Goal: Task Accomplishment & Management: Manage account settings

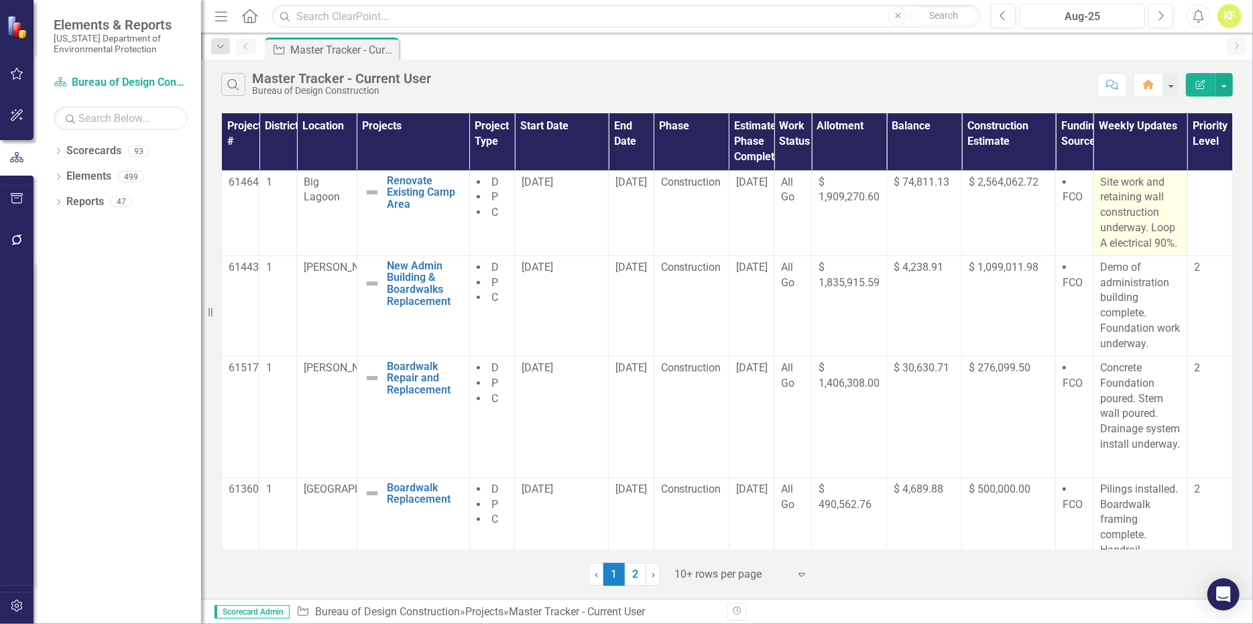
click at [1112, 227] on p "Site work and retaining wall construction underway. Loop A electrical 90%." at bounding box center [1140, 213] width 80 height 76
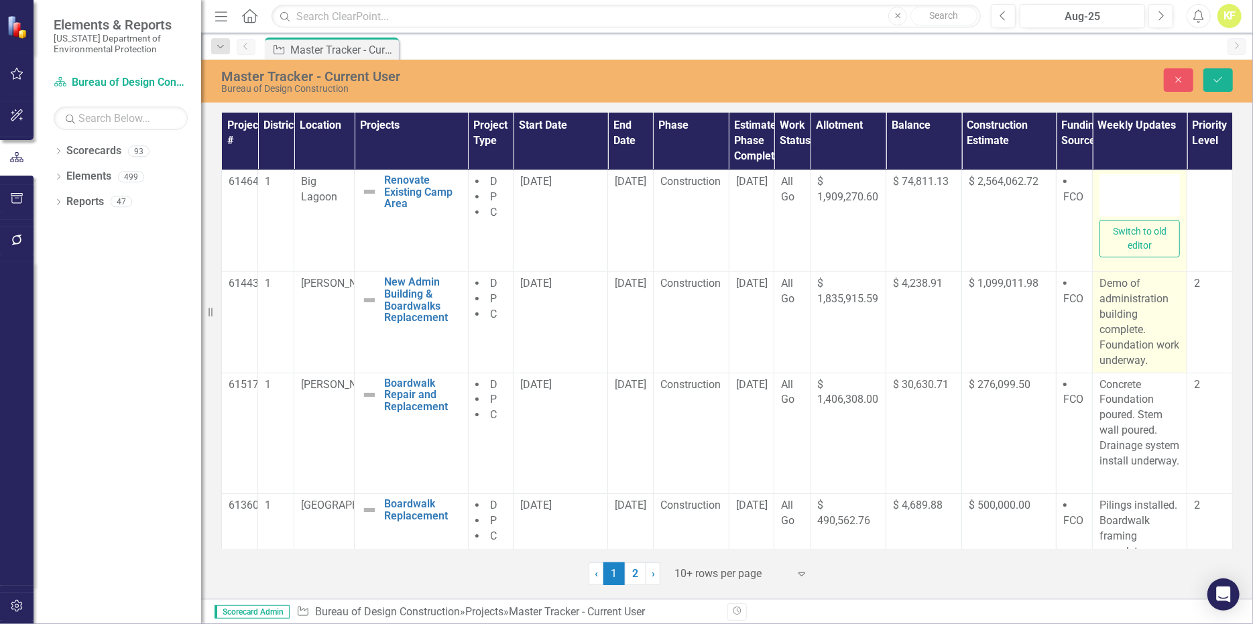
type textarea "<p>Site work and retaining wall construction underway. Loop A electrical 90%.</…"
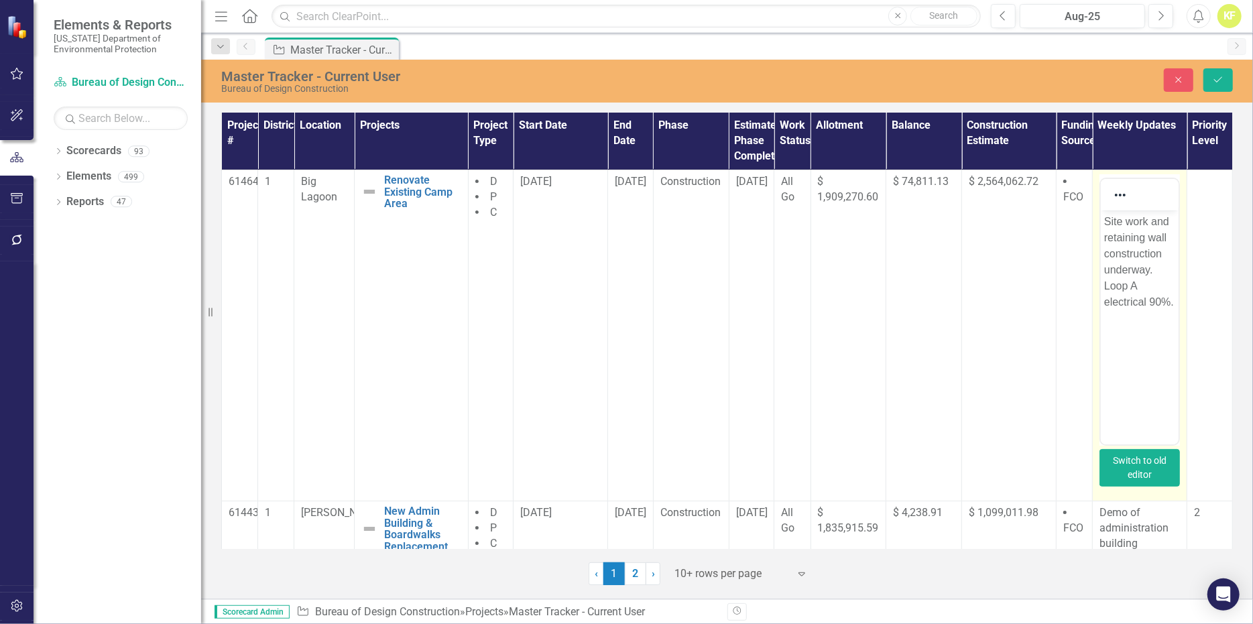
click at [1130, 483] on button "Switch to old editor" at bounding box center [1140, 468] width 80 height 38
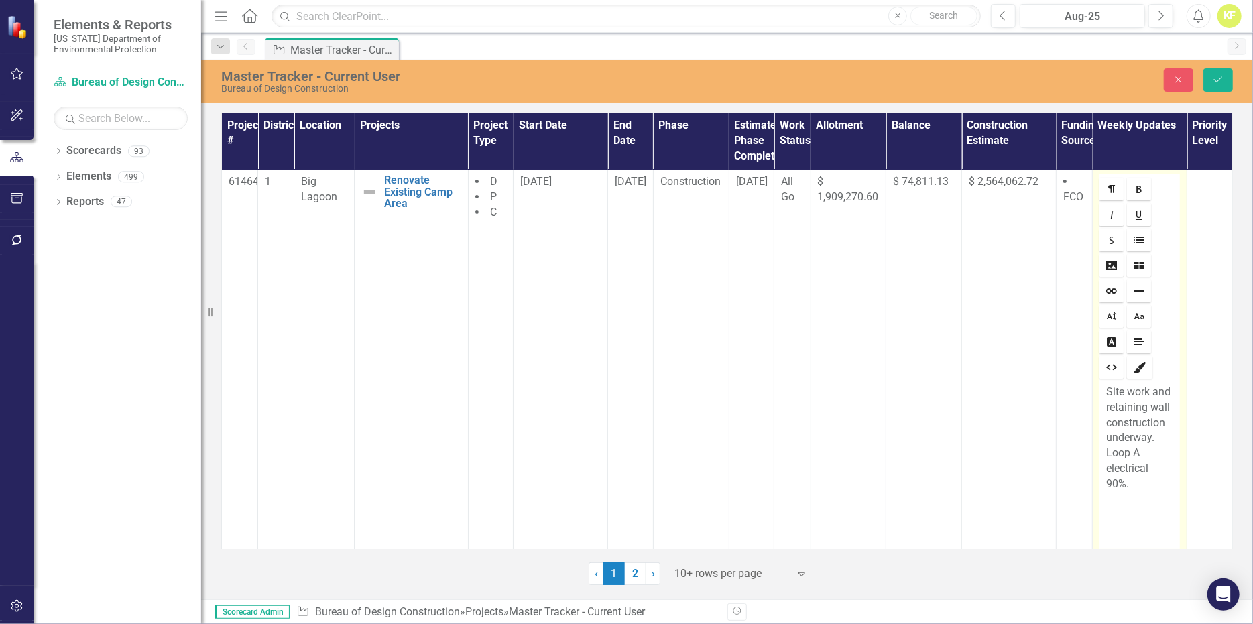
drag, startPoint x: 1145, startPoint y: 436, endPoint x: 1176, endPoint y: 443, distance: 31.7
click at [1151, 440] on p "Site work and retaining wall construction underway. Loop A electrical 90%." at bounding box center [1139, 438] width 67 height 107
click at [1163, 514] on p "Wooden retaining walls complete. Processing CO for additional time and site wor…" at bounding box center [1139, 469] width 67 height 168
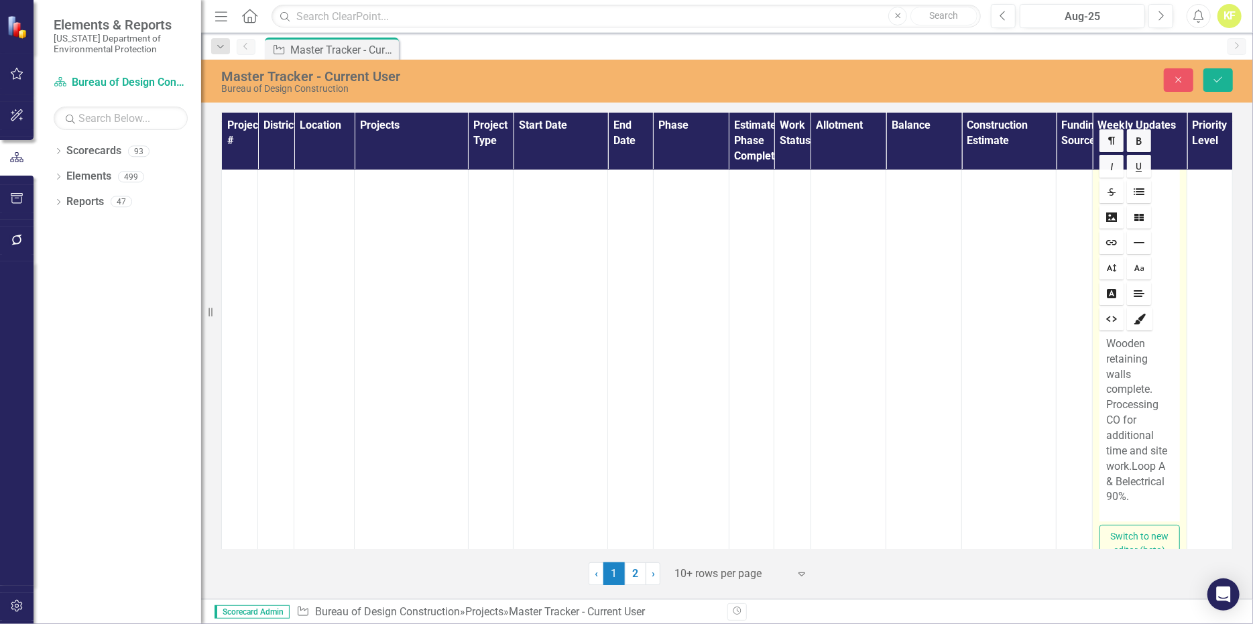
scroll to position [134, 0]
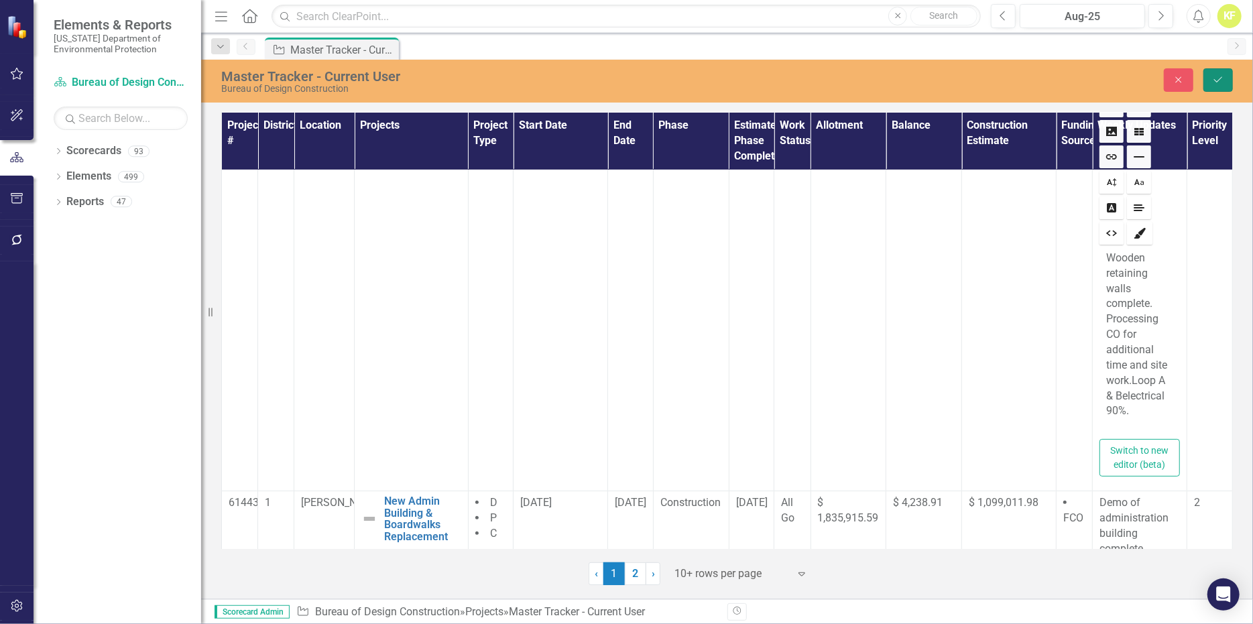
click at [1213, 81] on icon "Save" at bounding box center [1218, 79] width 12 height 9
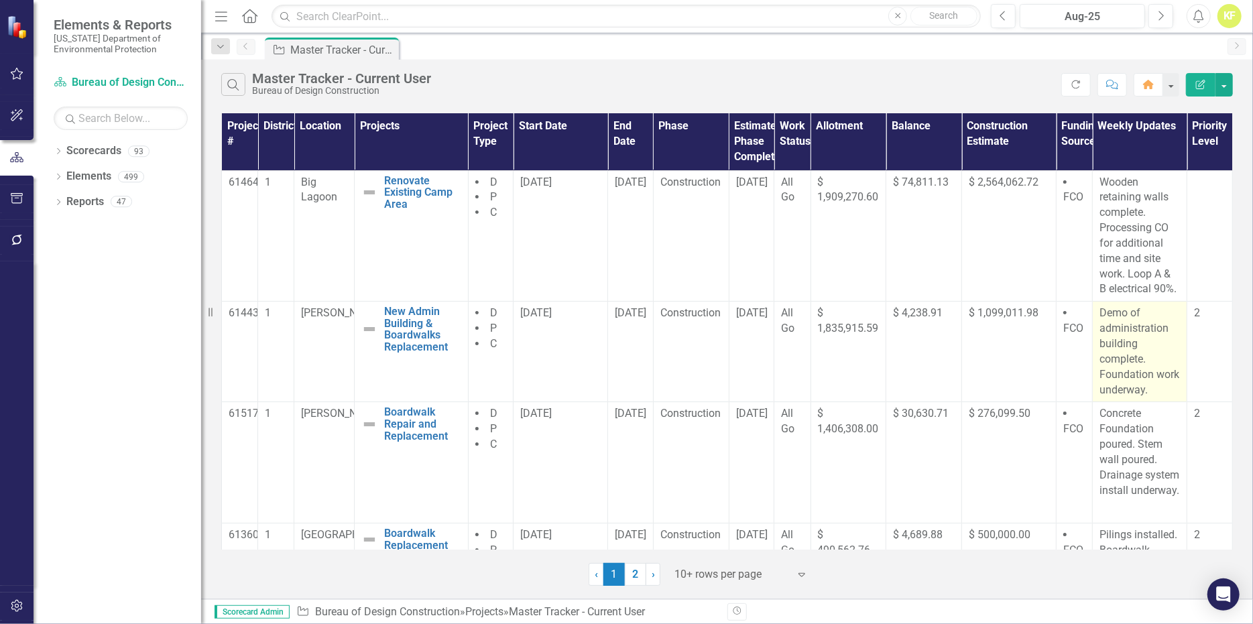
click at [1112, 368] on p "Demo of administration building complete. Foundation work underway." at bounding box center [1140, 352] width 80 height 92
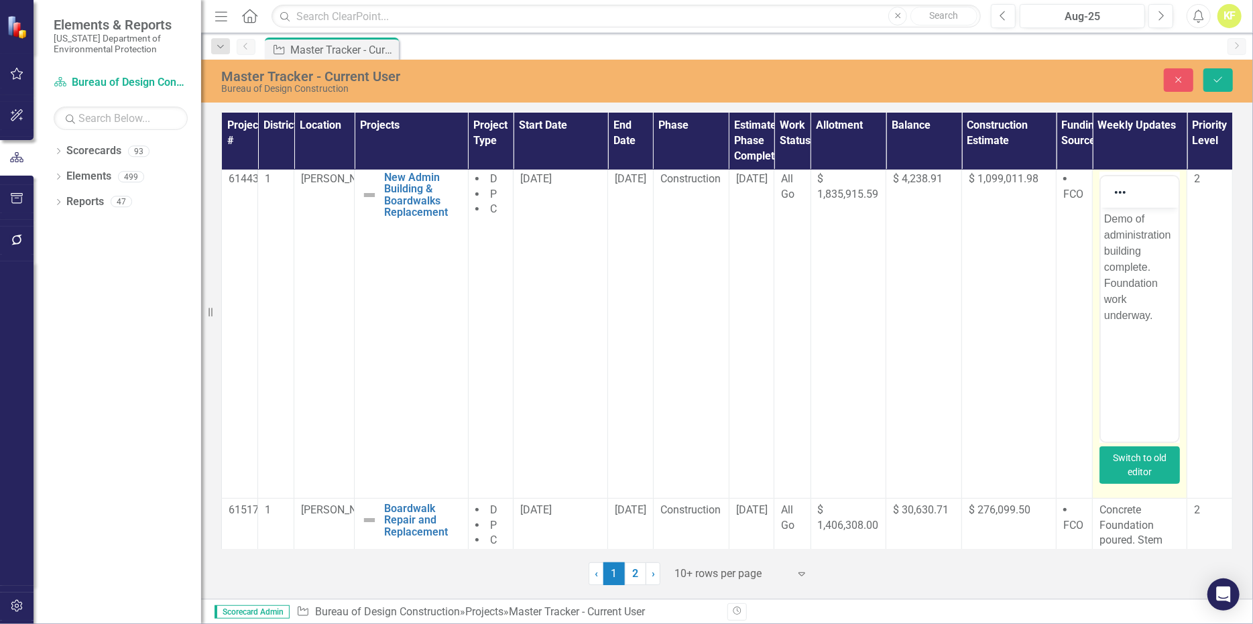
click at [1138, 481] on button "Switch to old editor" at bounding box center [1140, 466] width 80 height 38
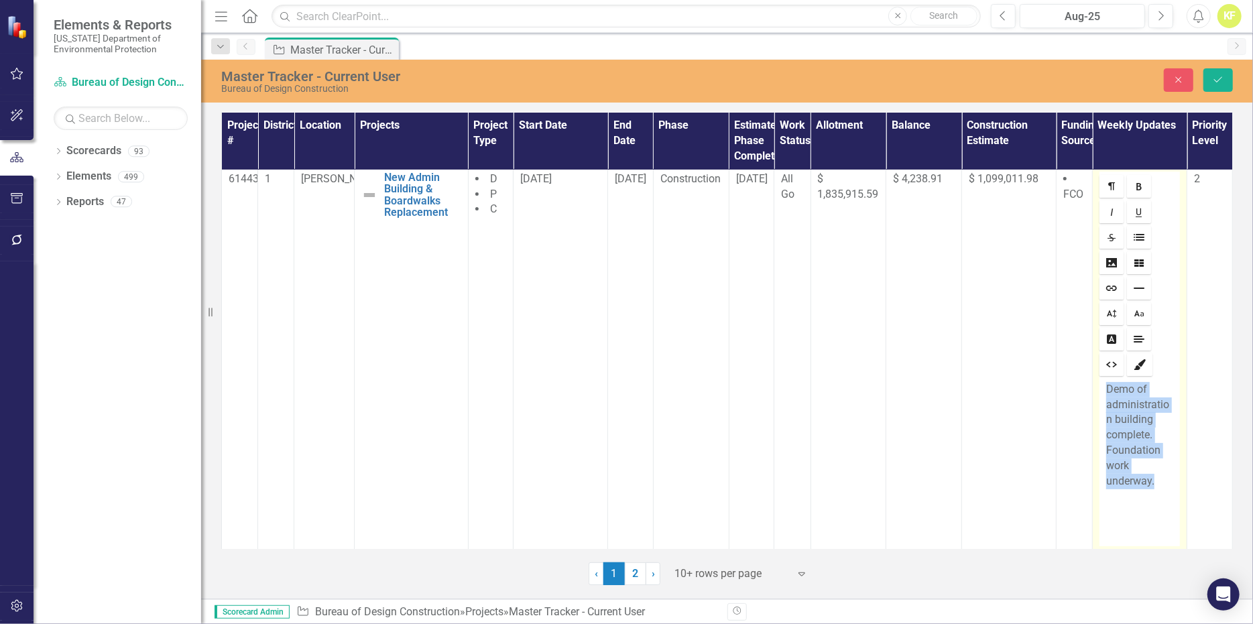
drag, startPoint x: 1150, startPoint y: 479, endPoint x: 1096, endPoint y: 386, distance: 107.5
click at [1100, 386] on div "Demo of administration building complete. Foundation work underway." at bounding box center [1140, 463] width 80 height 168
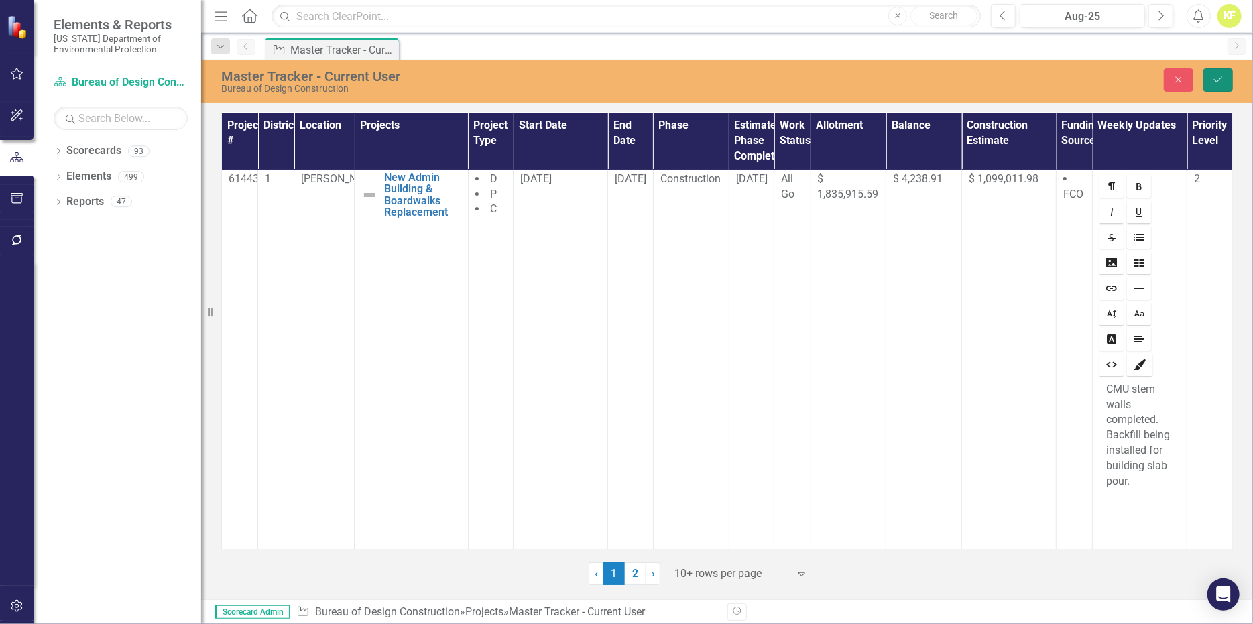
click at [1212, 83] on icon "Save" at bounding box center [1218, 79] width 12 height 9
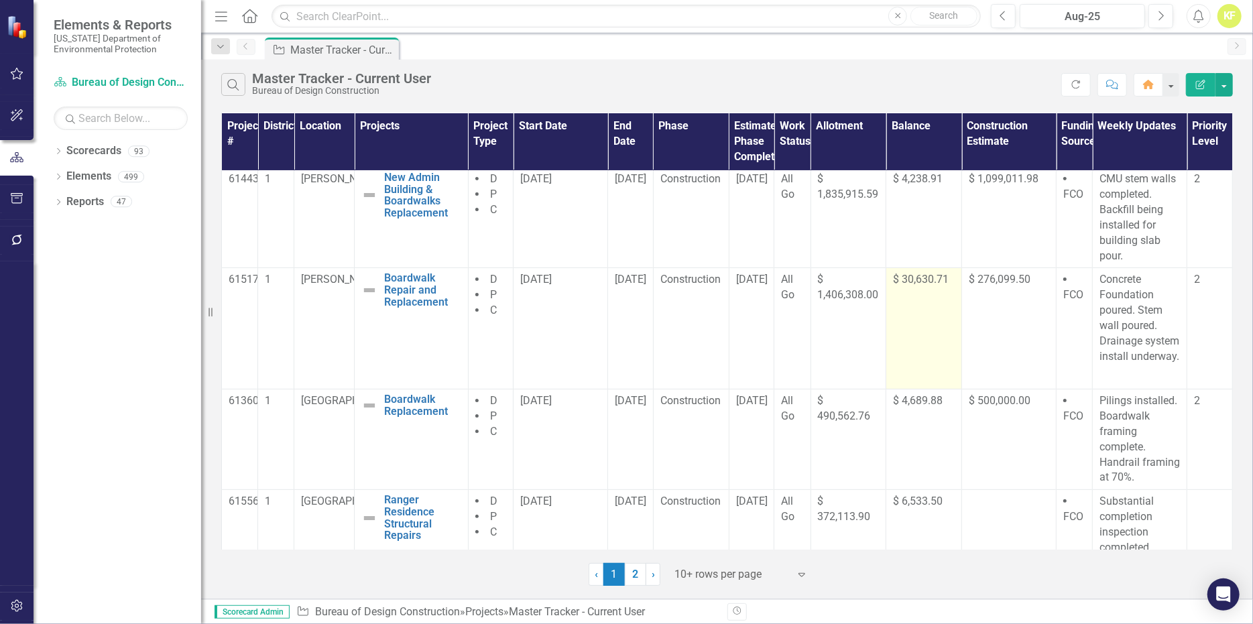
scroll to position [0, 0]
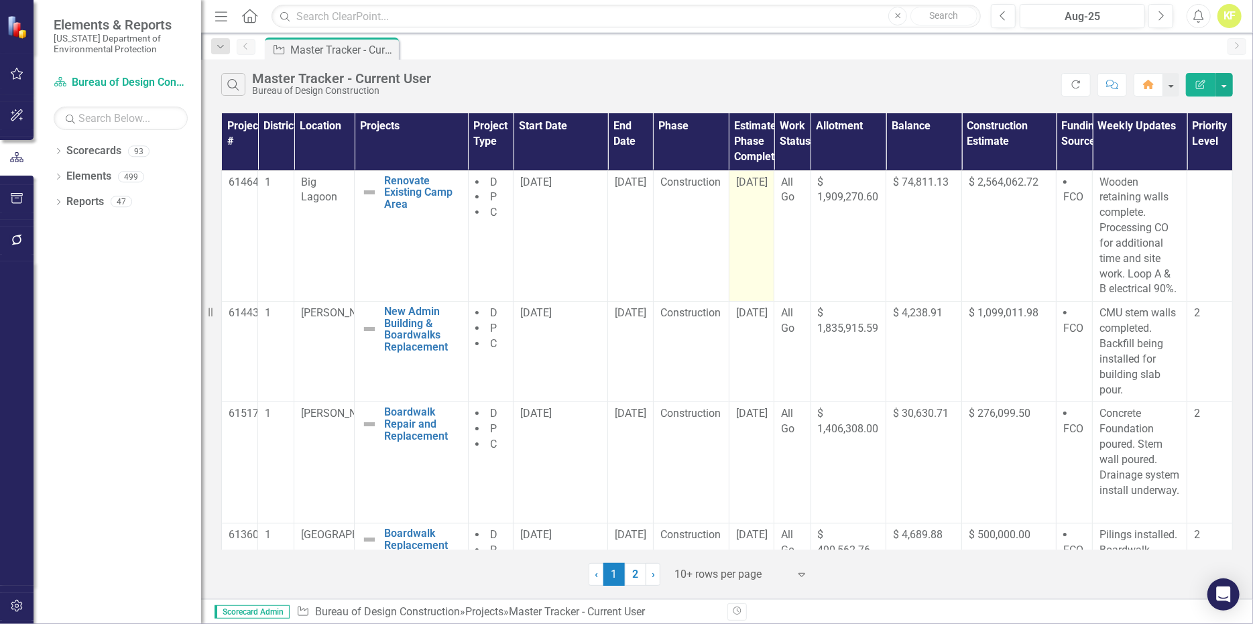
click at [751, 188] on span "[DATE]" at bounding box center [752, 182] width 32 height 13
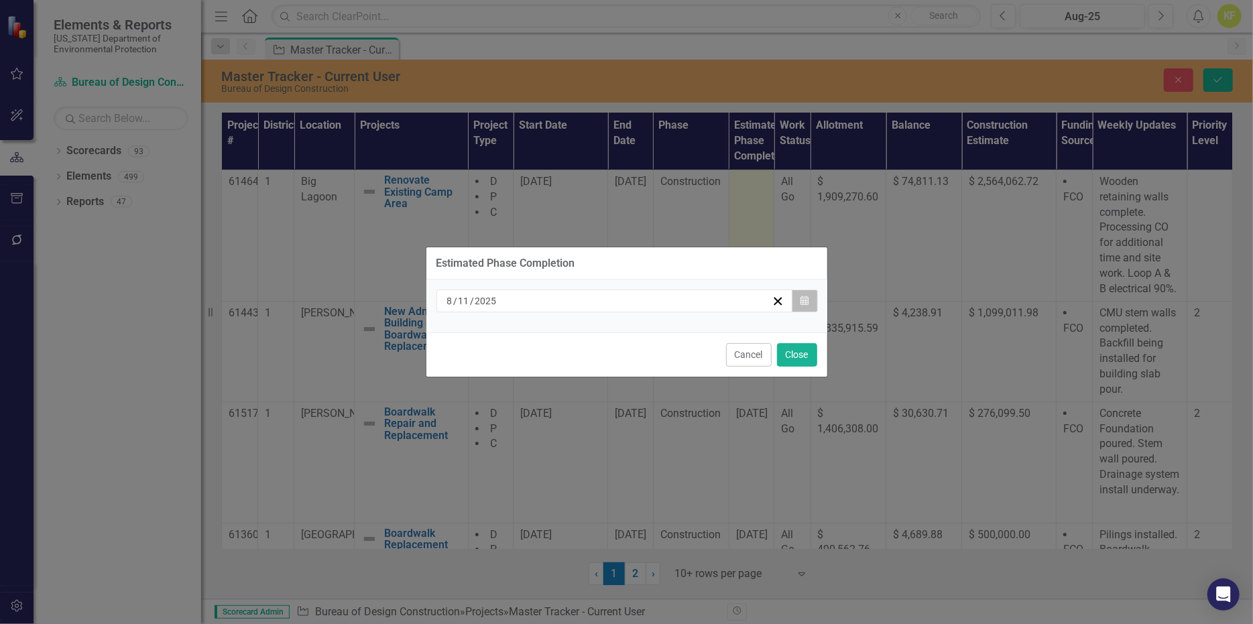
click at [800, 296] on icon "Calendar" at bounding box center [804, 300] width 8 height 9
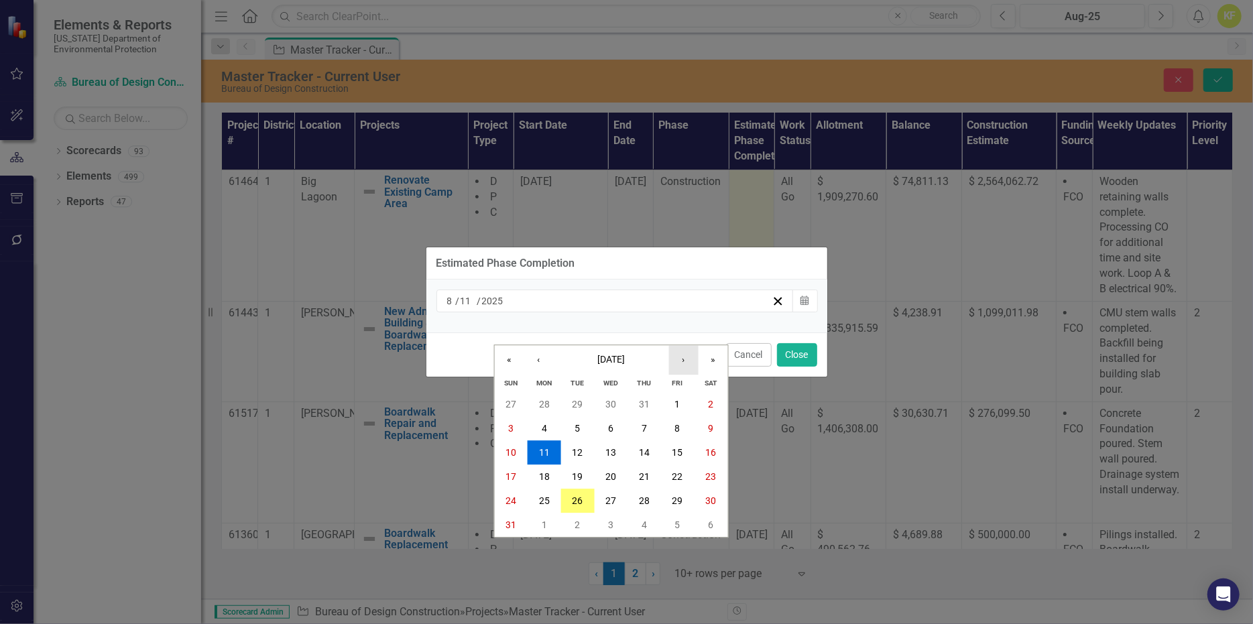
click at [685, 345] on button "›" at bounding box center [682, 359] width 29 height 29
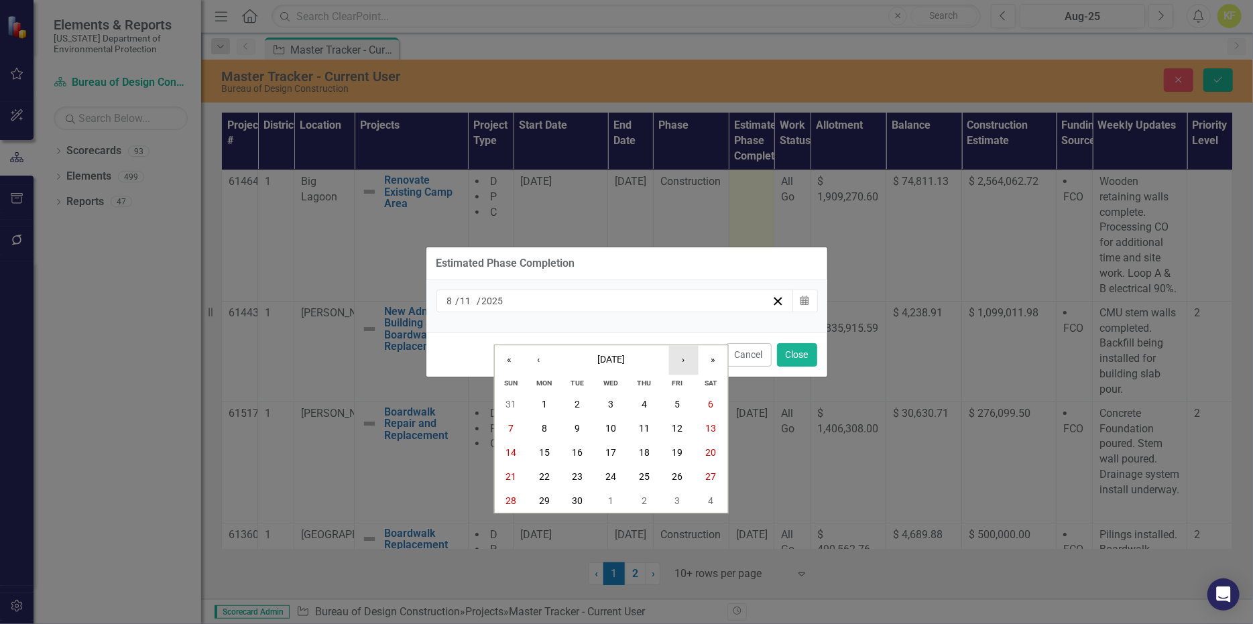
click at [685, 345] on button "›" at bounding box center [682, 359] width 29 height 29
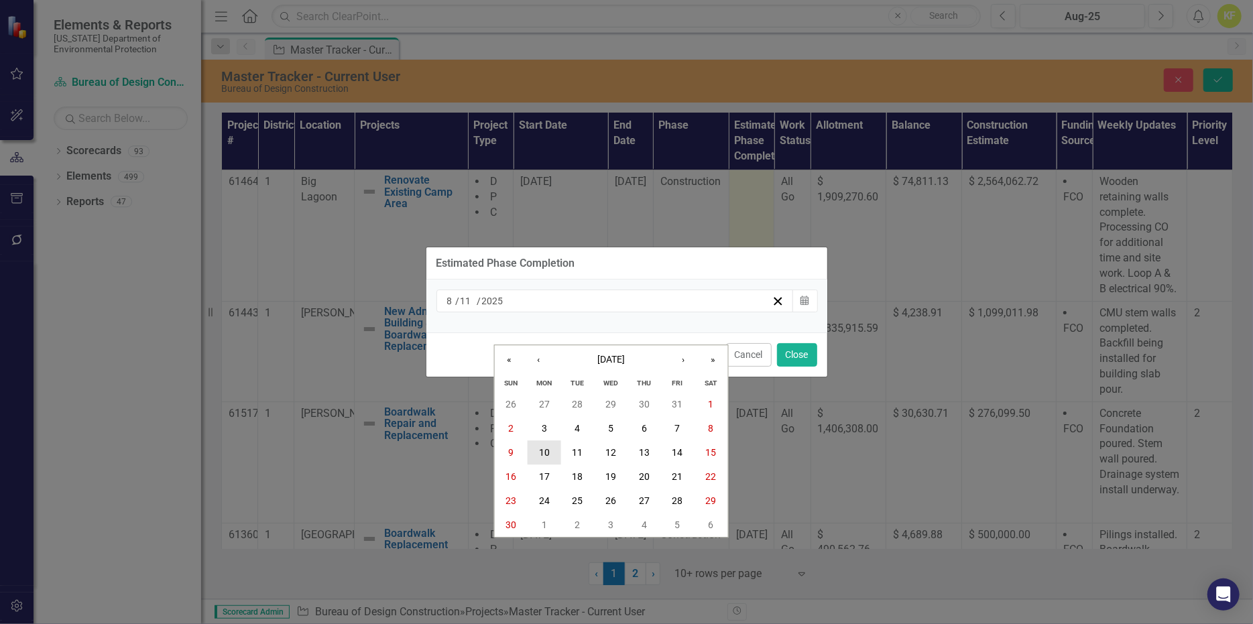
click at [544, 448] on abbr "10" at bounding box center [544, 452] width 11 height 11
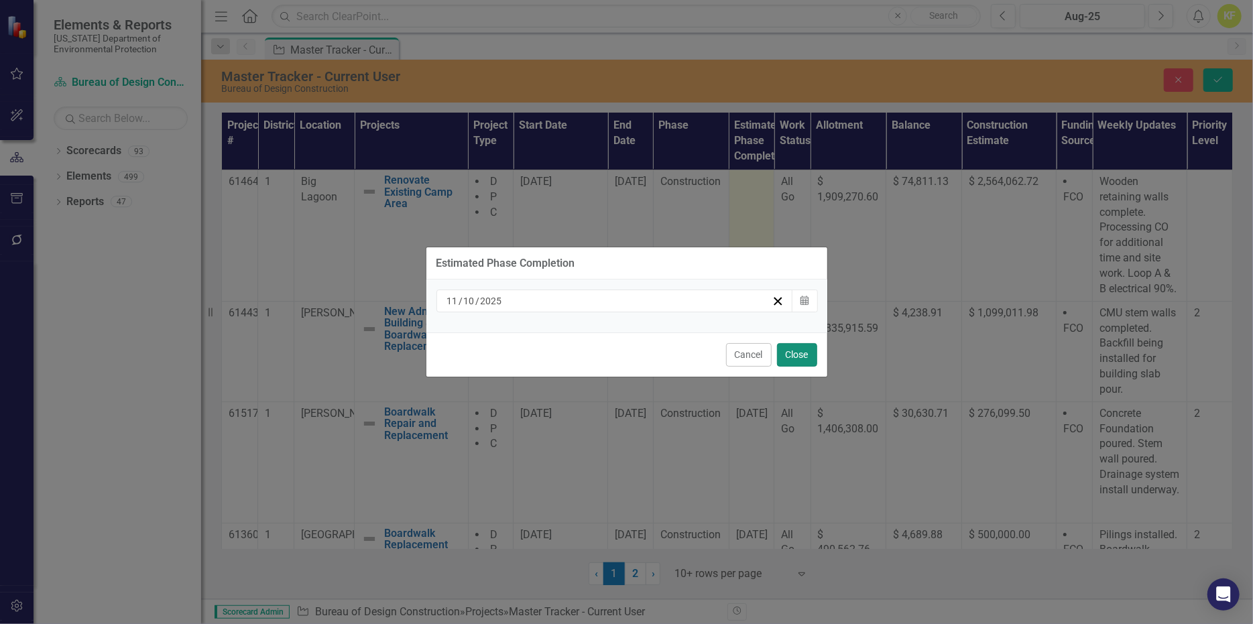
click at [788, 367] on button "Close" at bounding box center [797, 354] width 40 height 23
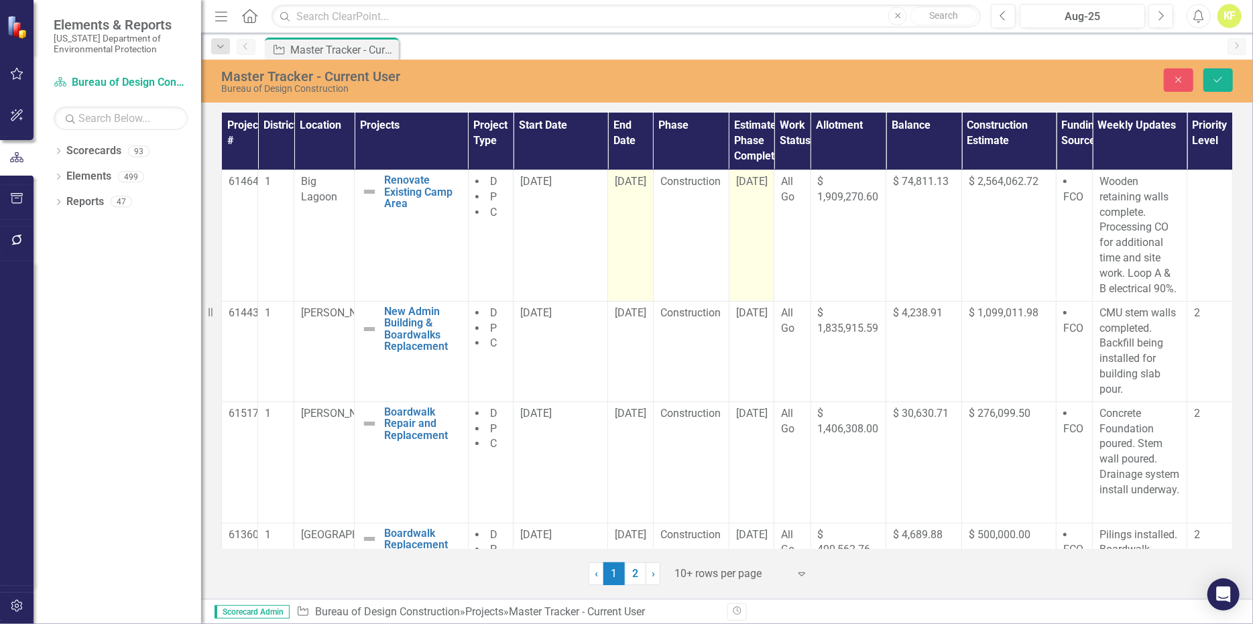
click at [623, 188] on span "[DATE]" at bounding box center [631, 181] width 32 height 13
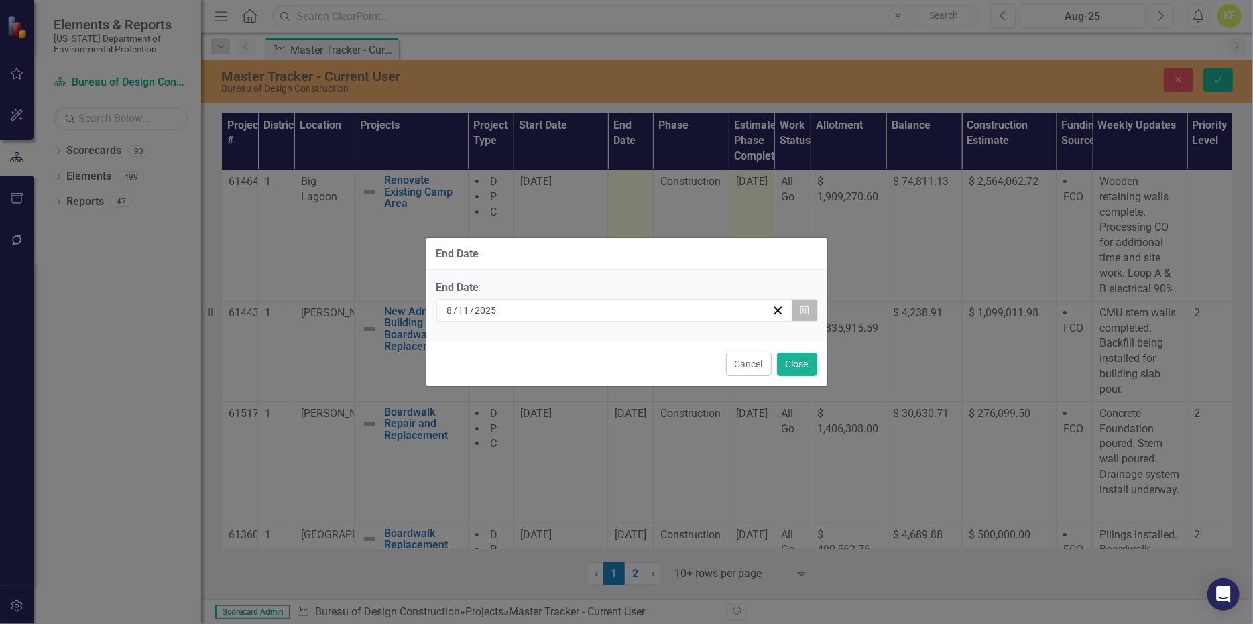
click at [800, 306] on icon "Calendar" at bounding box center [804, 310] width 8 height 9
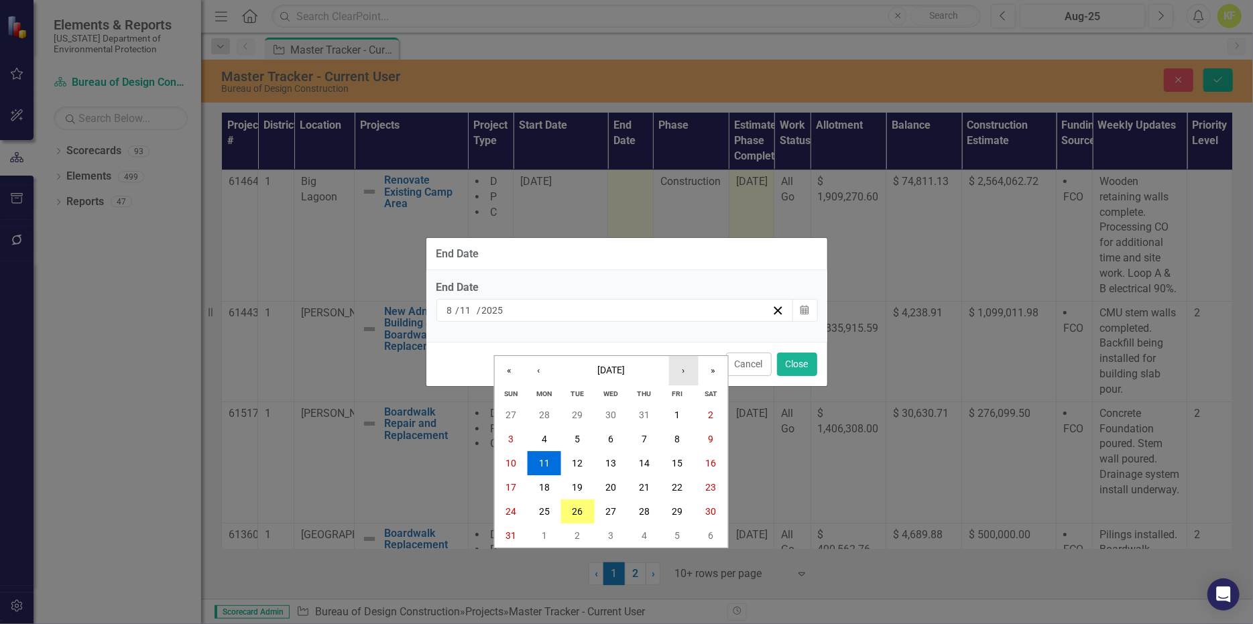
click at [681, 356] on button "›" at bounding box center [682, 370] width 29 height 29
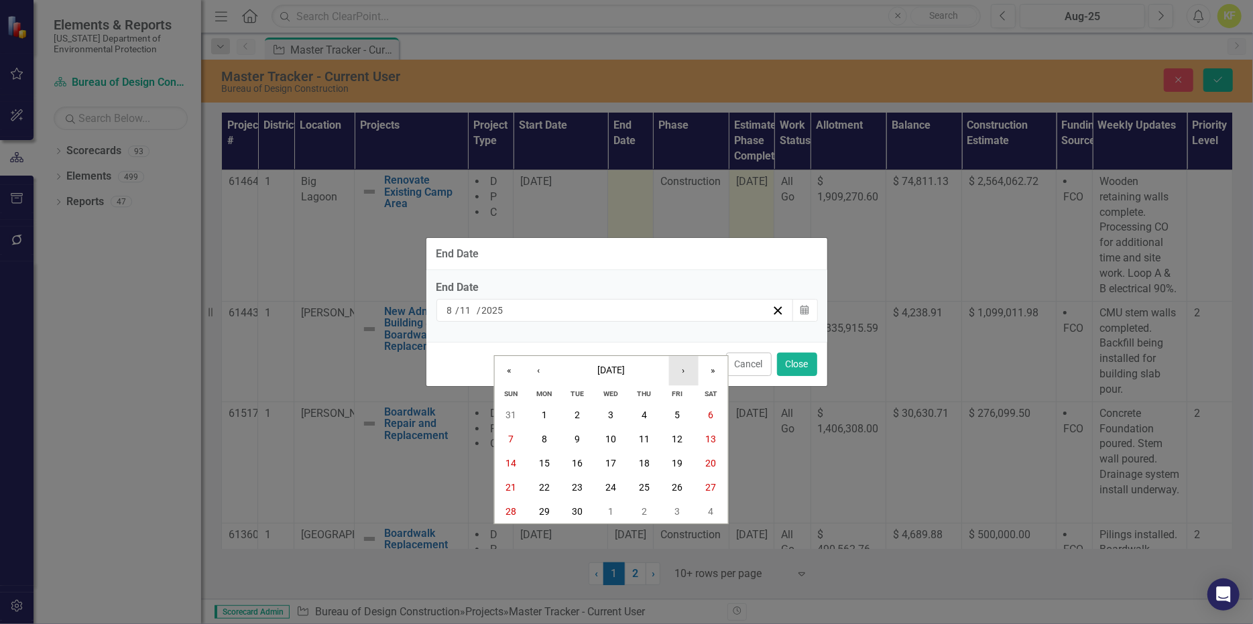
click at [681, 356] on button "›" at bounding box center [682, 370] width 29 height 29
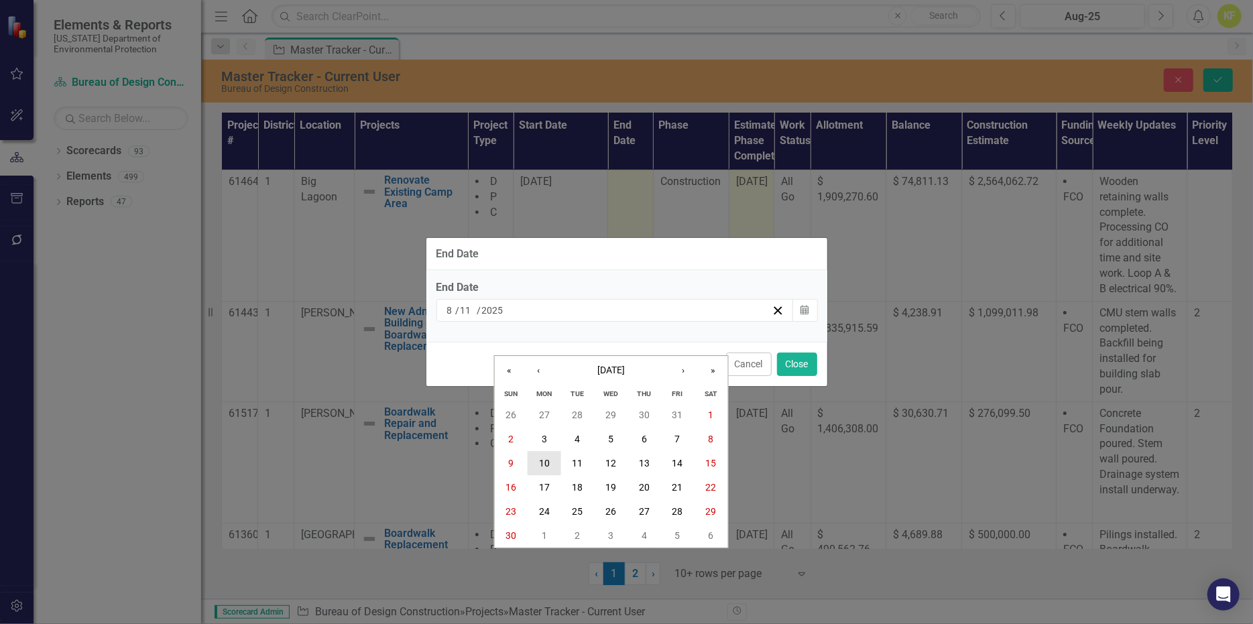
click at [541, 458] on abbr "10" at bounding box center [544, 463] width 11 height 11
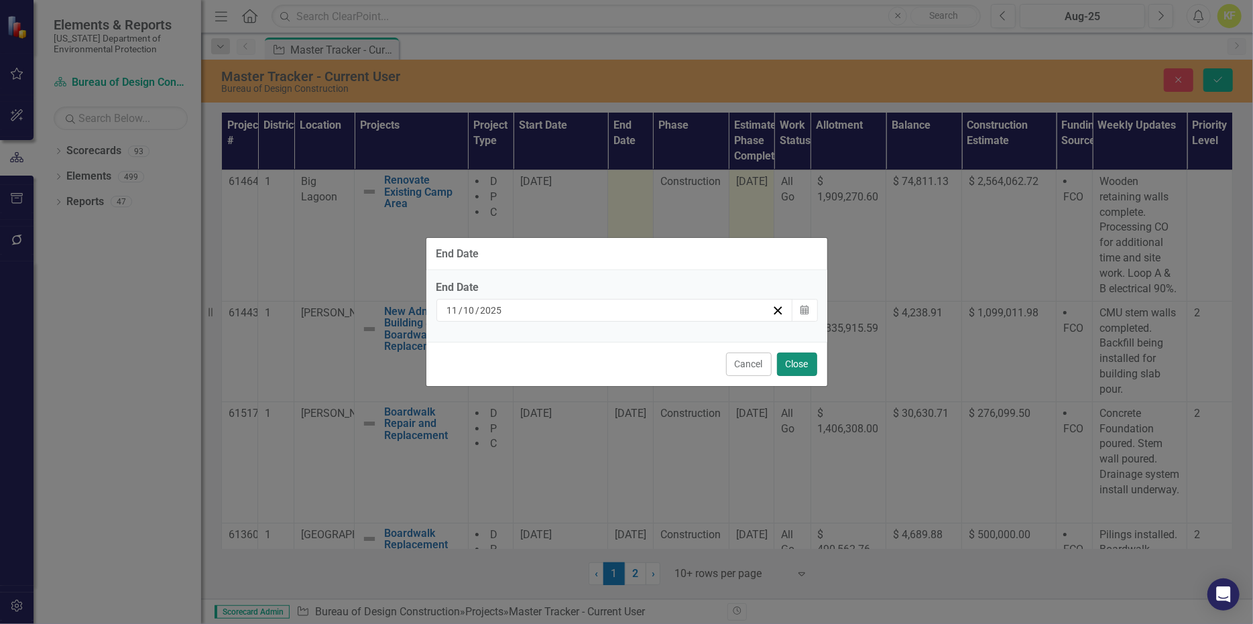
click at [793, 376] on button "Close" at bounding box center [797, 364] width 40 height 23
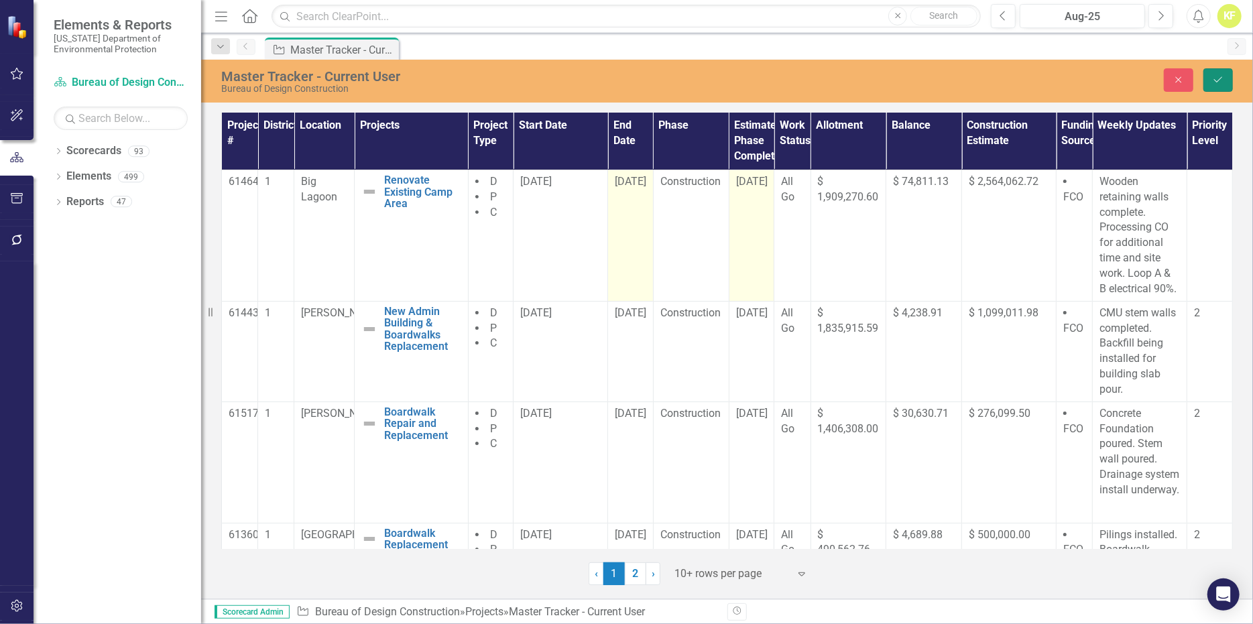
click at [1217, 83] on icon "Save" at bounding box center [1218, 79] width 12 height 9
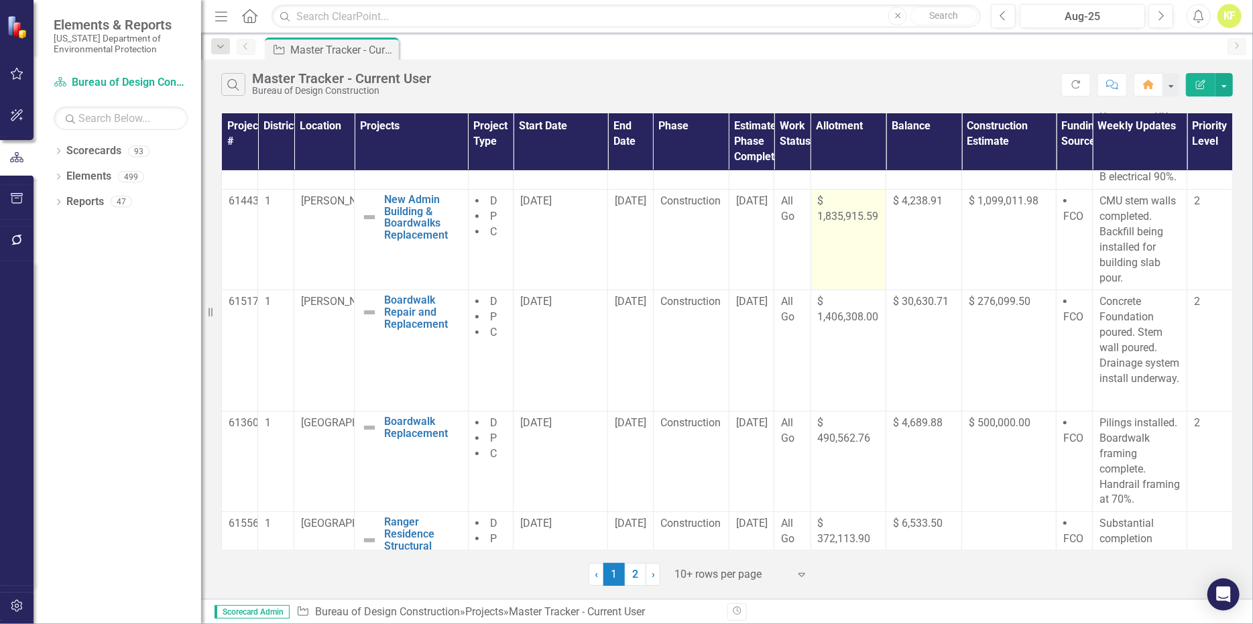
scroll to position [134, 0]
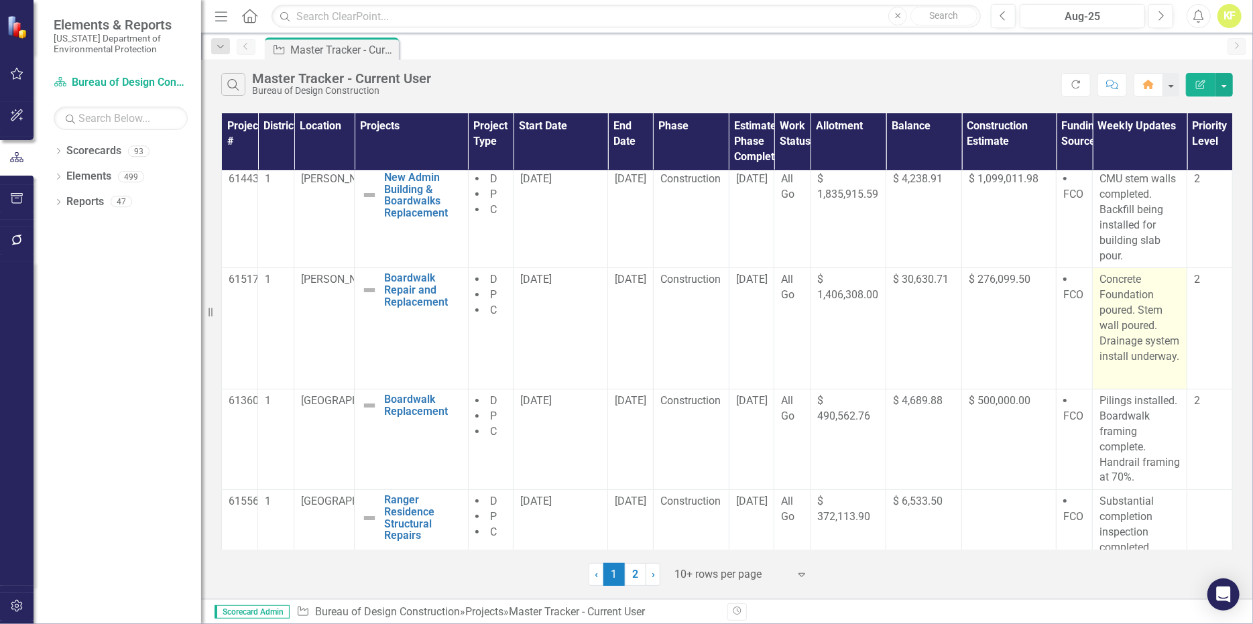
click at [1110, 340] on p "Concrete Foundation poured. Stem wall poured. Drainage system install underway." at bounding box center [1140, 319] width 80 height 95
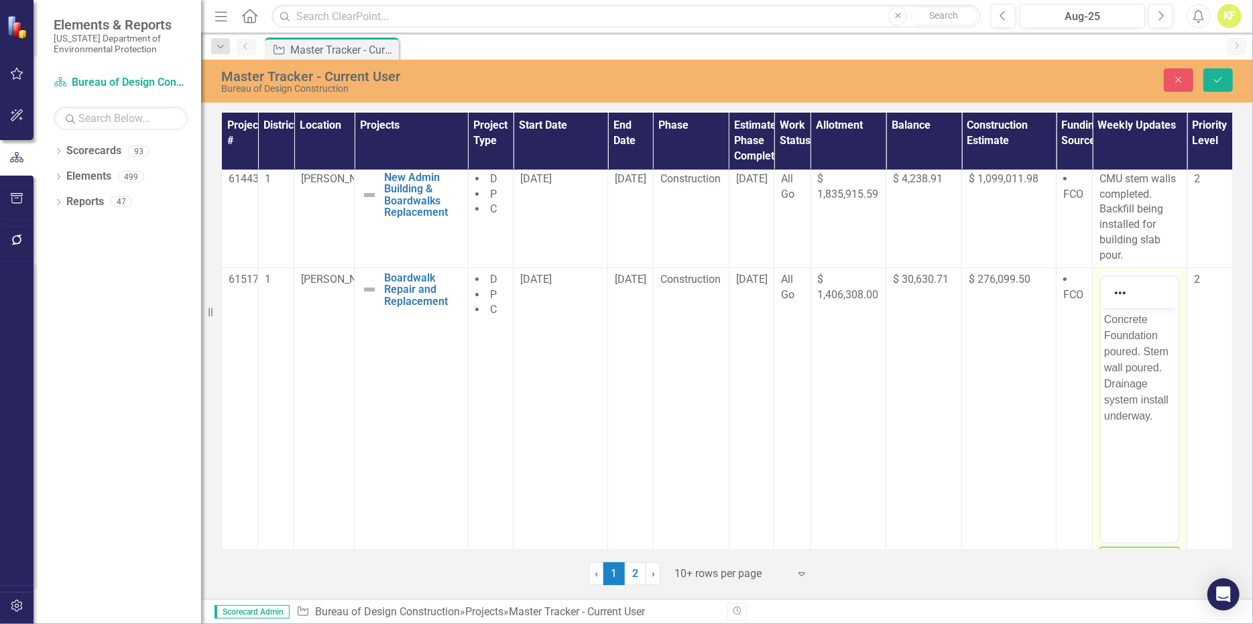
scroll to position [67, 0]
click at [1131, 399] on p "Concrete Foundation poured. Stem wall poured. Drainage system install underway." at bounding box center [1139, 367] width 71 height 113
click at [1217, 84] on icon "Save" at bounding box center [1218, 79] width 12 height 9
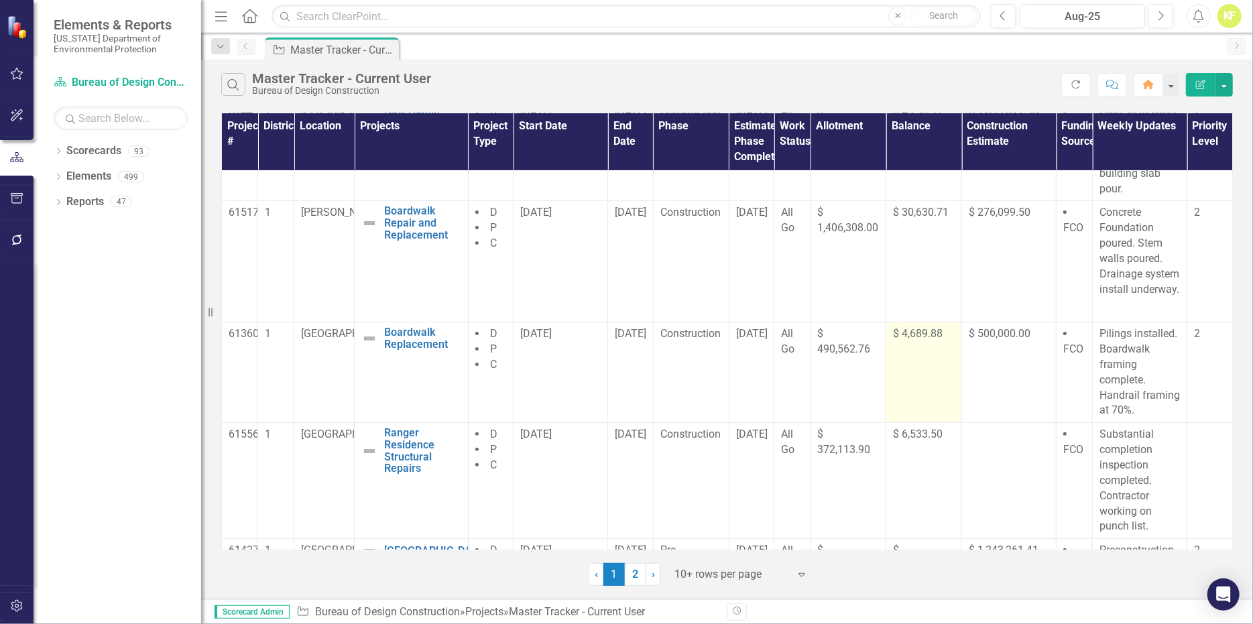
scroll to position [268, 0]
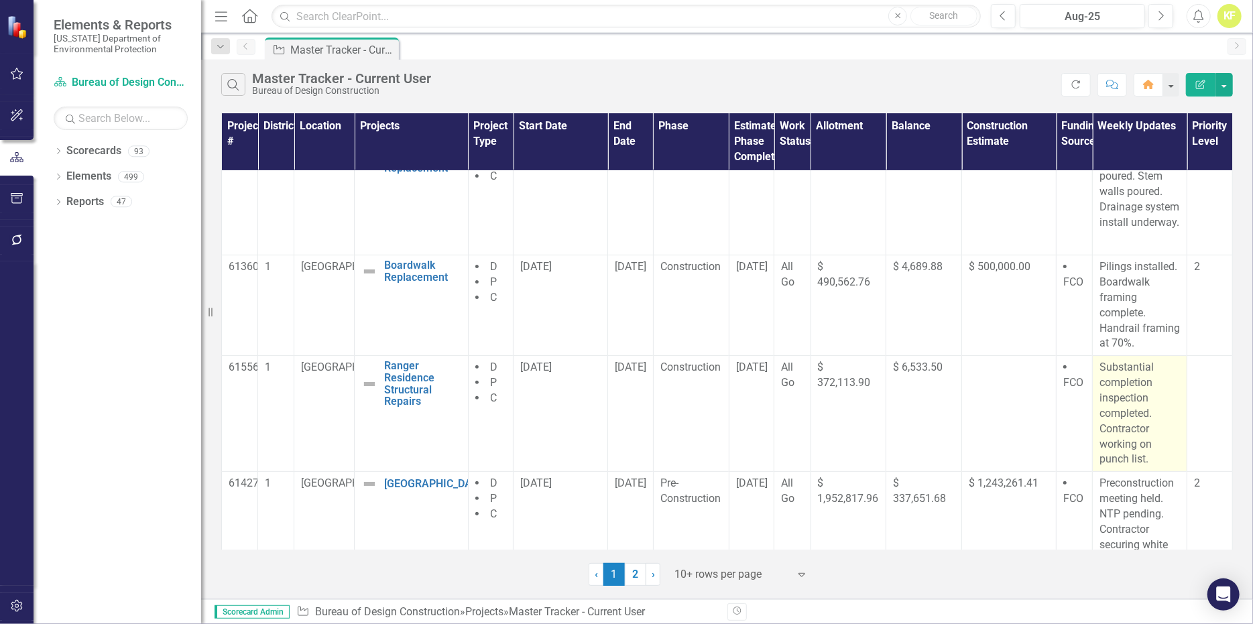
click at [1123, 434] on p "Substantial completion inspection completed. Contractor working on punch list." at bounding box center [1140, 413] width 80 height 107
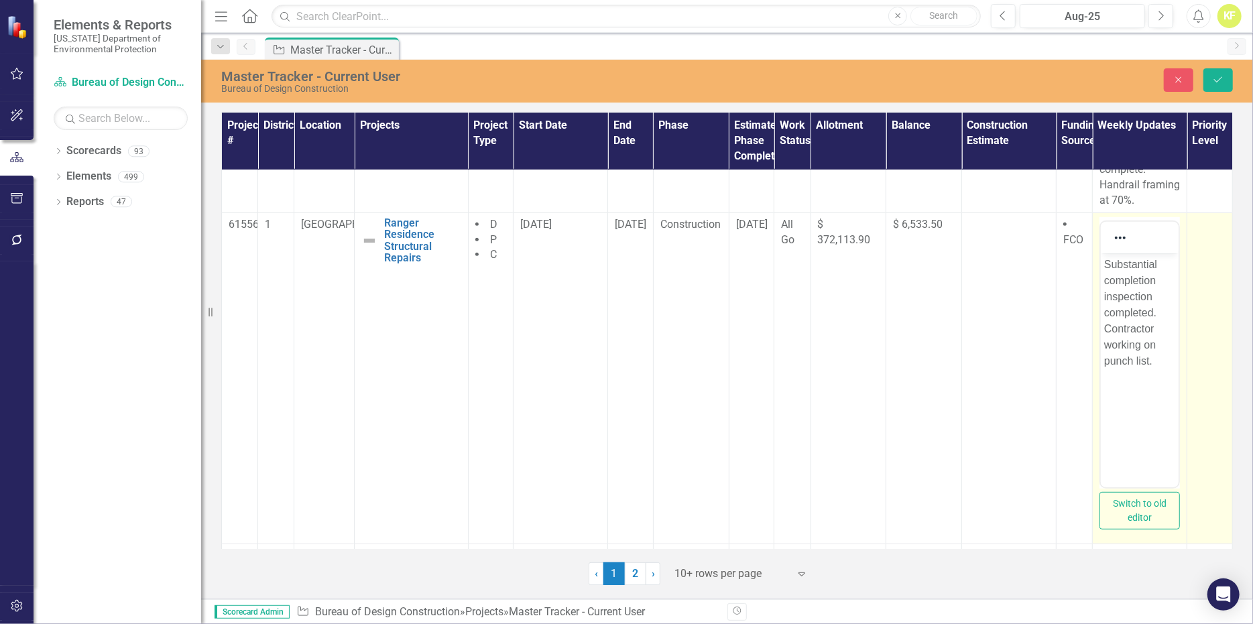
scroll to position [469, 0]
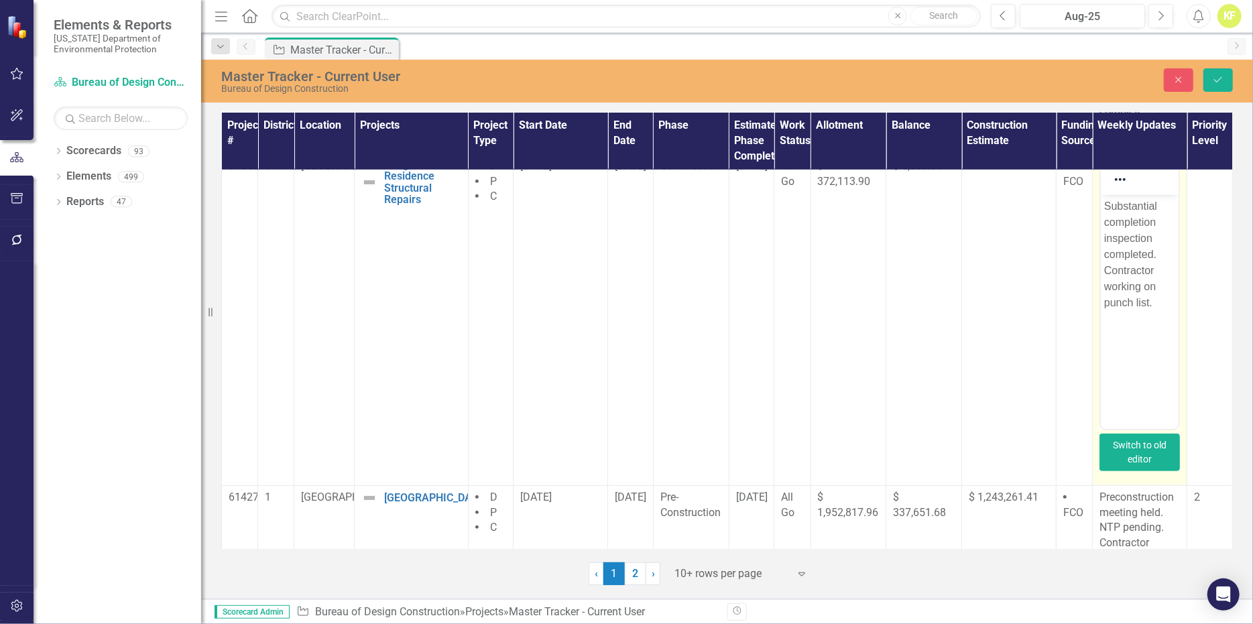
click at [1143, 471] on button "Switch to old editor" at bounding box center [1140, 453] width 80 height 38
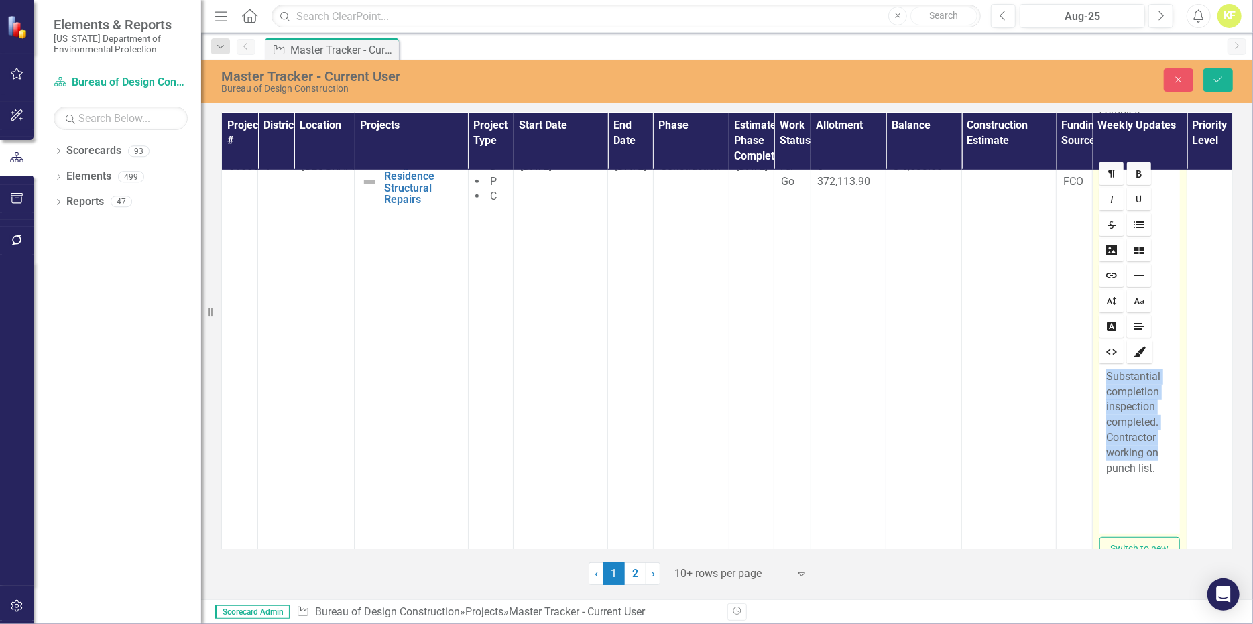
drag, startPoint x: 1148, startPoint y: 465, endPoint x: 1089, endPoint y: 379, distance: 104.5
click at [1093, 379] on td "Rich text editor Substantial completion inspection completed. Contractor workin…" at bounding box center [1140, 371] width 95 height 434
click at [1106, 385] on p "punch list." at bounding box center [1139, 376] width 67 height 15
drag, startPoint x: 1154, startPoint y: 392, endPoint x: 1161, endPoint y: 398, distance: 9.5
click at [1154, 385] on p "Punch list." at bounding box center [1139, 376] width 67 height 15
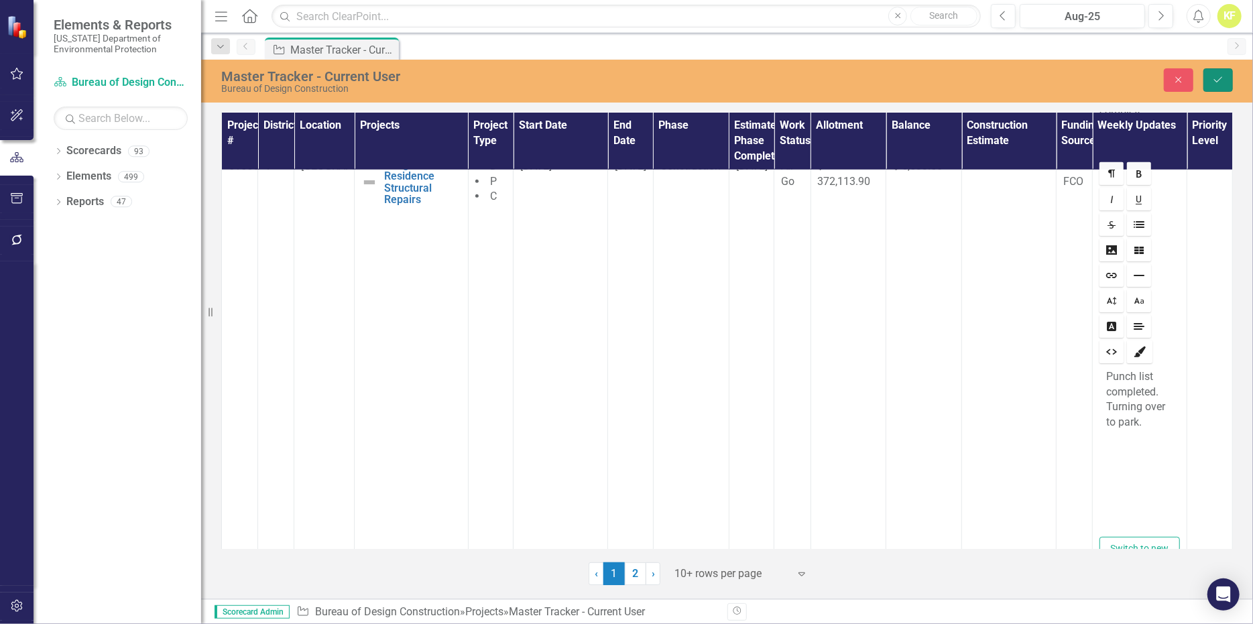
click at [1220, 84] on icon "Save" at bounding box center [1218, 79] width 12 height 9
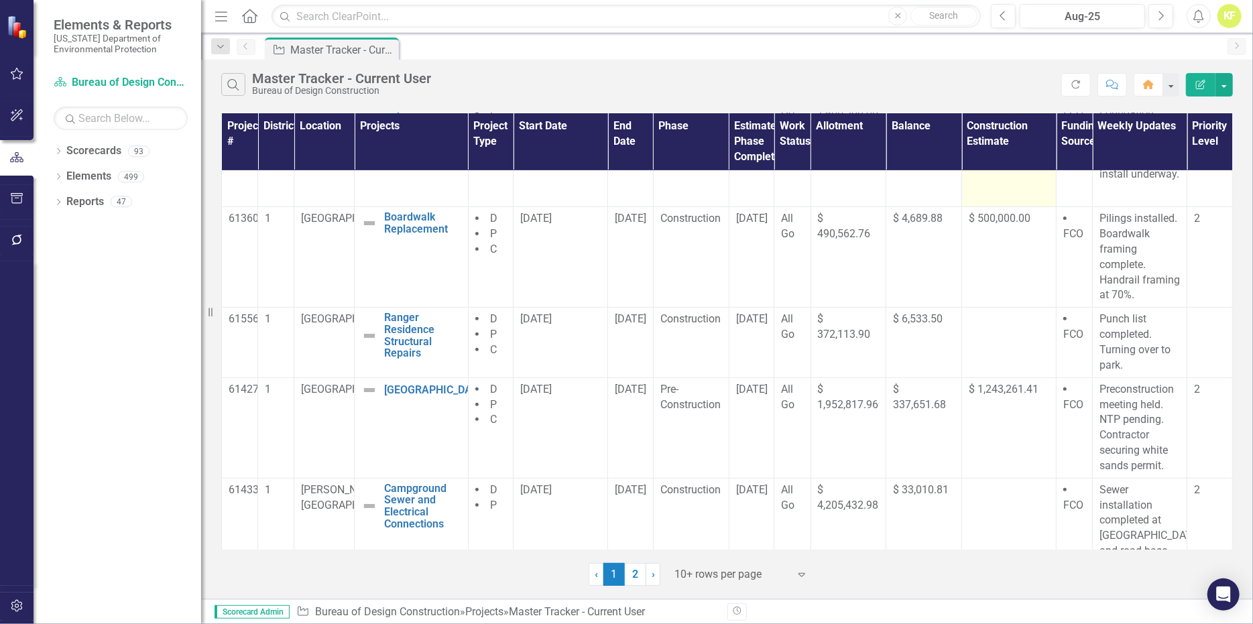
scroll to position [335, 0]
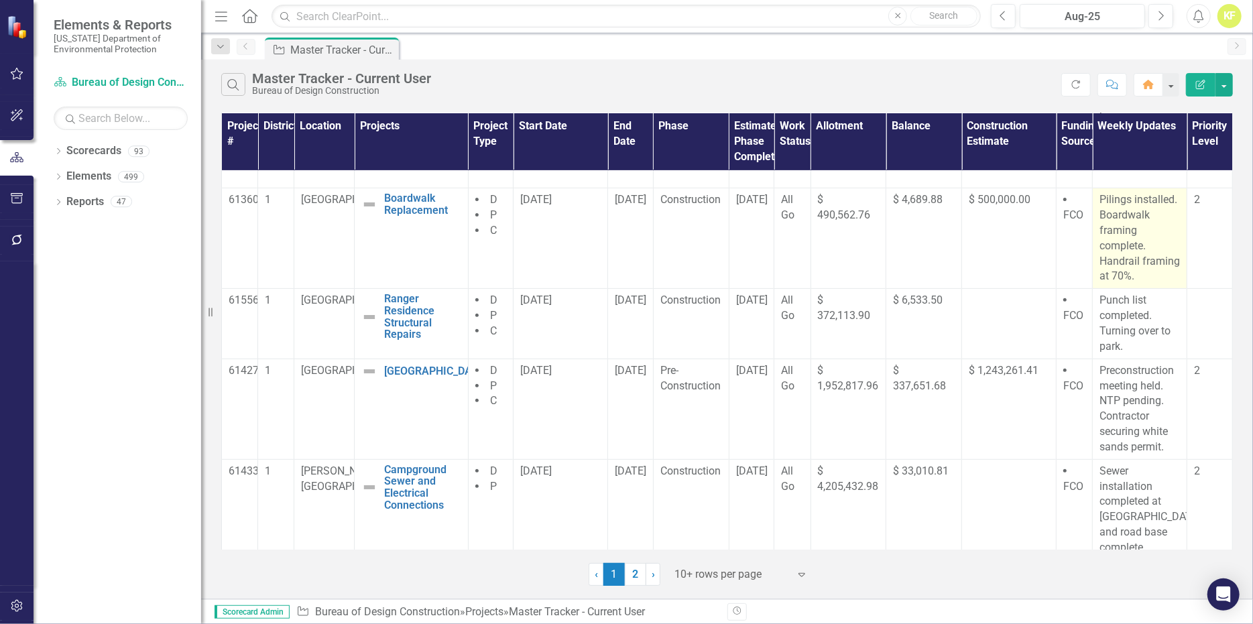
click at [1120, 265] on p "Pilings installed. Boardwalk framing complete. Handrail framing at 70%." at bounding box center [1140, 238] width 80 height 92
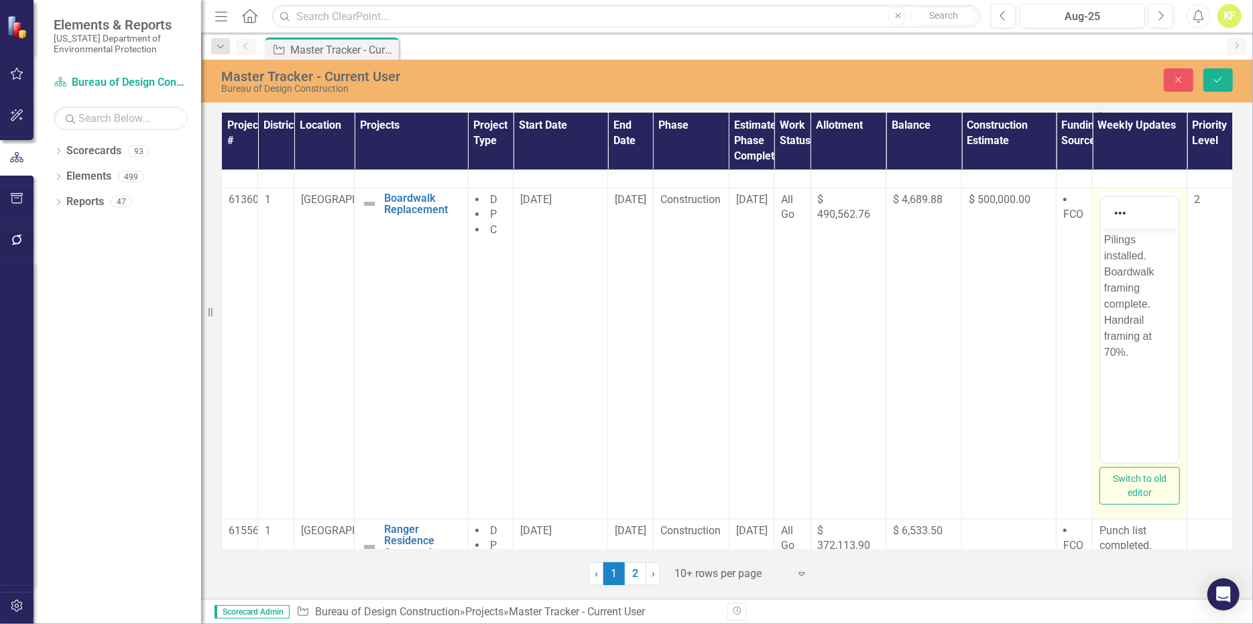
scroll to position [0, 0]
click at [1130, 505] on button "Switch to old editor" at bounding box center [1140, 486] width 80 height 38
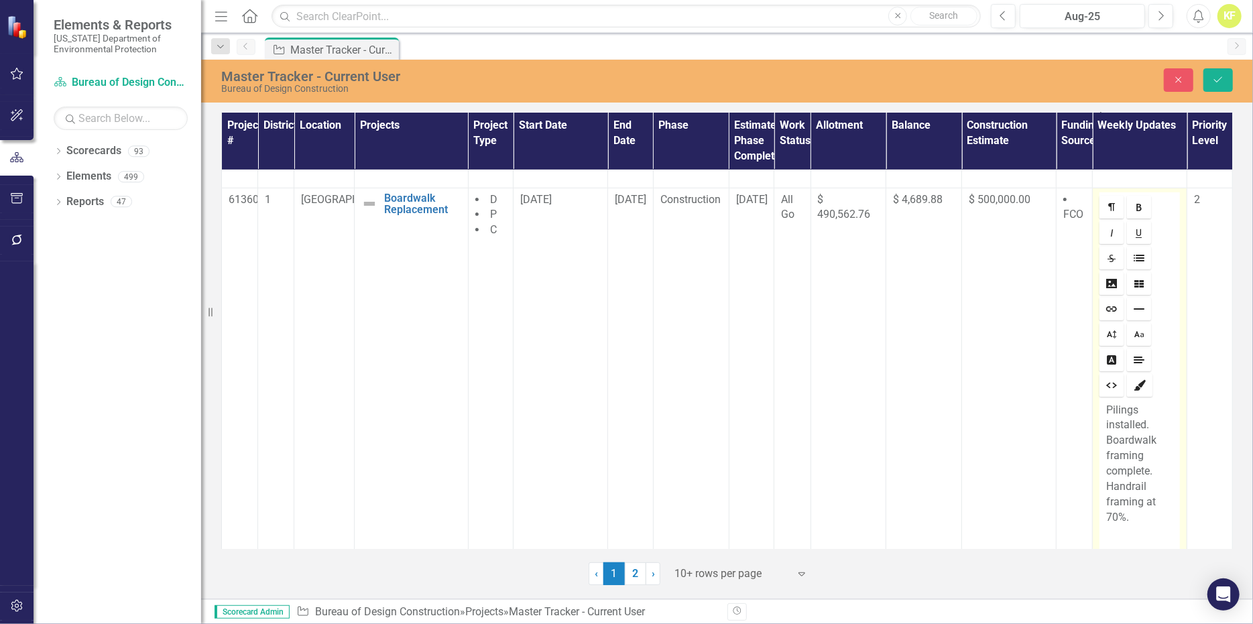
click at [1109, 526] on p "Pilings installed. Boardwalk framing complete. Handrail framing at 70%." at bounding box center [1139, 464] width 67 height 123
click at [1219, 84] on icon "Save" at bounding box center [1218, 79] width 12 height 9
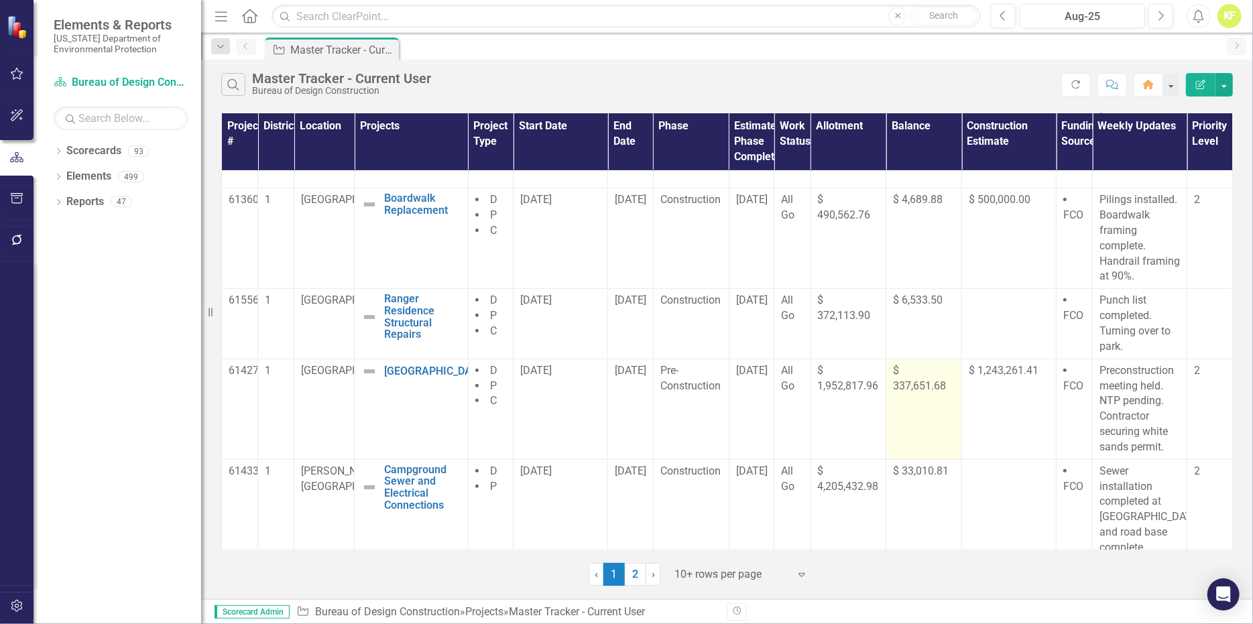
scroll to position [402, 0]
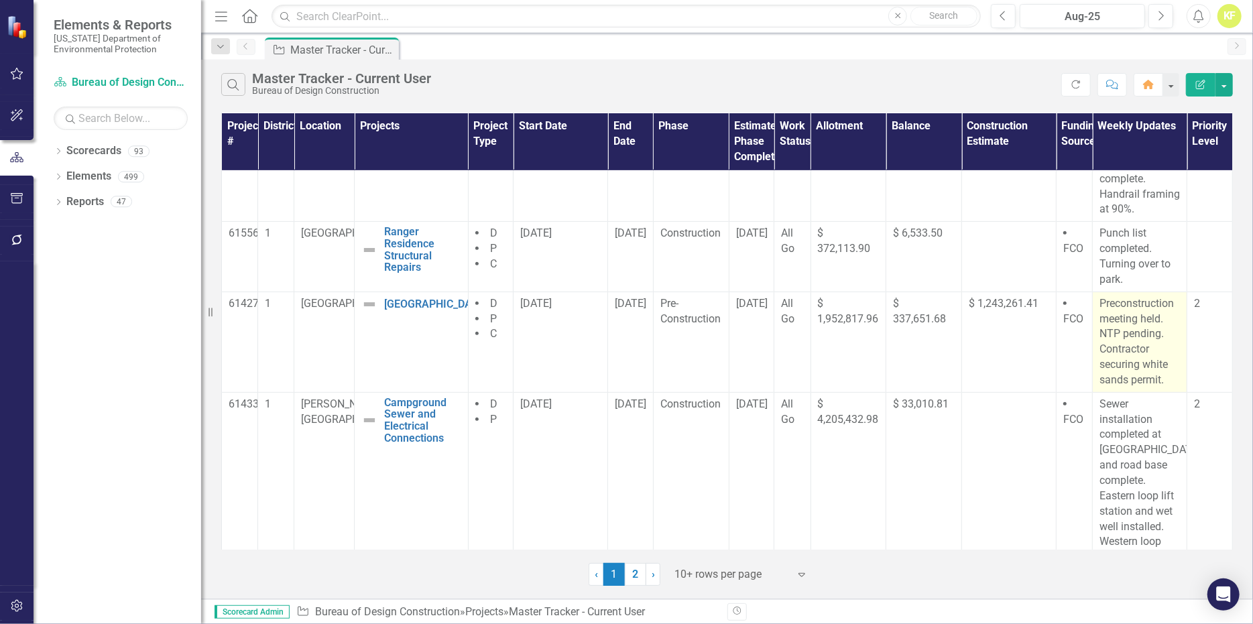
click at [1116, 365] on p "Preconstruction meeting held. NTP pending. Contractor securing white sands perm…" at bounding box center [1140, 342] width 80 height 92
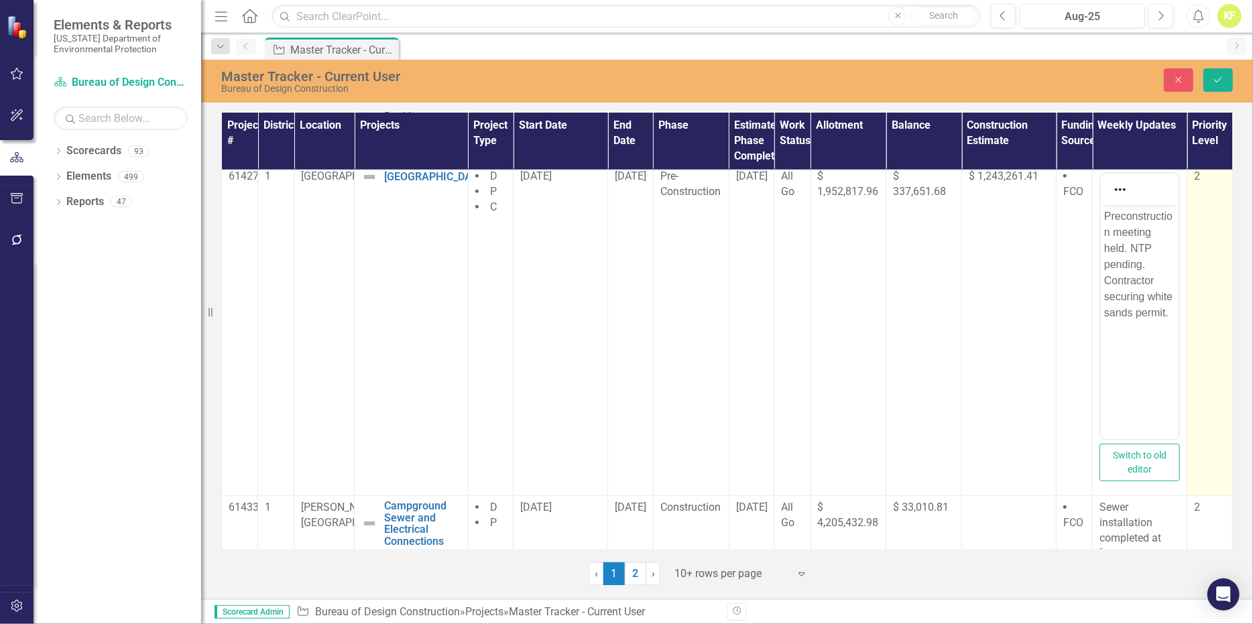
scroll to position [536, 0]
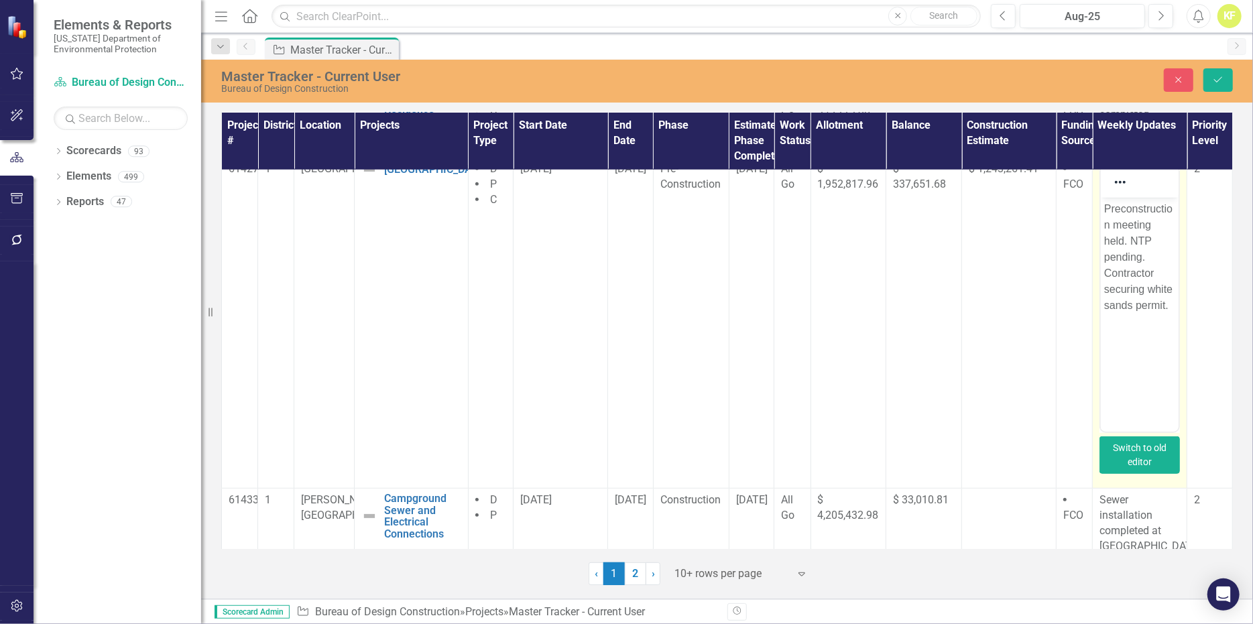
click at [1133, 474] on button "Switch to old editor" at bounding box center [1140, 455] width 80 height 38
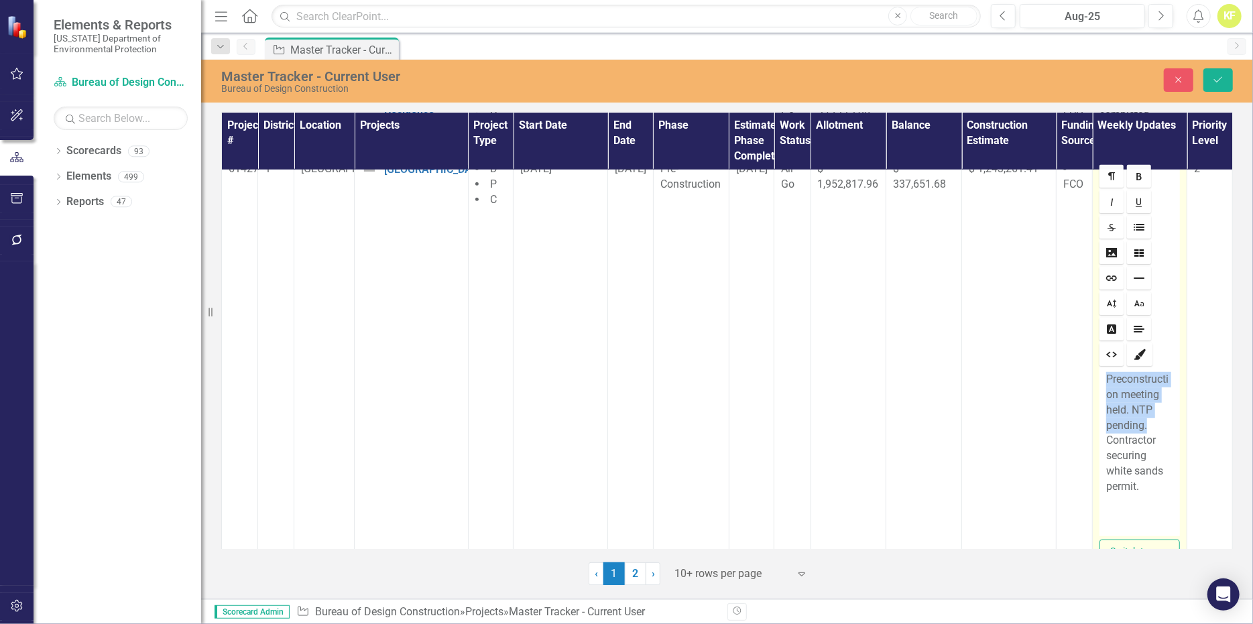
drag, startPoint x: 1141, startPoint y: 438, endPoint x: 1089, endPoint y: 387, distance: 73.0
click at [1093, 387] on td "Rich text editor Preconstruction meeting held. NTP pending. Contractor securing…" at bounding box center [1140, 375] width 95 height 434
click at [1141, 409] on p "Contractor securing white sands permit." at bounding box center [1139, 402] width 67 height 61
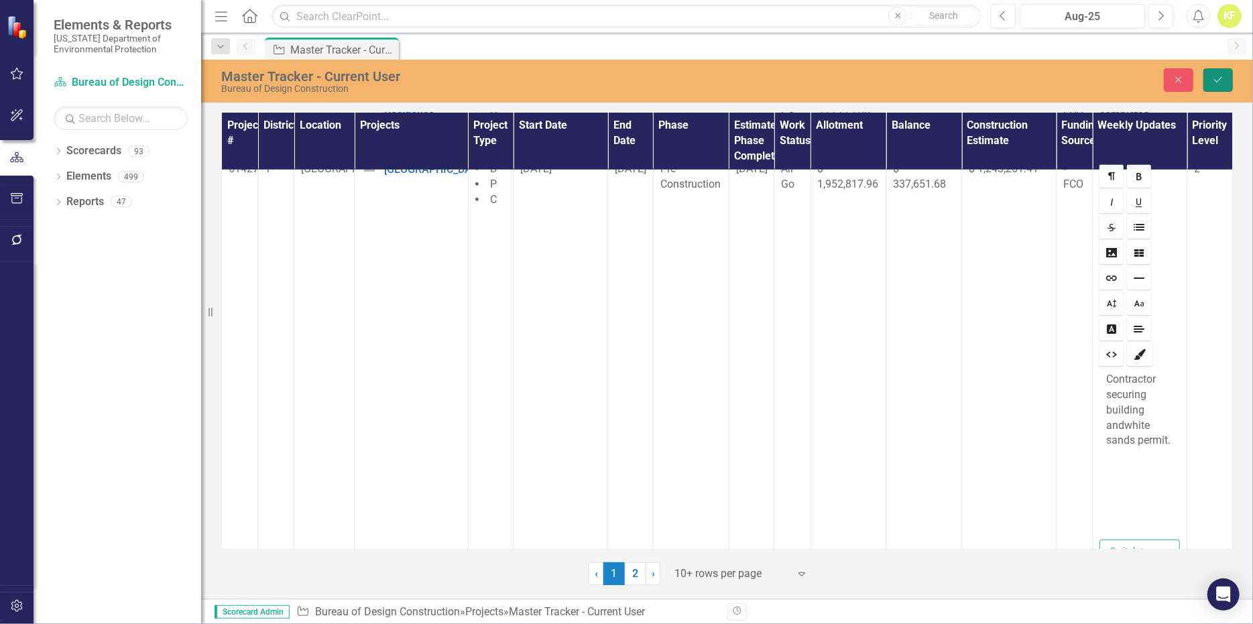
click at [1214, 82] on icon "submit" at bounding box center [1218, 79] width 8 height 5
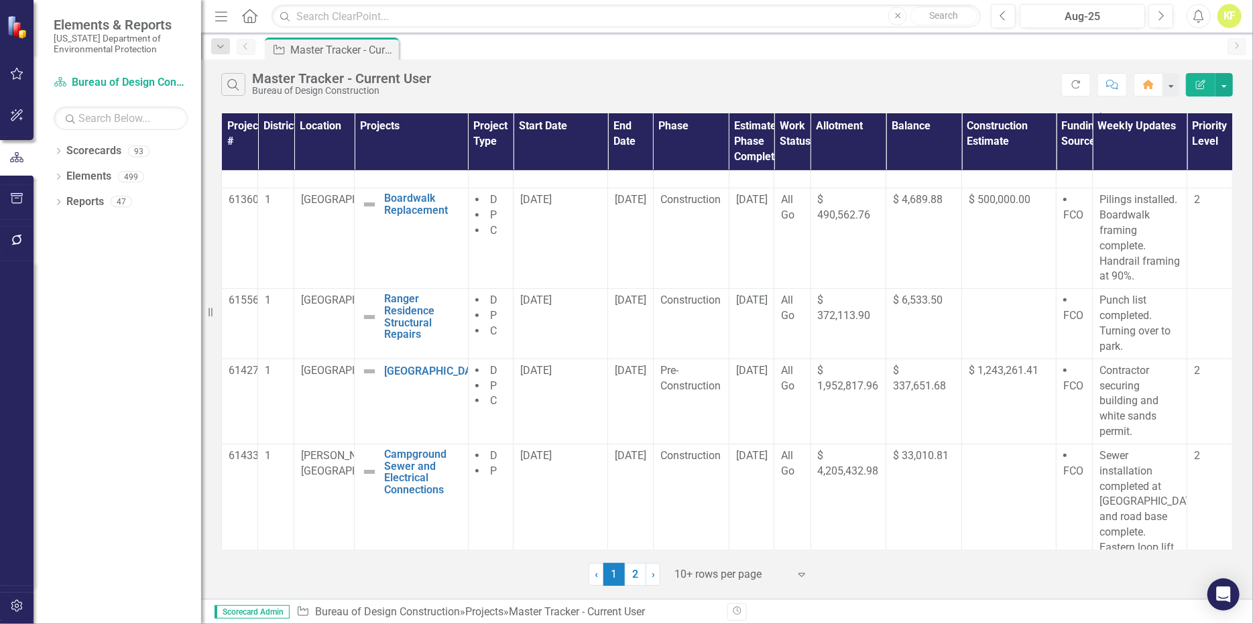
scroll to position [402, 0]
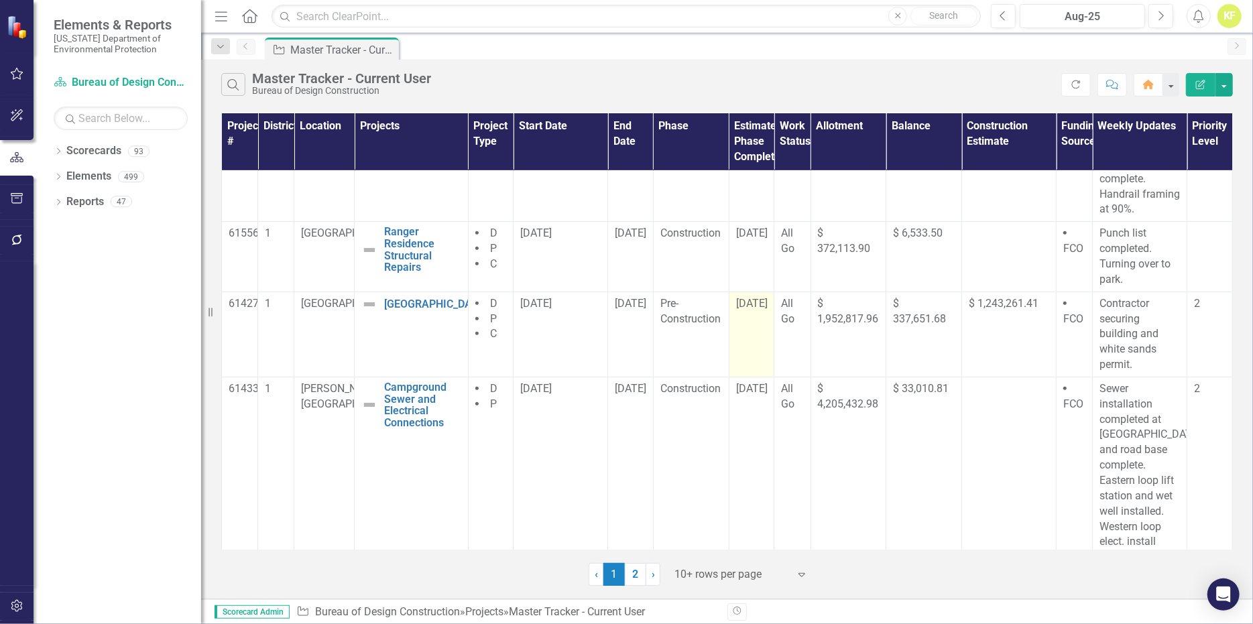
click at [750, 310] on span "[DATE]" at bounding box center [752, 303] width 32 height 13
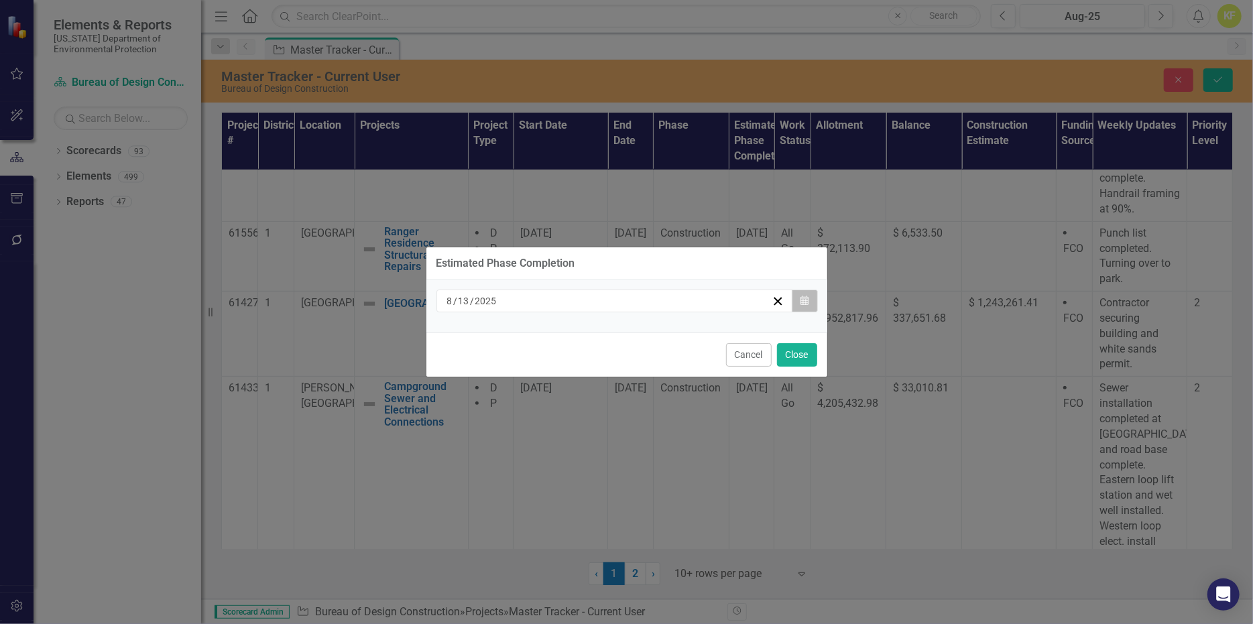
click at [800, 296] on icon "button" at bounding box center [804, 300] width 8 height 9
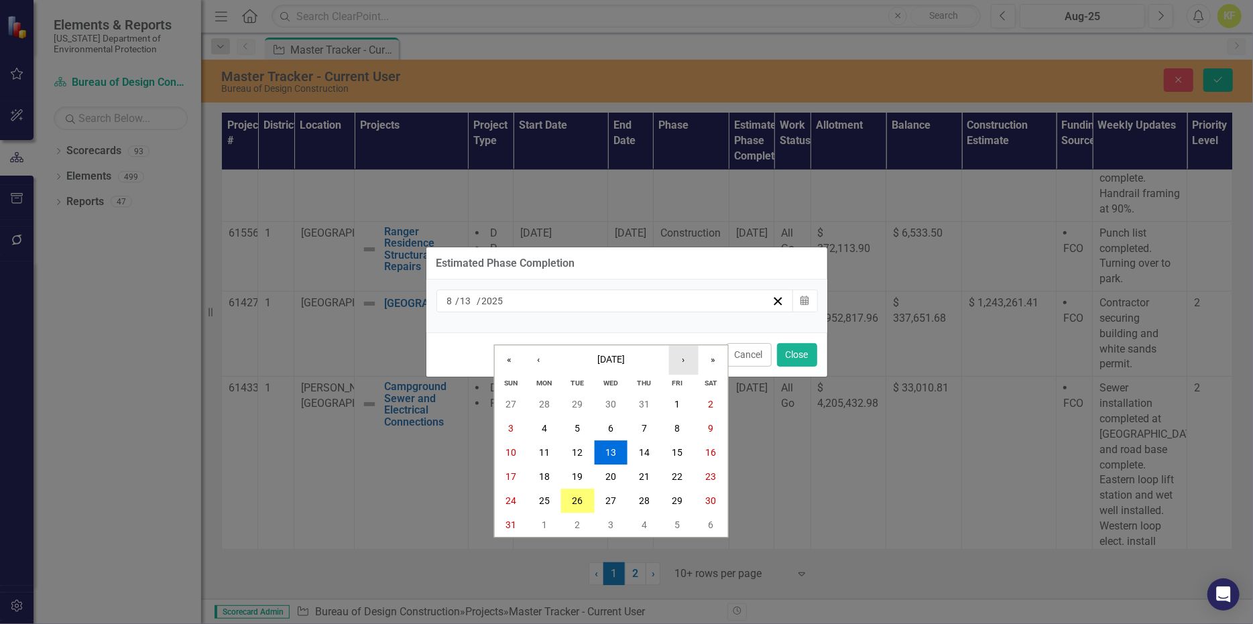
click at [682, 345] on button "›" at bounding box center [682, 359] width 29 height 29
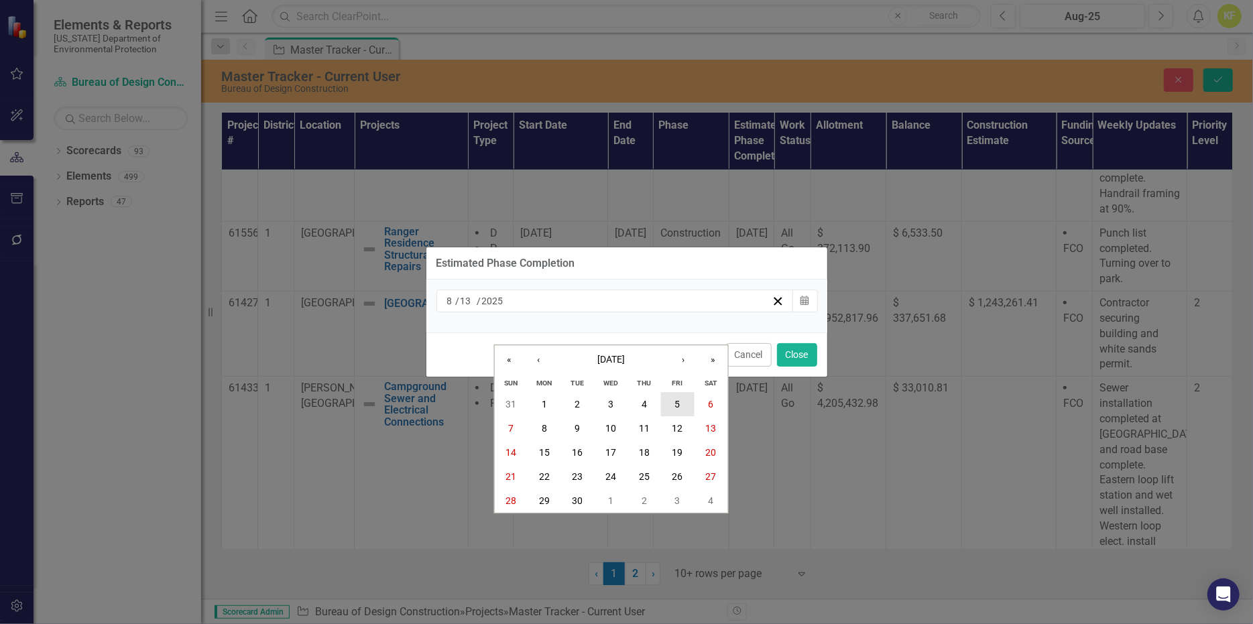
click at [676, 400] on abbr "5" at bounding box center [677, 404] width 5 height 11
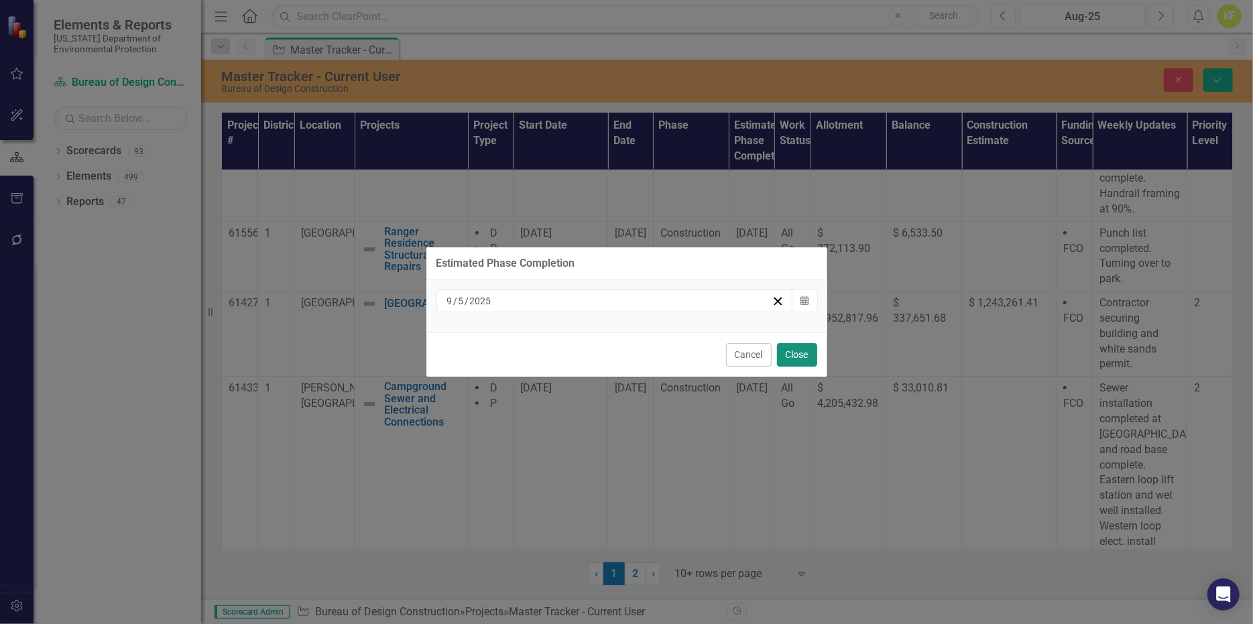
click at [777, 367] on button "Close" at bounding box center [797, 354] width 40 height 23
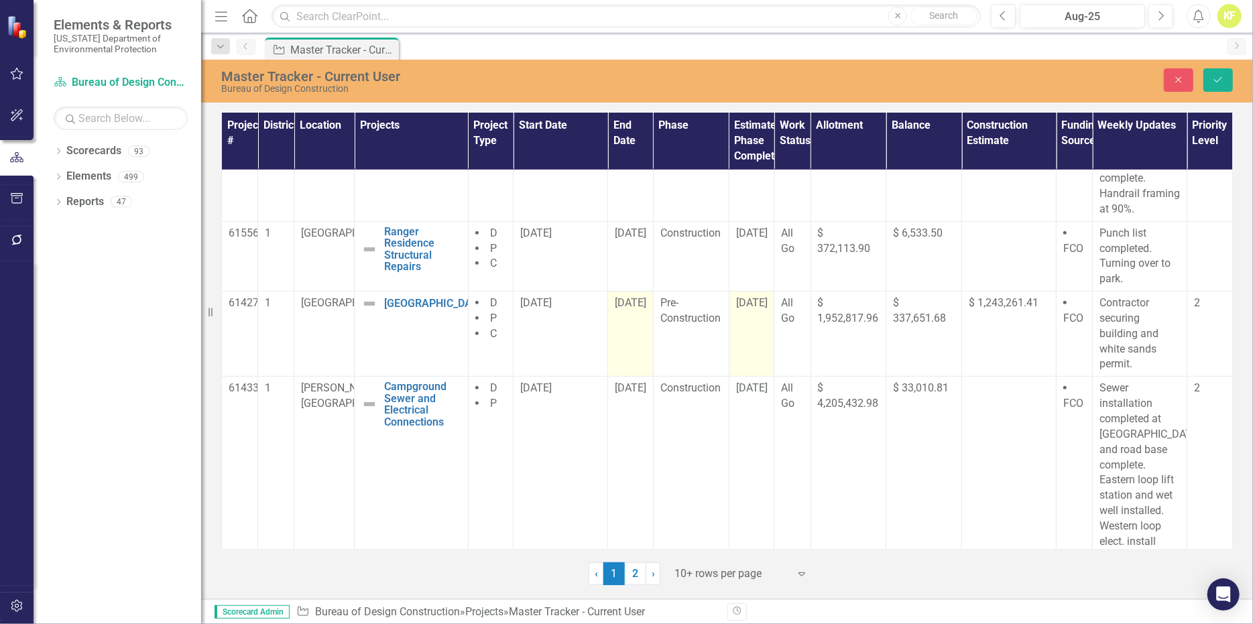
click at [635, 309] on span "[DATE]" at bounding box center [631, 302] width 32 height 13
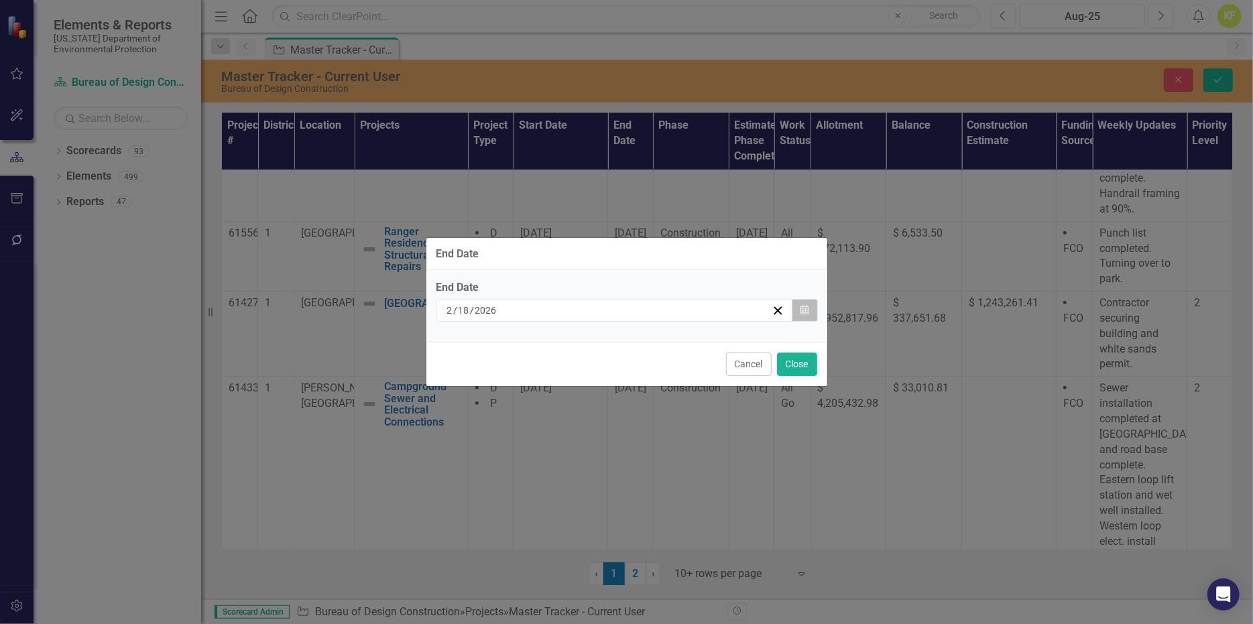
click at [800, 306] on icon "Calendar" at bounding box center [804, 310] width 8 height 9
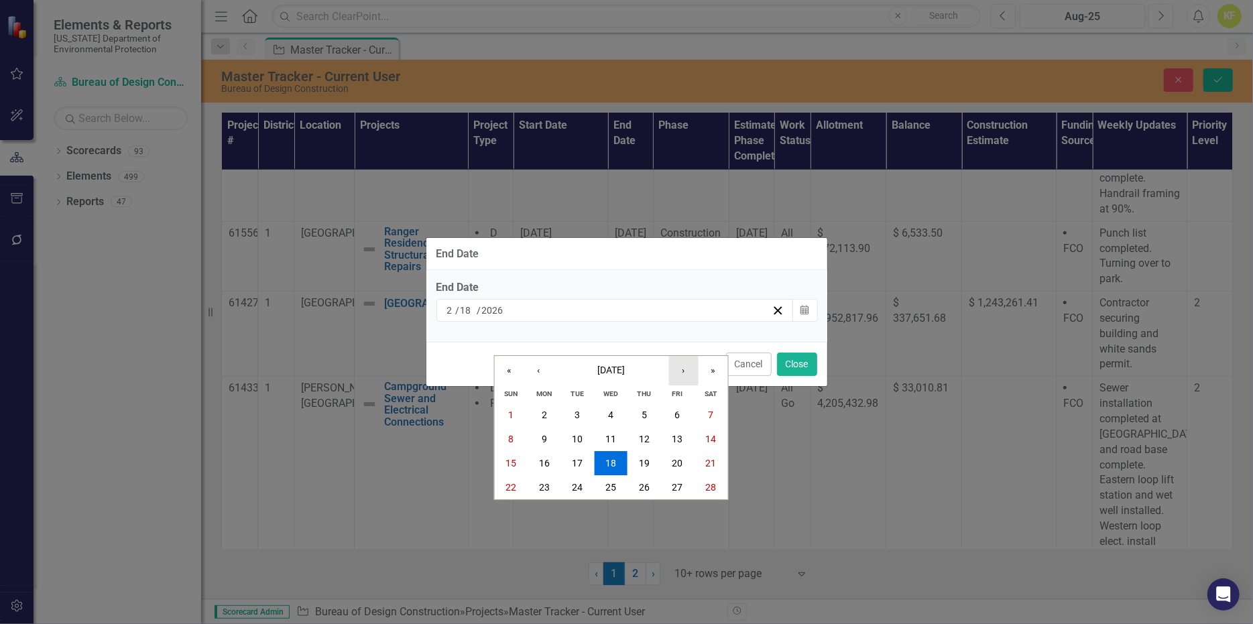
click at [682, 356] on button "›" at bounding box center [682, 370] width 29 height 29
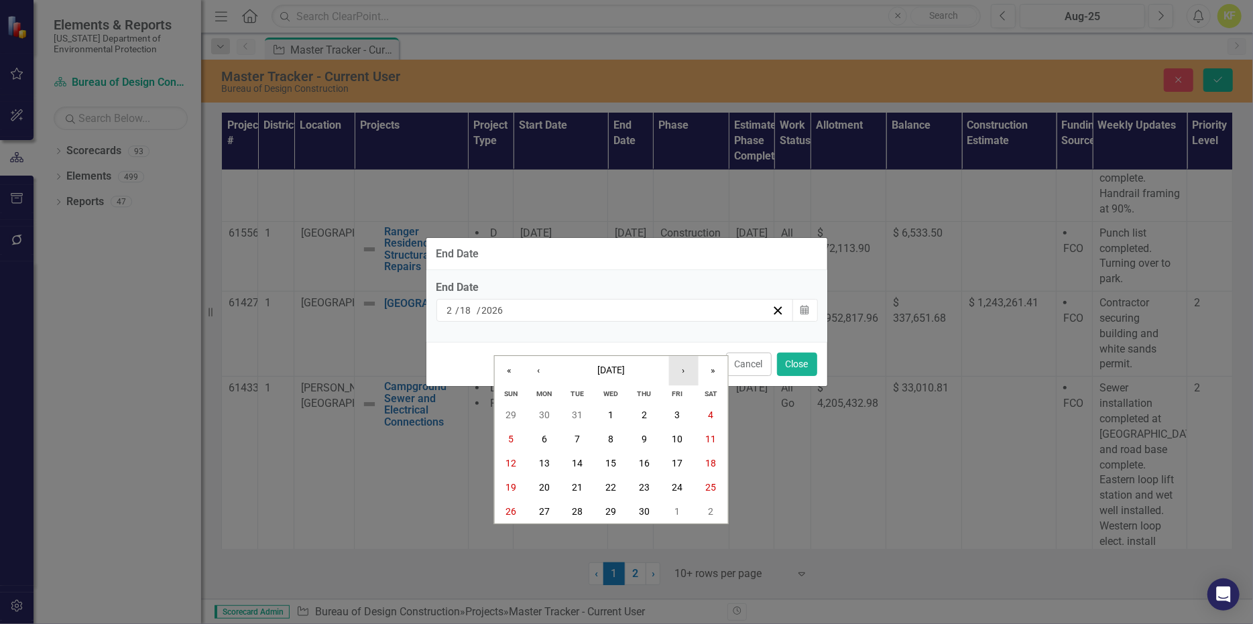
click at [682, 356] on button "›" at bounding box center [682, 370] width 29 height 29
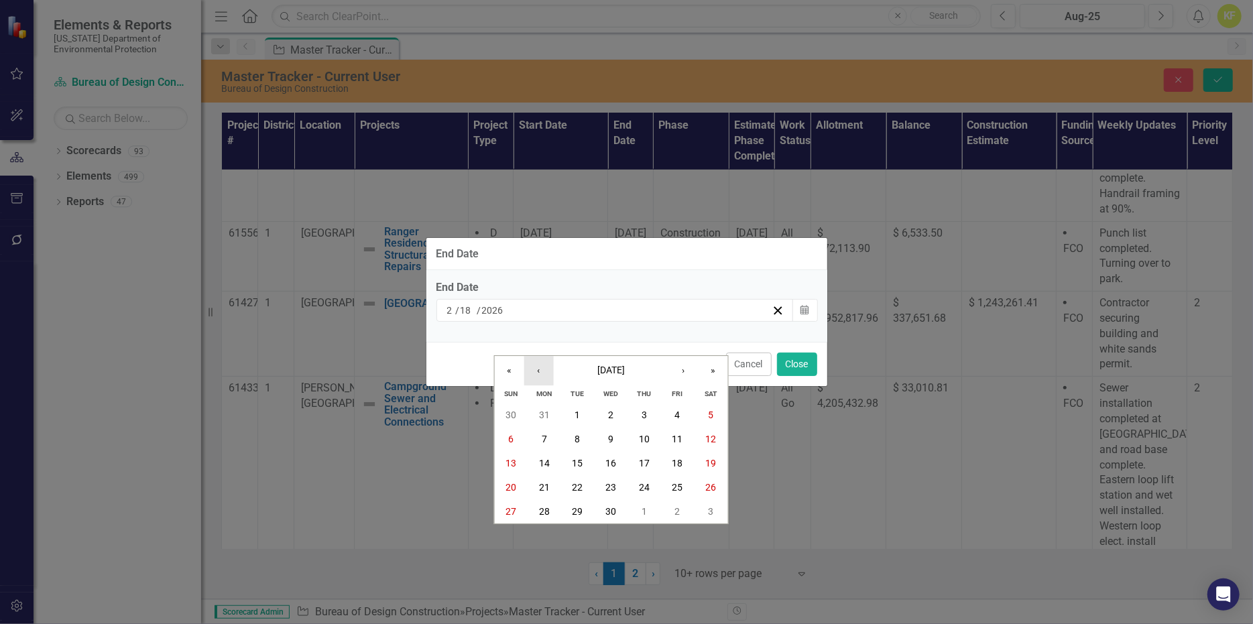
click at [538, 356] on button "‹" at bounding box center [538, 370] width 29 height 29
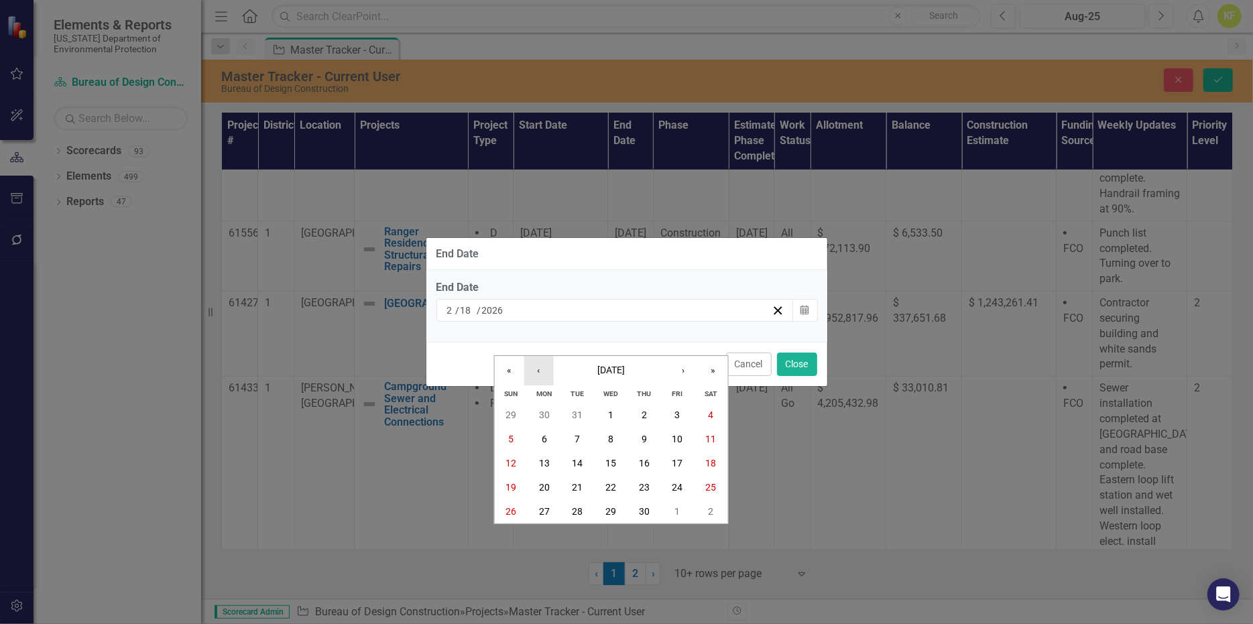
click at [538, 356] on button "‹" at bounding box center [538, 370] width 29 height 29
click at [792, 376] on button "Close" at bounding box center [797, 364] width 40 height 23
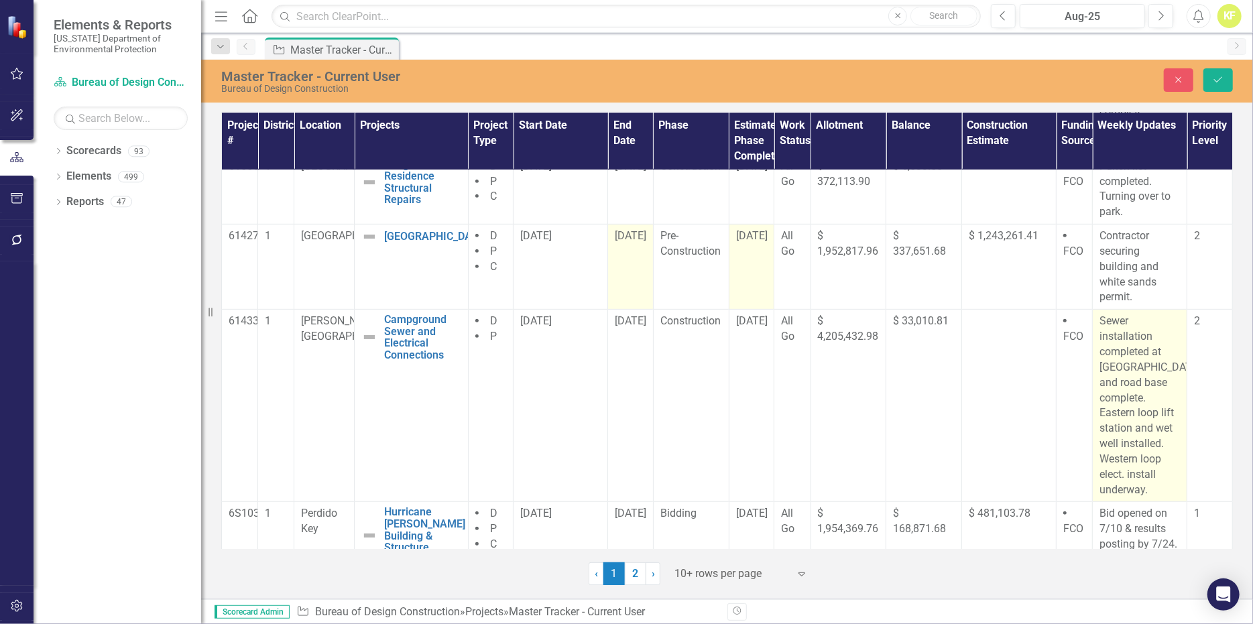
scroll to position [536, 0]
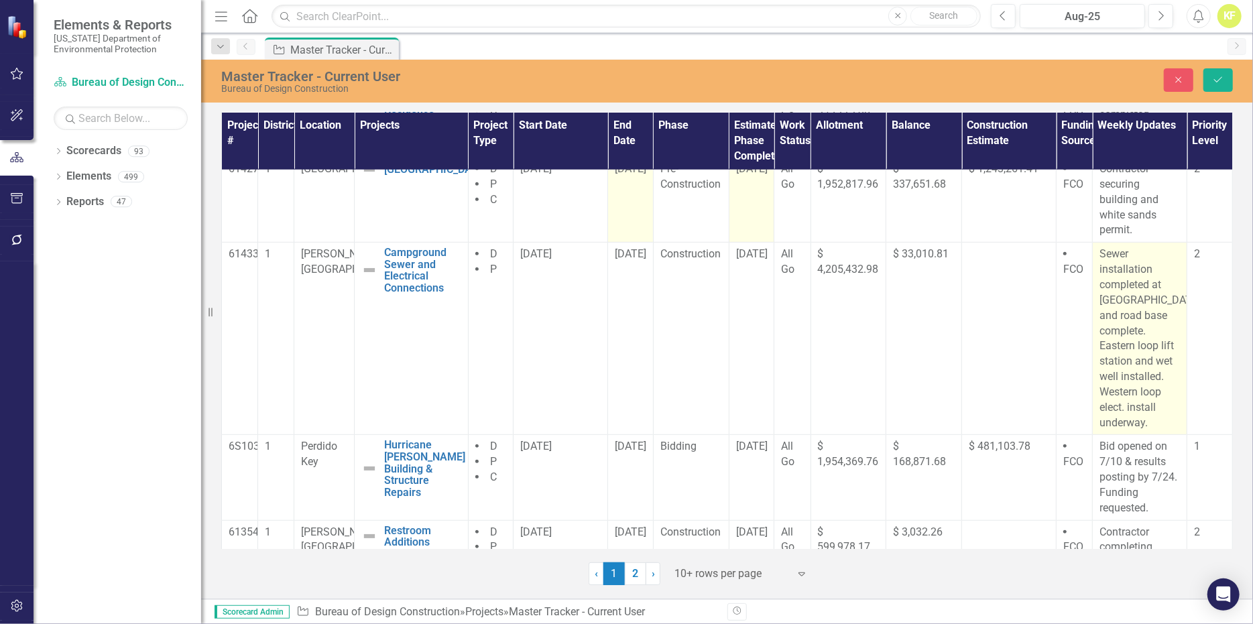
click at [1136, 375] on p "Sewer installation completed at [GEOGRAPHIC_DATA]. Subgrade and road base compl…" at bounding box center [1140, 339] width 80 height 184
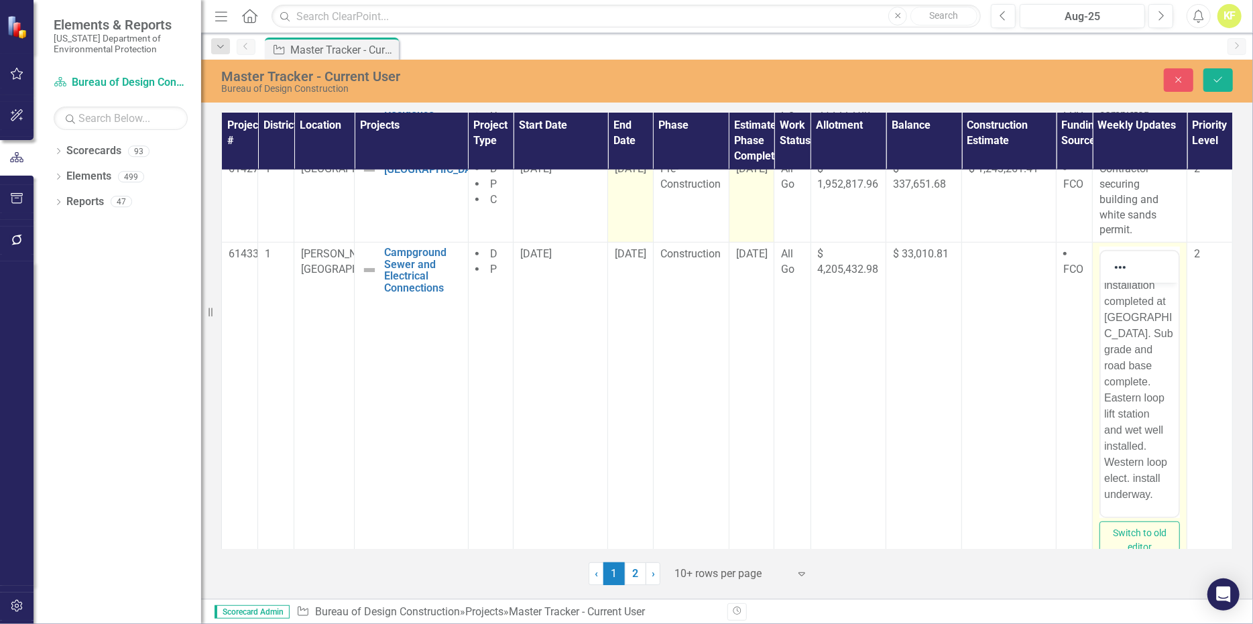
scroll to position [67, 0]
click at [1143, 546] on button "Switch to old editor" at bounding box center [1140, 541] width 80 height 38
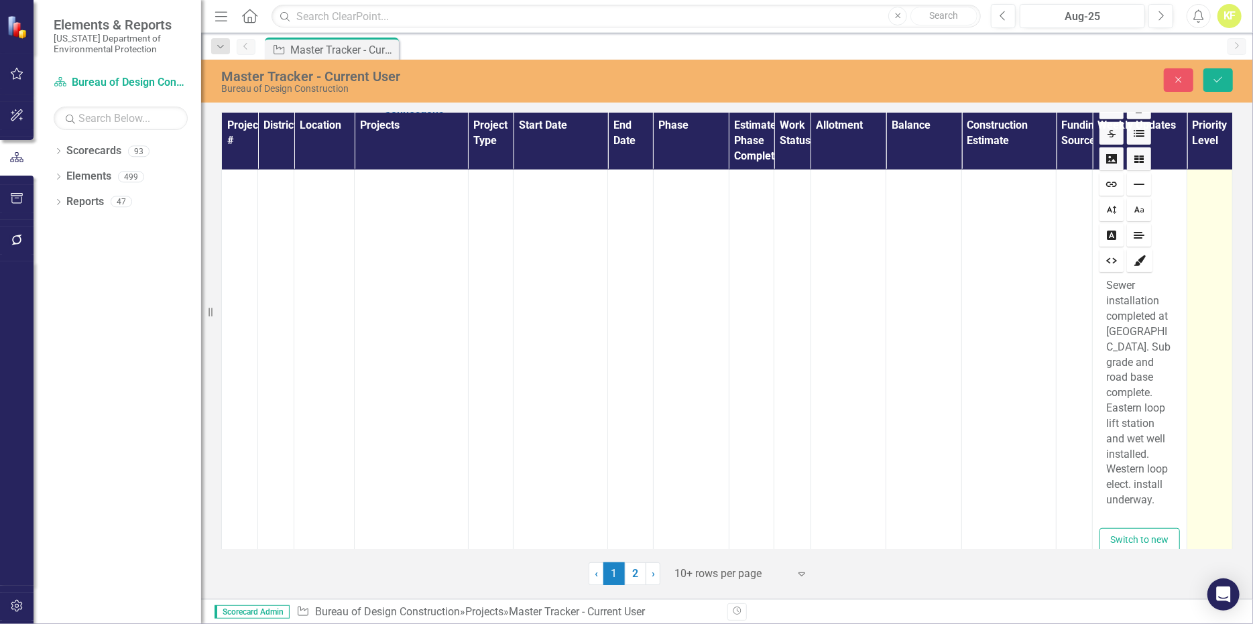
scroll to position [737, 0]
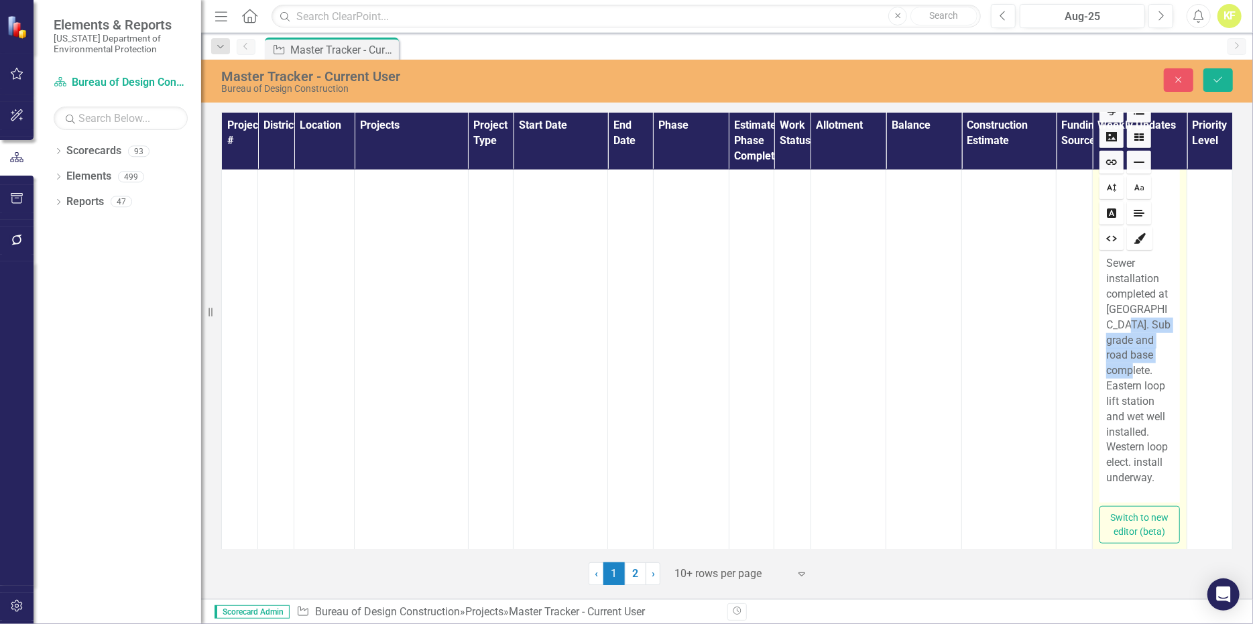
drag, startPoint x: 1125, startPoint y: 337, endPoint x: 1163, endPoint y: 378, distance: 56.0
click at [1163, 378] on p "Sewer installation completed at [GEOGRAPHIC_DATA]. Subgrade and road base compl…" at bounding box center [1139, 371] width 67 height 230
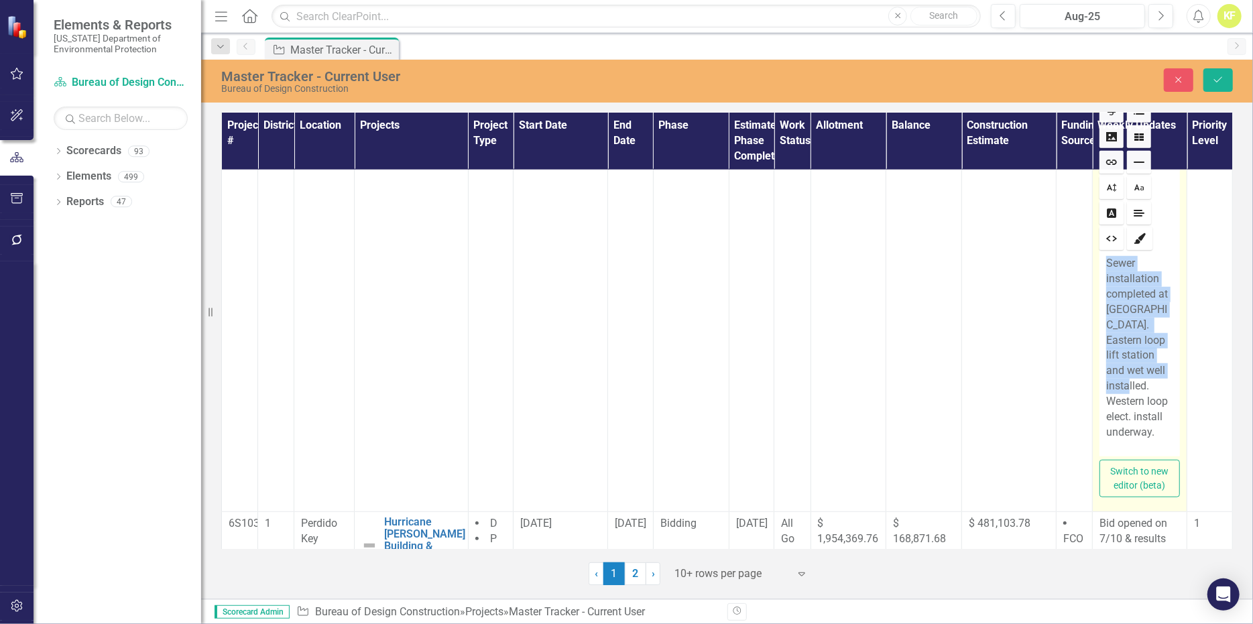
drag, startPoint x: 1098, startPoint y: 278, endPoint x: 1158, endPoint y: 392, distance: 128.6
click at [1156, 393] on p "Sewer installation completed at [GEOGRAPHIC_DATA]. Eastern loop lift station an…" at bounding box center [1139, 348] width 67 height 184
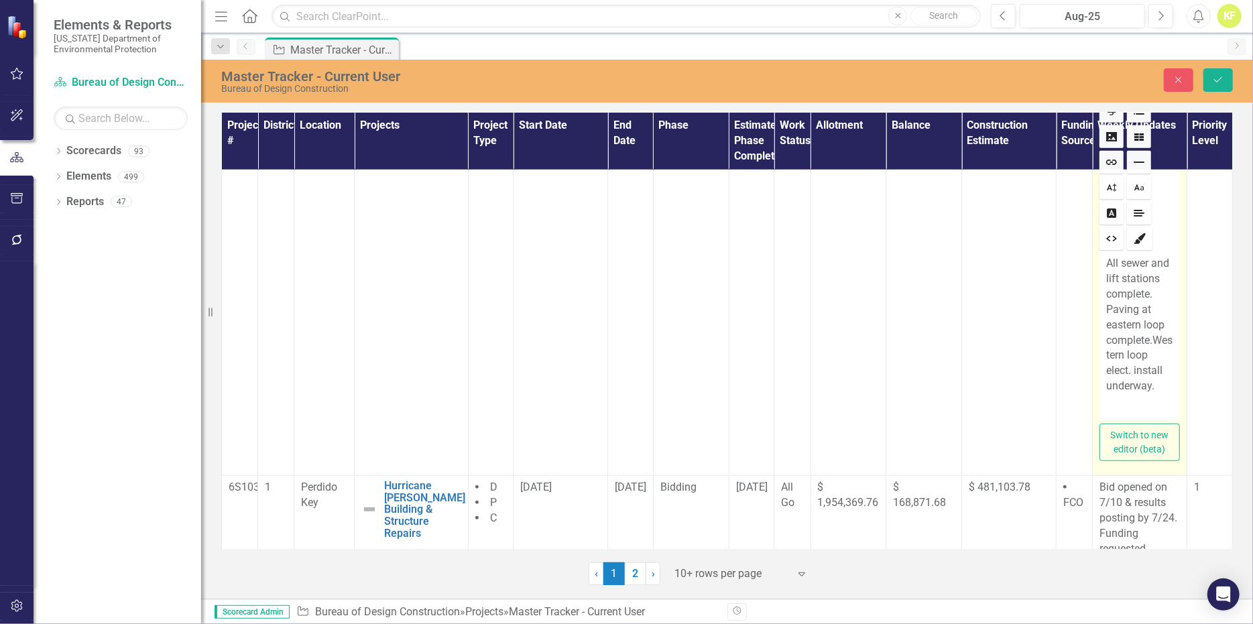
click at [1132, 339] on p "All sewer and lift stations complete. Paving at eastern loop complete. Western …" at bounding box center [1139, 325] width 67 height 138
click at [1152, 292] on p "All sewer and lift stations complete. Paving at Western loop complete. Western …" at bounding box center [1139, 325] width 67 height 138
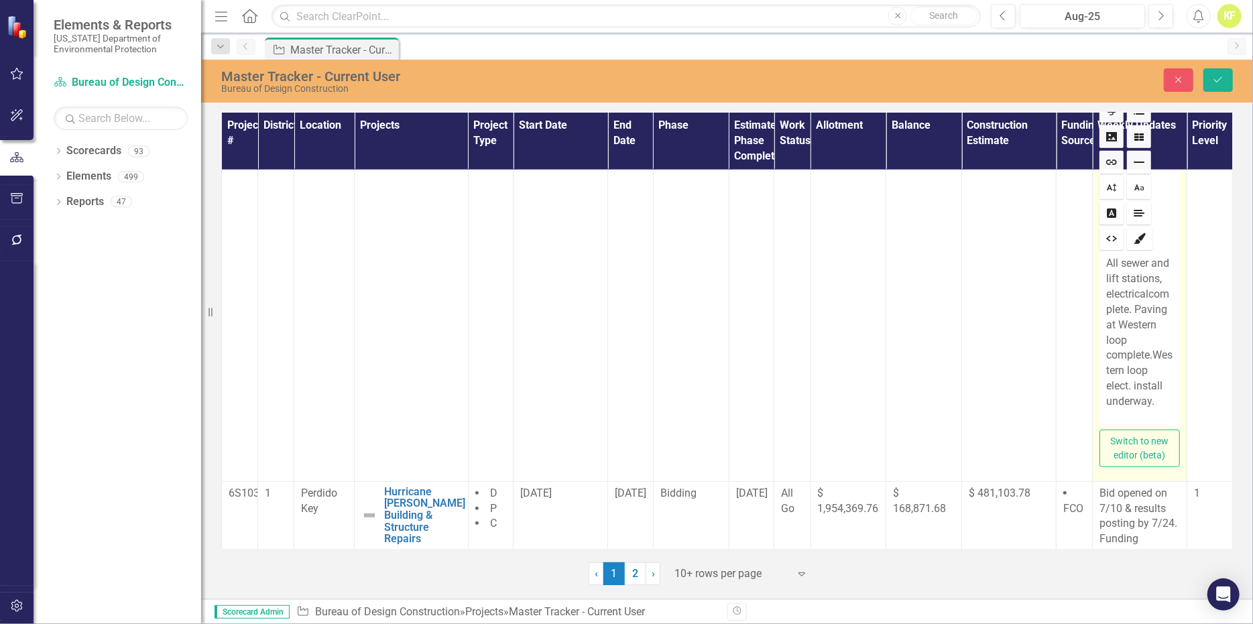
click at [1146, 323] on p "All sewer and lift stations, electrical complete. Paving at Western loop comple…" at bounding box center [1139, 332] width 67 height 153
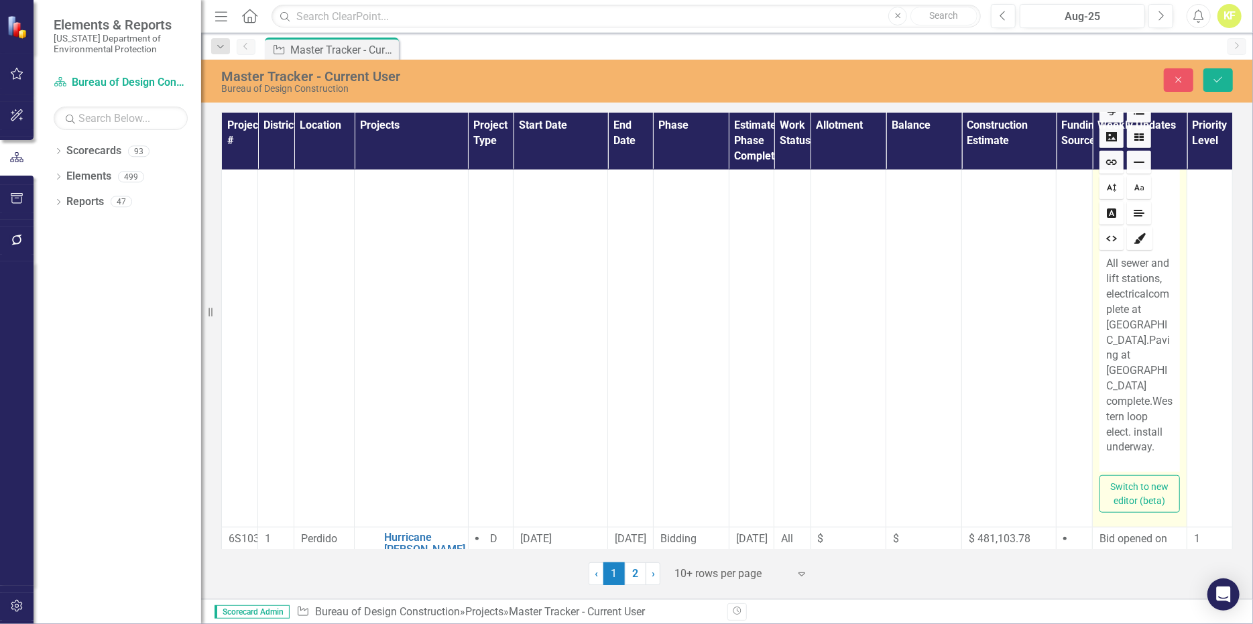
click at [1138, 367] on p "All sewer and lift stations, electrical complete at western loop. Paving at Wes…" at bounding box center [1139, 355] width 67 height 199
click at [1148, 383] on p "All sewer and lift stations, electrical complete at western loop. Paving at eas…" at bounding box center [1139, 355] width 67 height 199
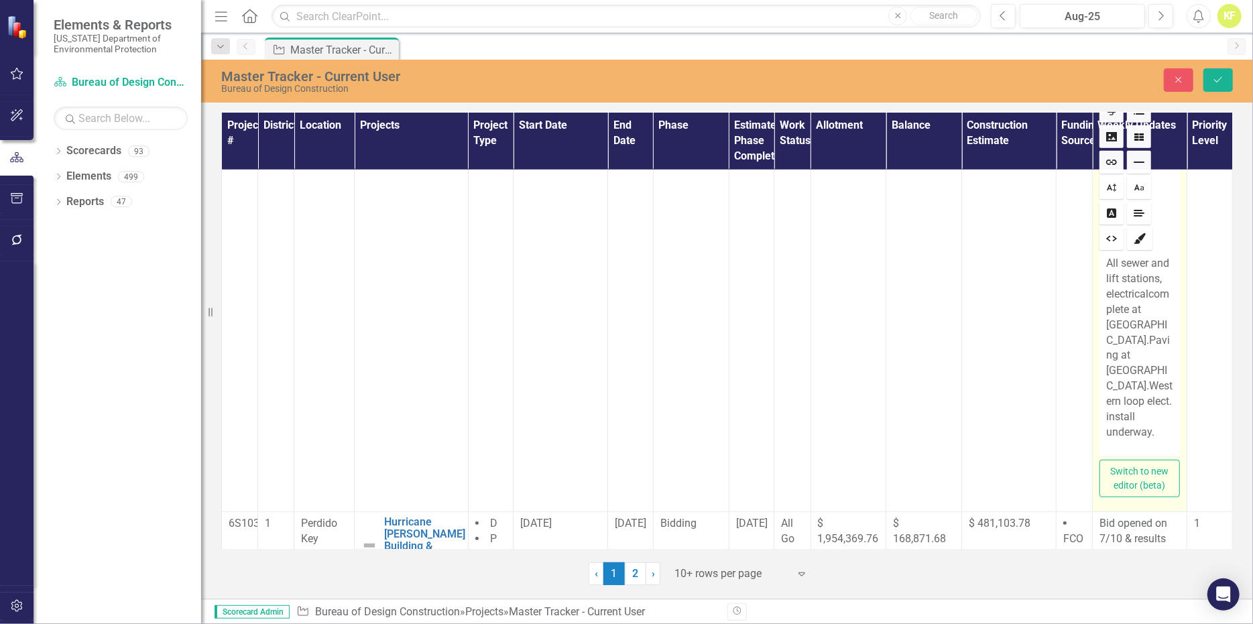
click at [1163, 384] on p "All sewer and lift stations, electrical complete at western loop. Paving at eas…" at bounding box center [1139, 348] width 67 height 184
drag, startPoint x: 1098, startPoint y: 383, endPoint x: 1162, endPoint y: 412, distance: 69.9
click at [1162, 412] on p "All sewer and lift stations, electrical complete at western loop. Paving at eas…" at bounding box center [1139, 348] width 67 height 184
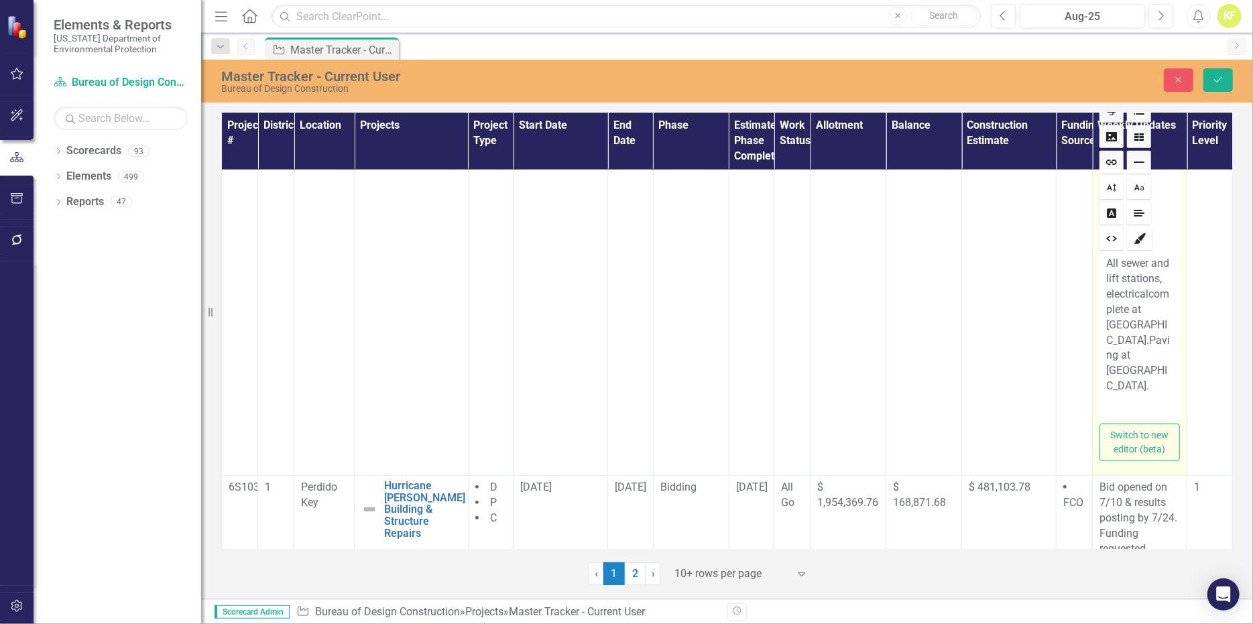
drag, startPoint x: 1143, startPoint y: 353, endPoint x: 1177, endPoint y: 374, distance: 40.4
click at [1146, 355] on p "All sewer and lift stations, electrical complete at western loop. Paving at eas…" at bounding box center [1139, 325] width 67 height 138
click at [1224, 84] on icon "Save" at bounding box center [1218, 79] width 12 height 9
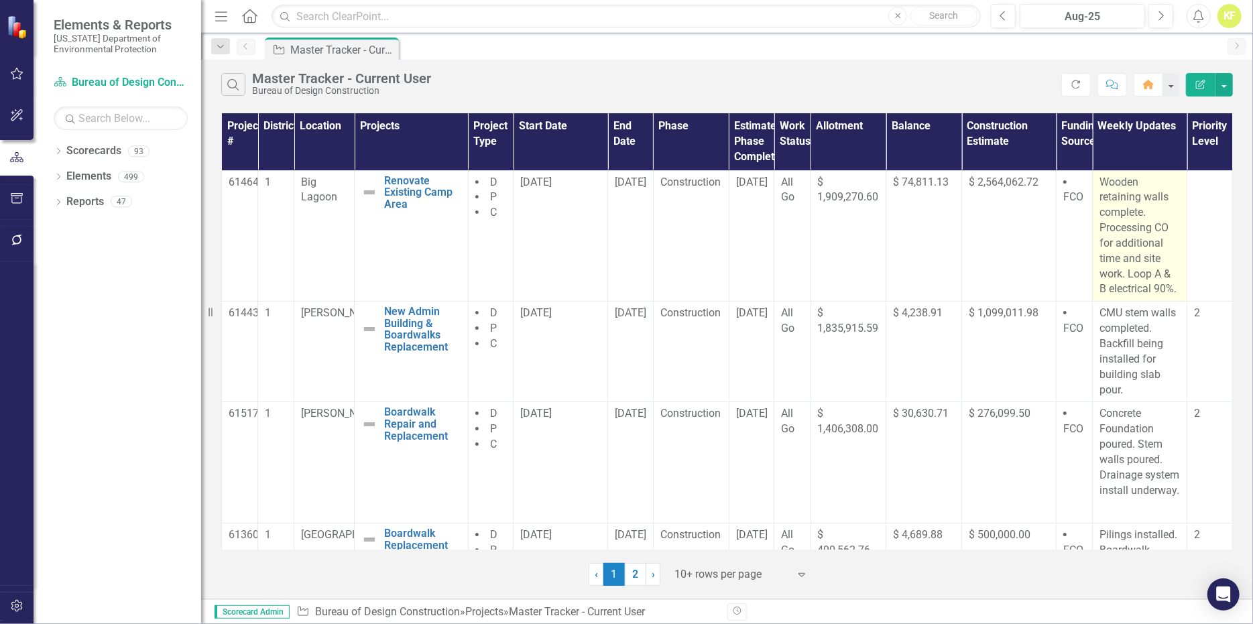
click at [1170, 298] on p "Wooden retaining walls complete. Processing CO for additional time and site wor…" at bounding box center [1140, 236] width 80 height 123
click at [1150, 280] on p "Wooden retaining walls complete. Processing CO for additional time and site wor…" at bounding box center [1140, 236] width 80 height 123
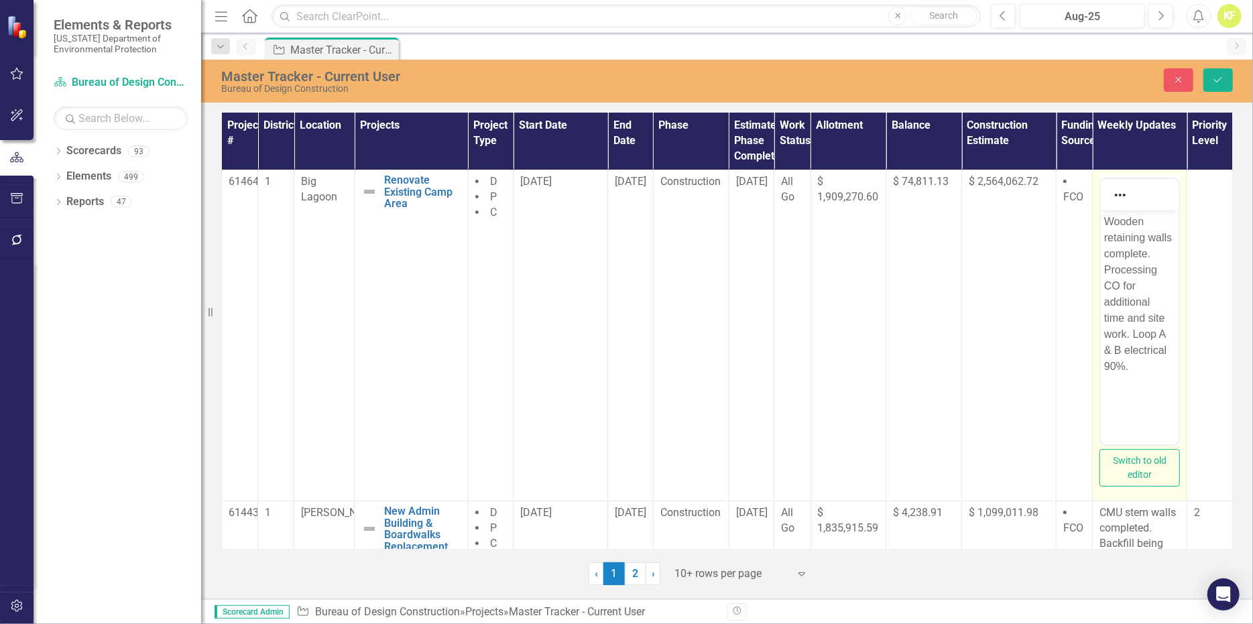
scroll to position [0, 0]
click at [1141, 487] on button "Switch to old editor" at bounding box center [1140, 468] width 80 height 38
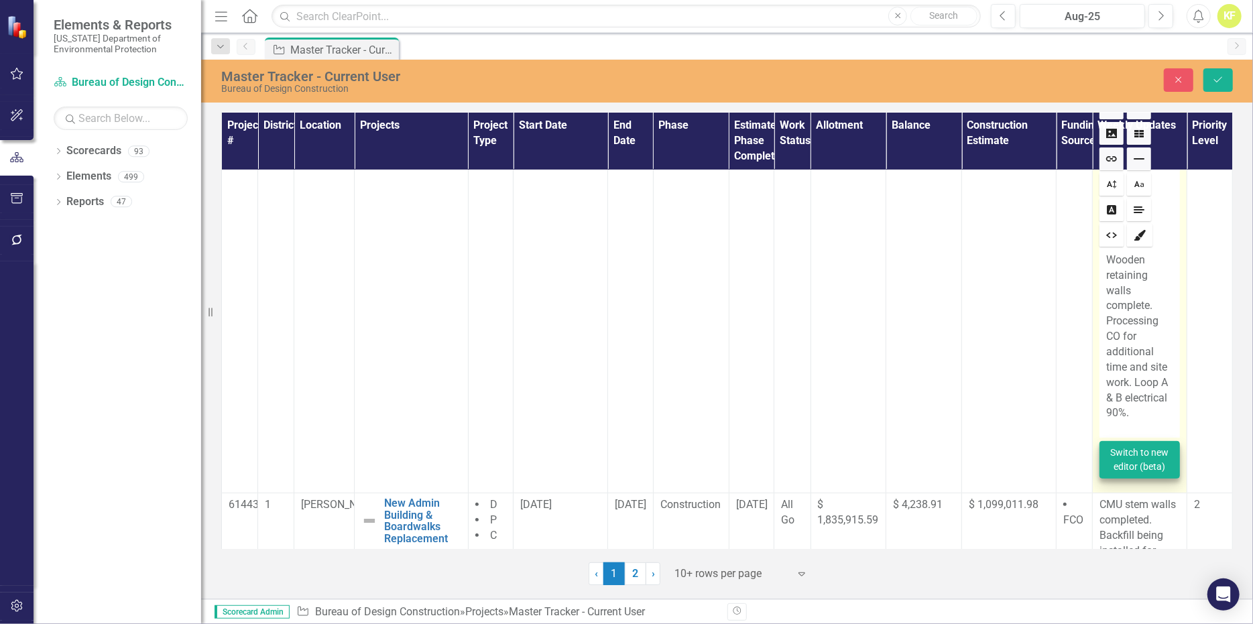
scroll to position [134, 0]
click at [1123, 412] on p "Wooden retaining walls complete. Processing CO for additional time and site wor…" at bounding box center [1139, 335] width 67 height 168
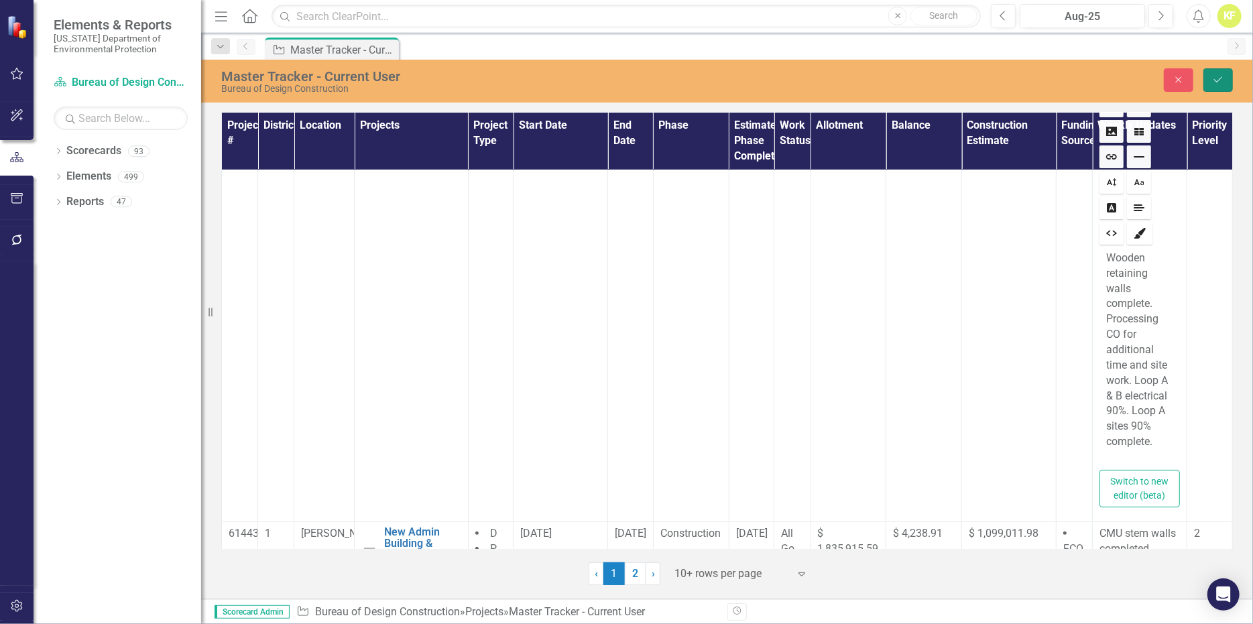
click at [1218, 84] on icon "Save" at bounding box center [1218, 79] width 12 height 9
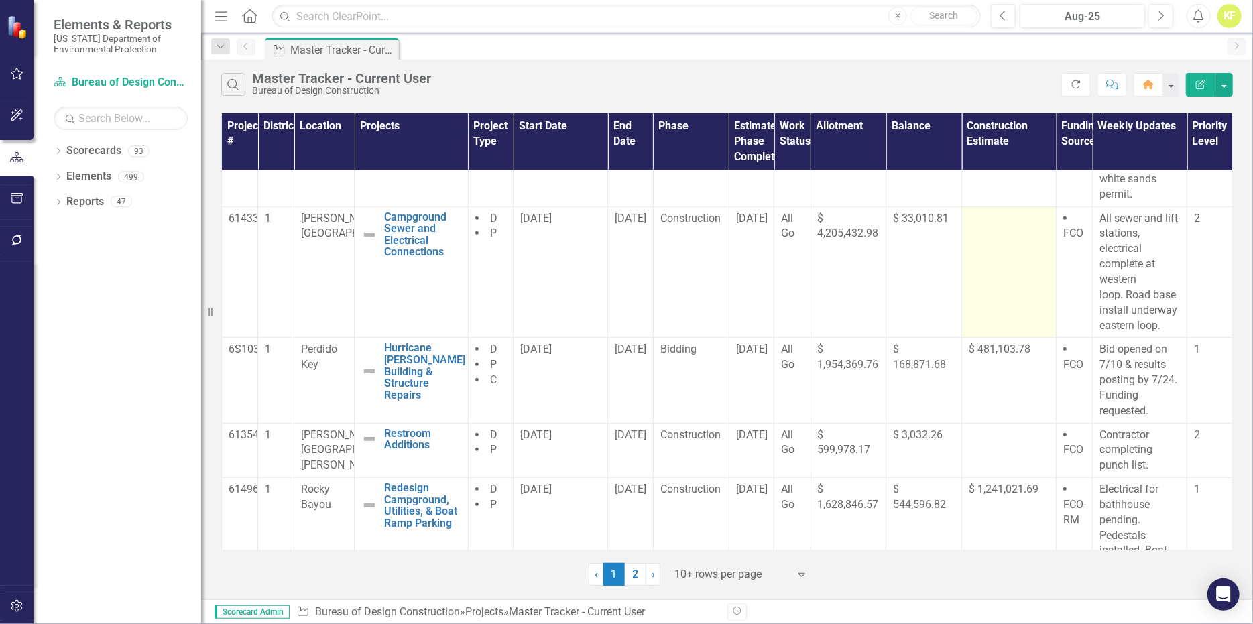
scroll to position [670, 0]
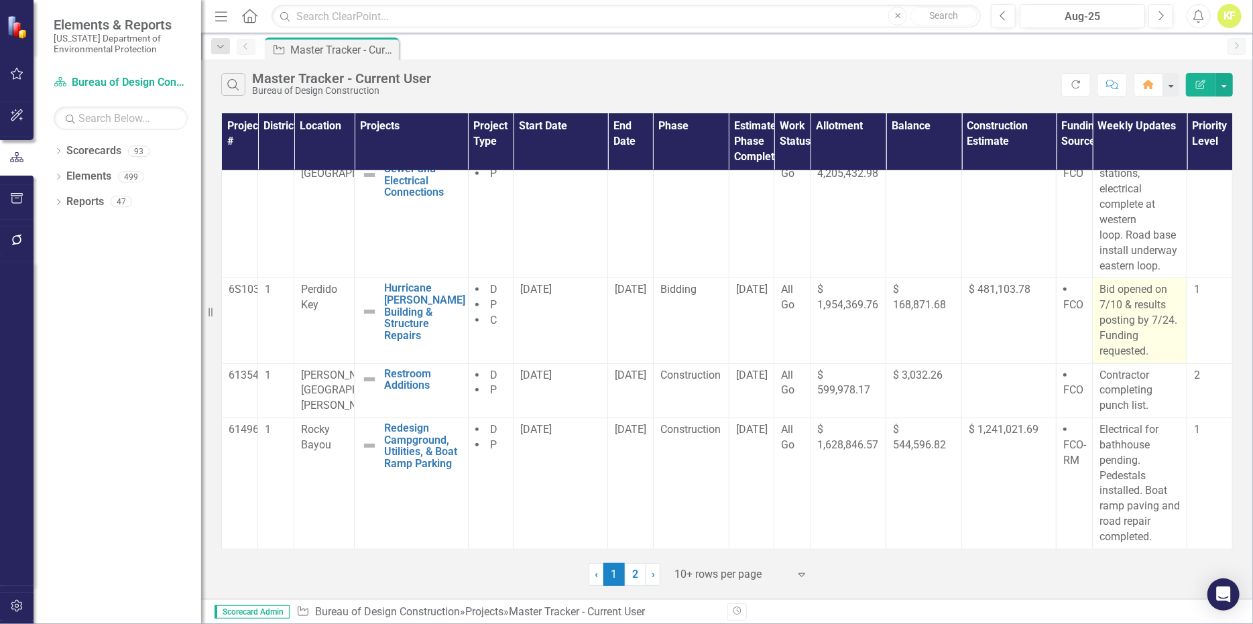
click at [1123, 337] on p "Bid opened on 7/10 & results posting by 7/24. Funding requested." at bounding box center [1140, 320] width 80 height 76
click at [1124, 337] on p "Bid opened on 7/10 & results posting by 7/24. Funding requested." at bounding box center [1140, 320] width 80 height 76
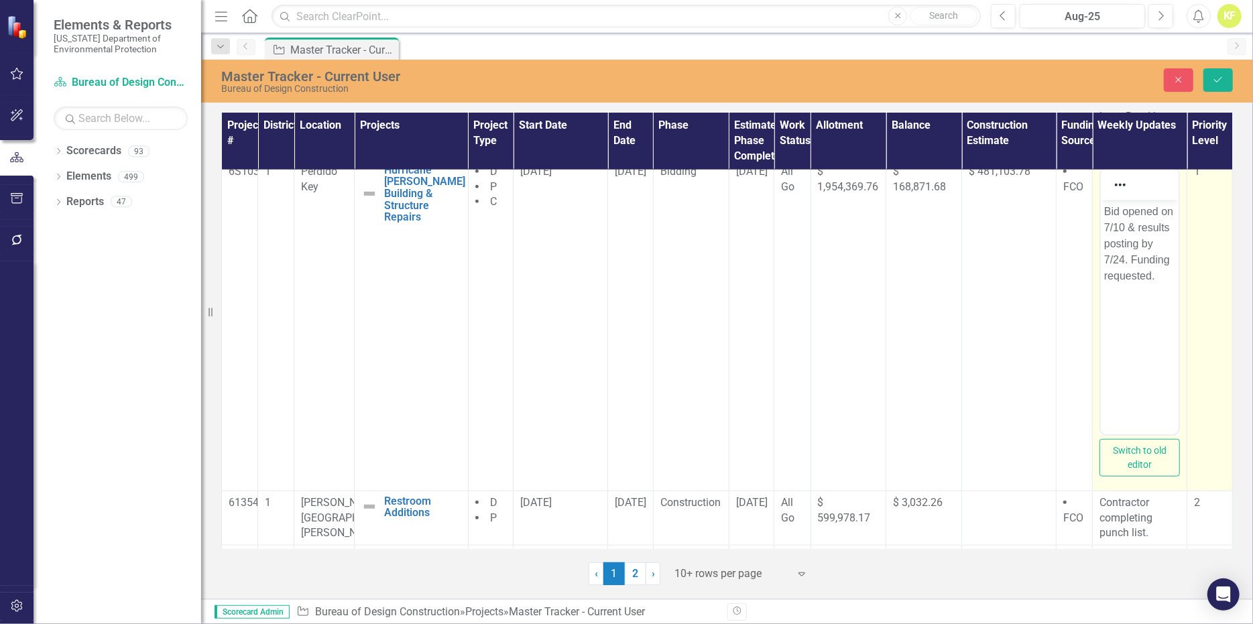
scroll to position [805, 0]
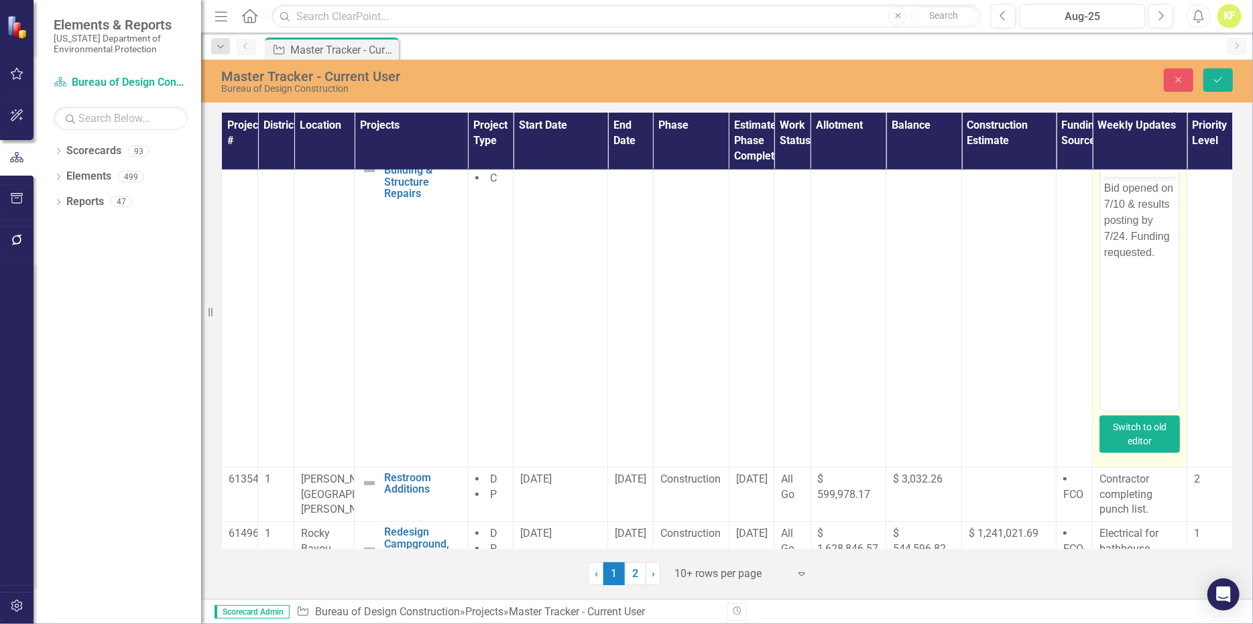
click at [1127, 453] on button "Switch to old editor" at bounding box center [1140, 435] width 80 height 38
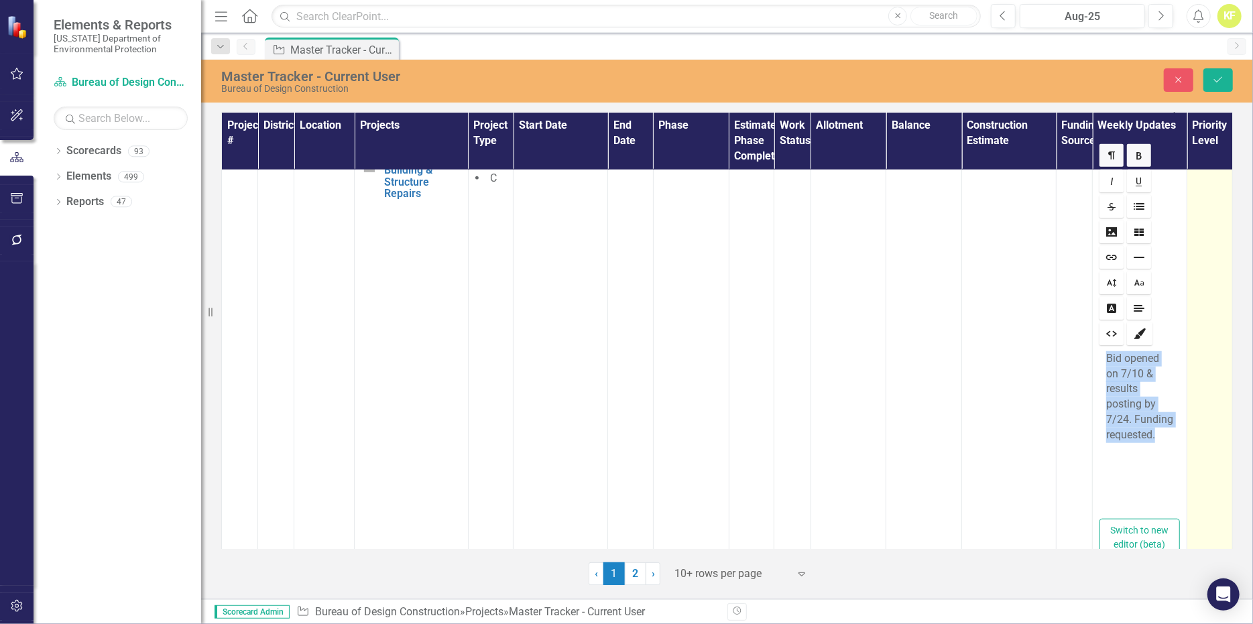
drag, startPoint x: 1097, startPoint y: 371, endPoint x: 1182, endPoint y: 453, distance: 117.6
click at [1182, 453] on tr "6S103C 1 Perdido Key Hurricane [PERSON_NAME] Building & Structure Repairs Edit …" at bounding box center [727, 353] width 1011 height 434
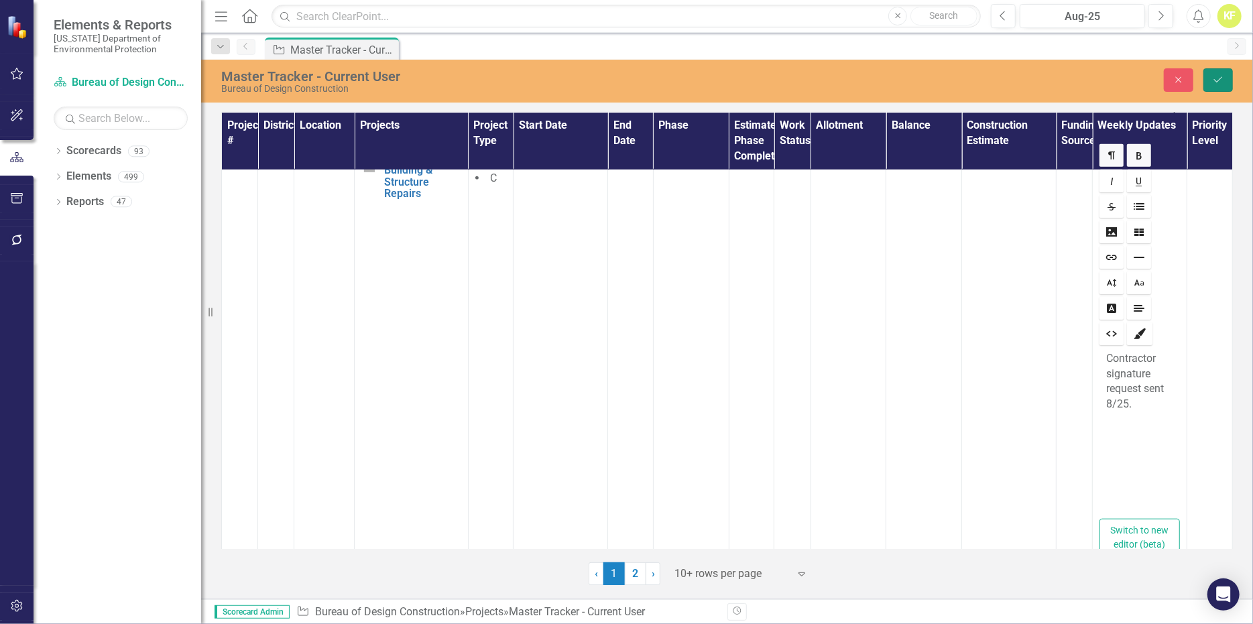
click at [1218, 80] on icon "Save" at bounding box center [1218, 79] width 12 height 9
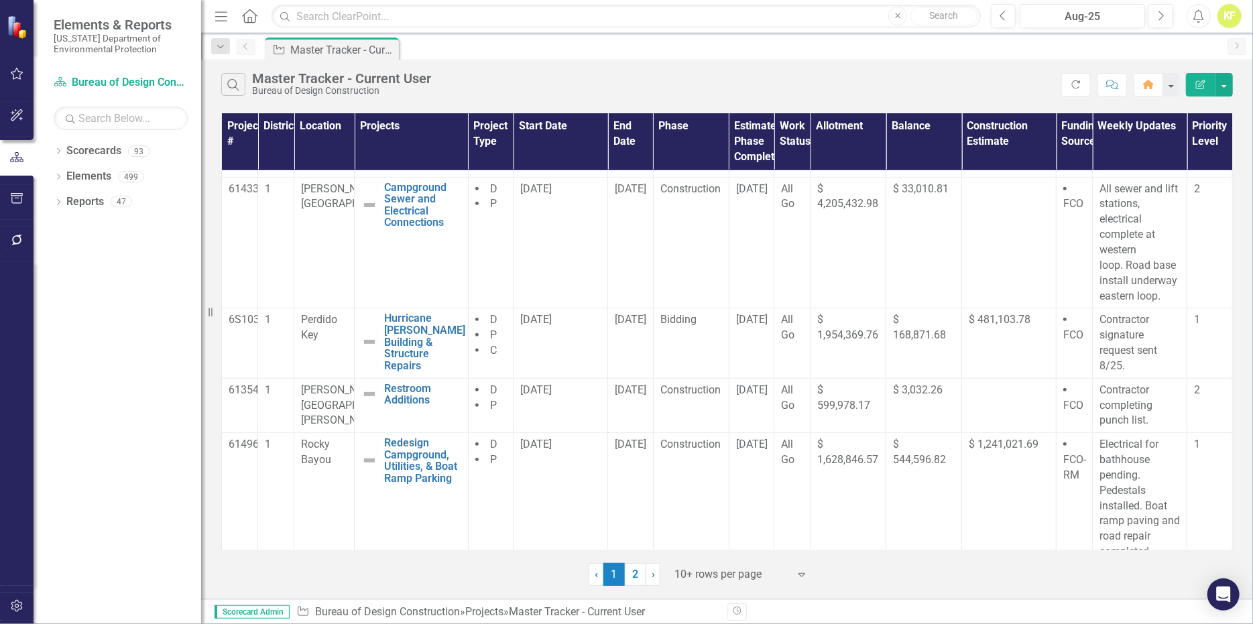
scroll to position [661, 0]
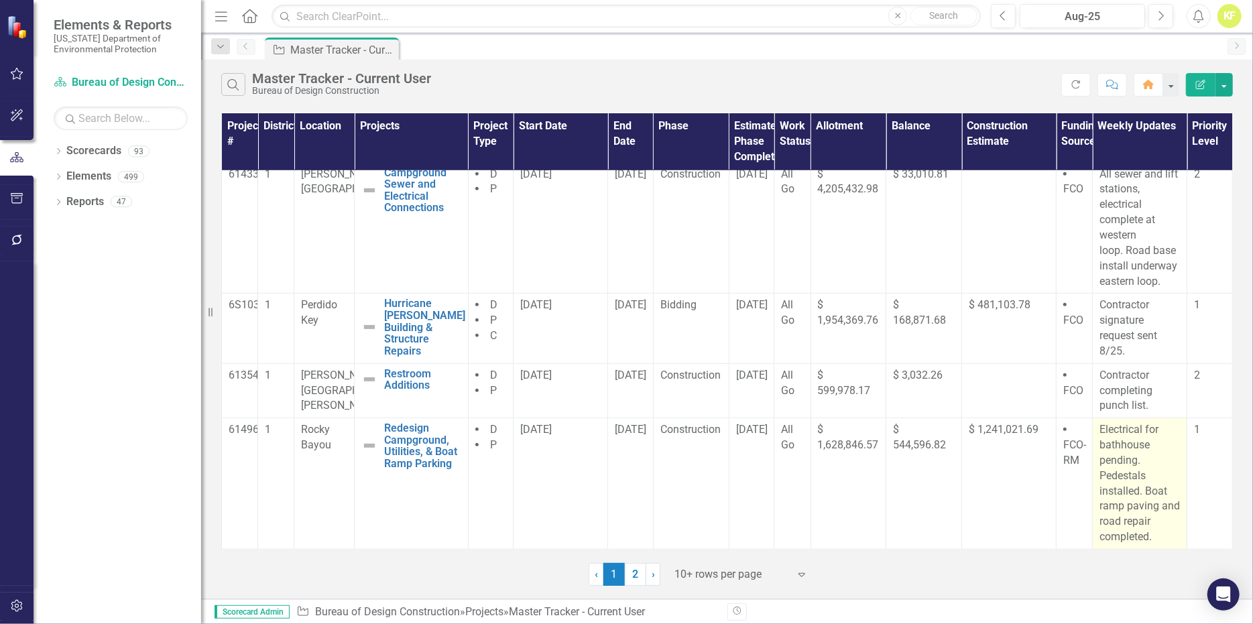
click at [1143, 490] on p "Electrical for bathhouse pending. Pedestals installed. Boat ramp paving and roa…" at bounding box center [1140, 483] width 80 height 123
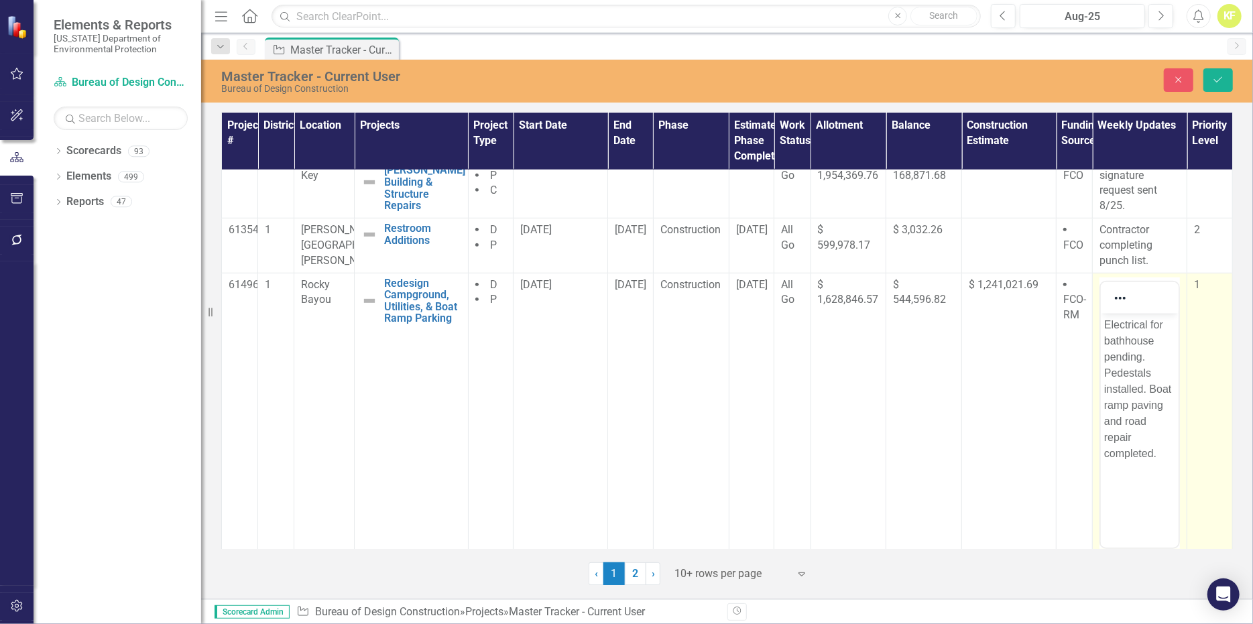
scroll to position [862, 0]
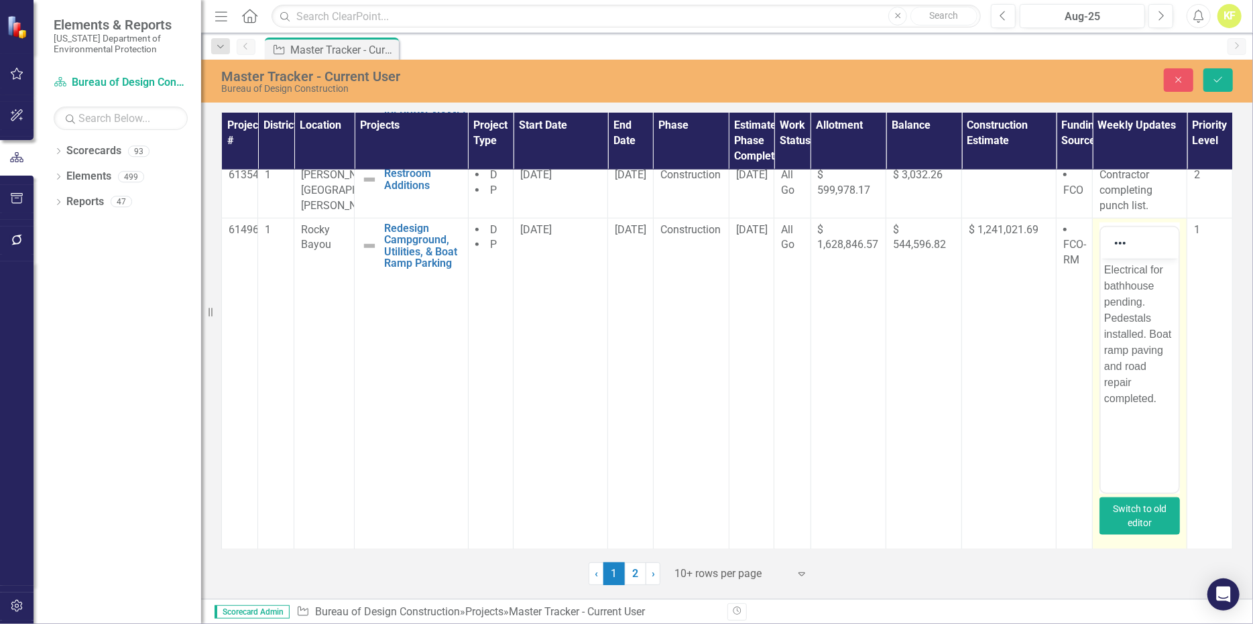
click at [1128, 532] on button "Switch to old editor" at bounding box center [1140, 516] width 80 height 38
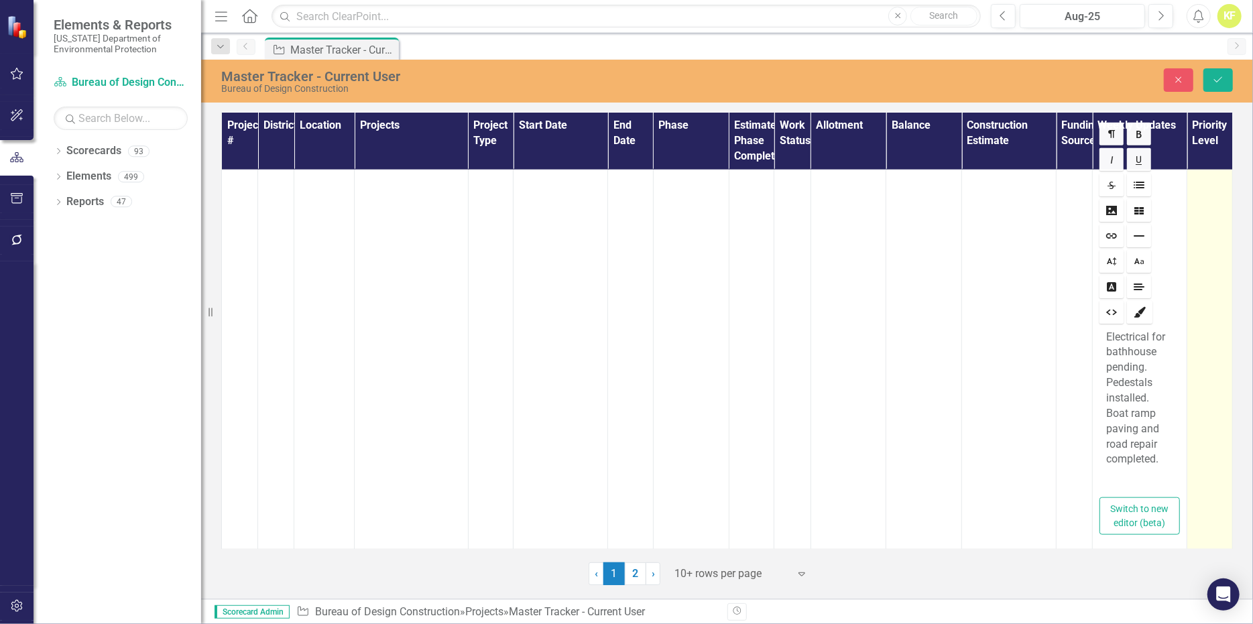
scroll to position [996, 0]
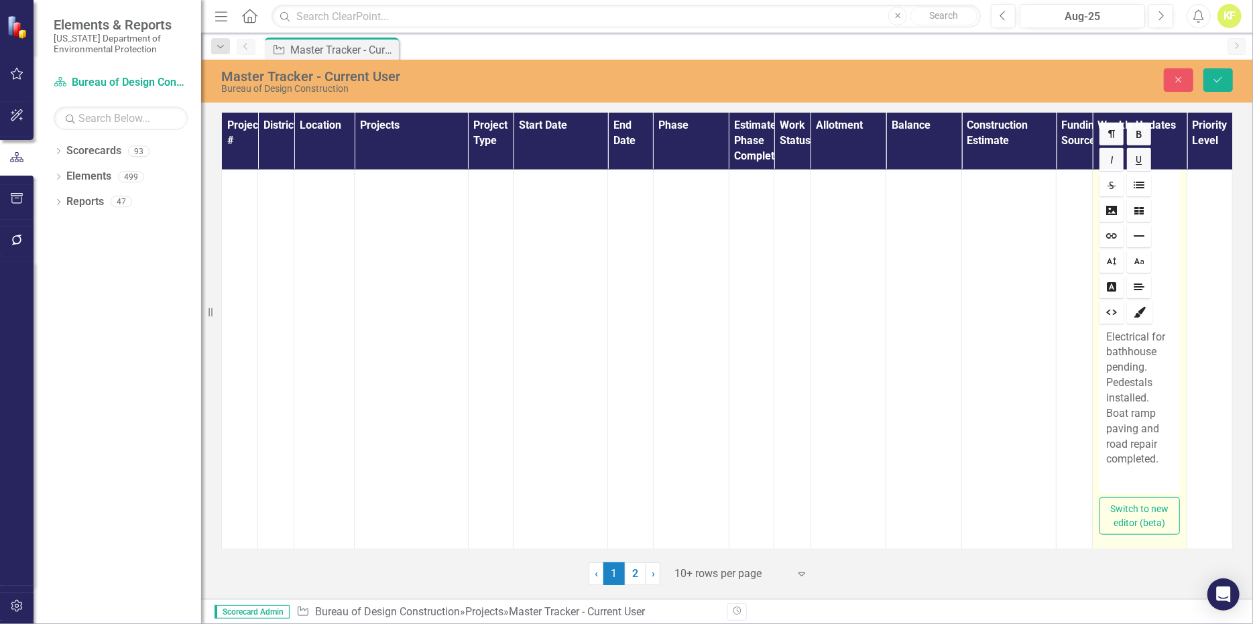
drag, startPoint x: 1098, startPoint y: 425, endPoint x: 1159, endPoint y: 424, distance: 61.0
click at [1156, 416] on p "Electrical for bathhouse pending. Pedestals installed. Boat ramp paving and roa…" at bounding box center [1139, 399] width 67 height 138
drag, startPoint x: 1155, startPoint y: 429, endPoint x: 1089, endPoint y: 340, distance: 111.2
click at [1093, 340] on td "Rich text editor Electrical for bathhouse pending. Pedestals installed. Boat ra…" at bounding box center [1140, 332] width 95 height 434
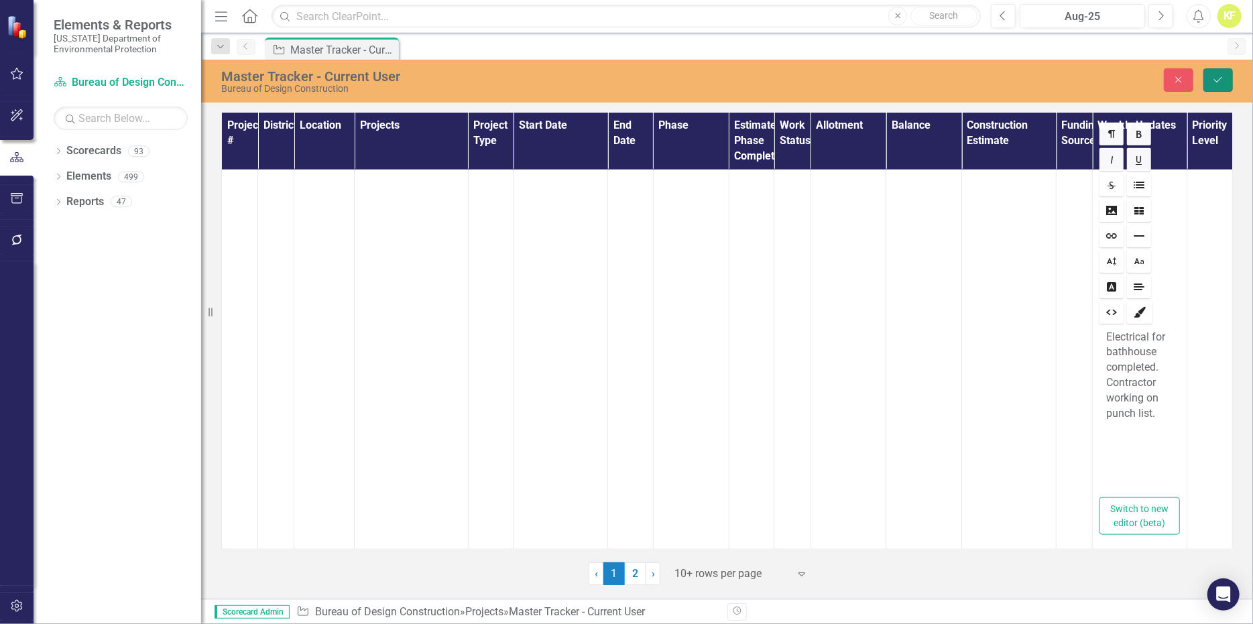
click at [1214, 84] on icon "Save" at bounding box center [1218, 79] width 12 height 9
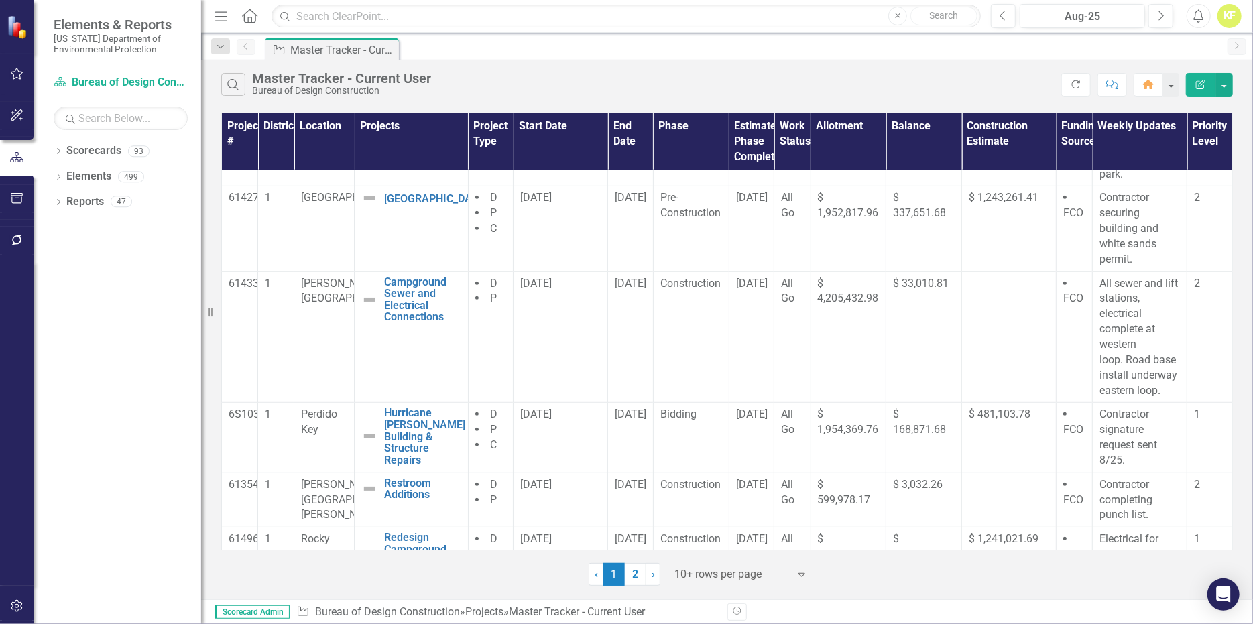
scroll to position [631, 0]
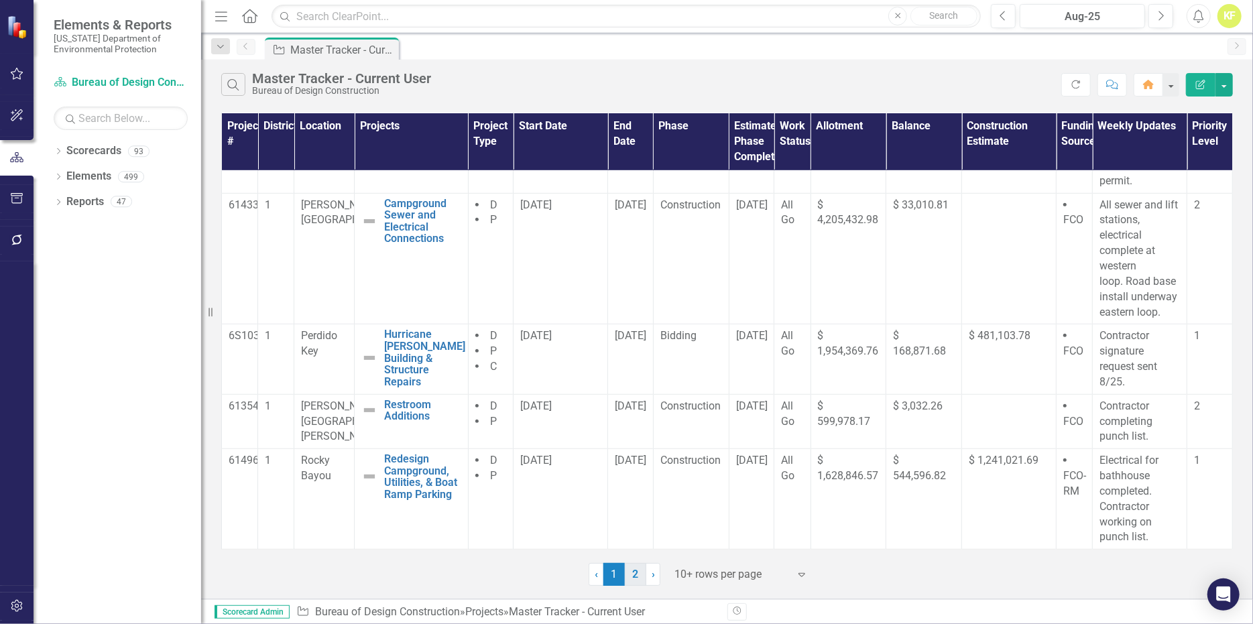
click at [638, 586] on link "2" at bounding box center [635, 574] width 21 height 23
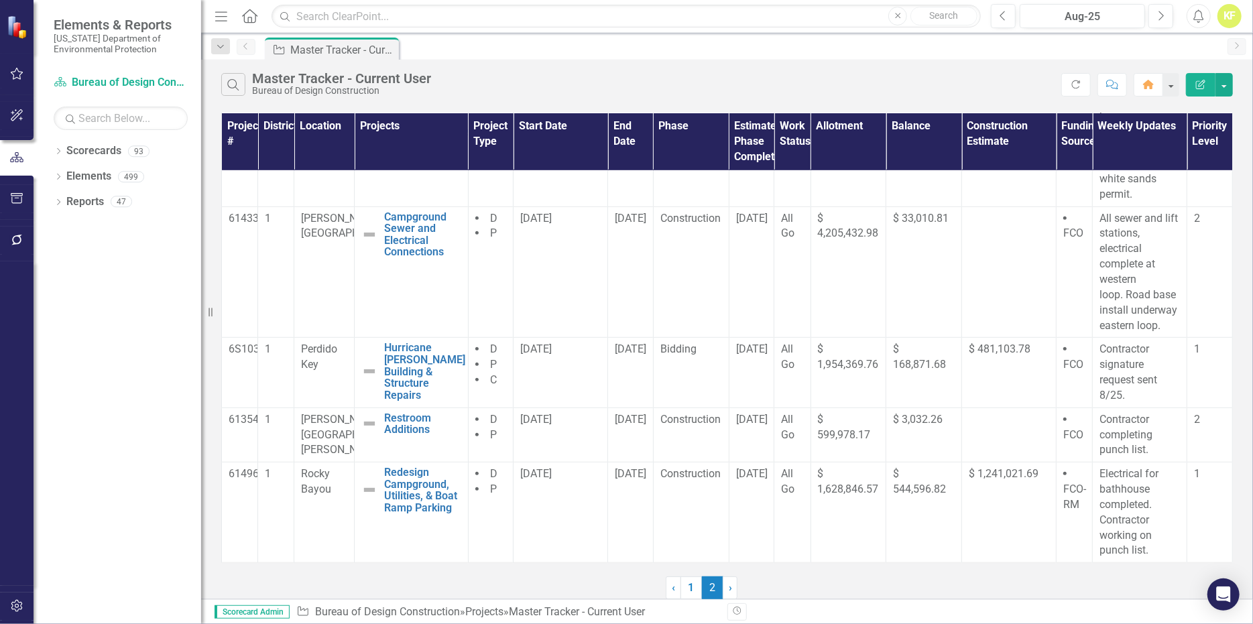
scroll to position [0, 0]
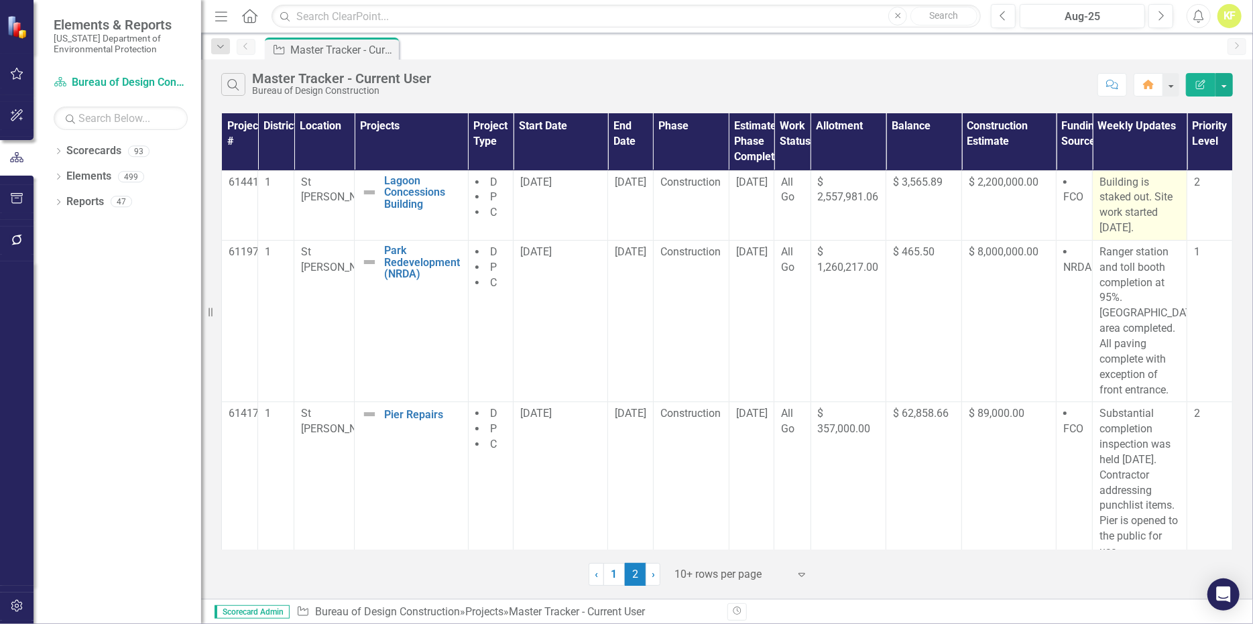
click at [1125, 221] on p "Building is staked out. Site work started [DATE]." at bounding box center [1140, 205] width 80 height 61
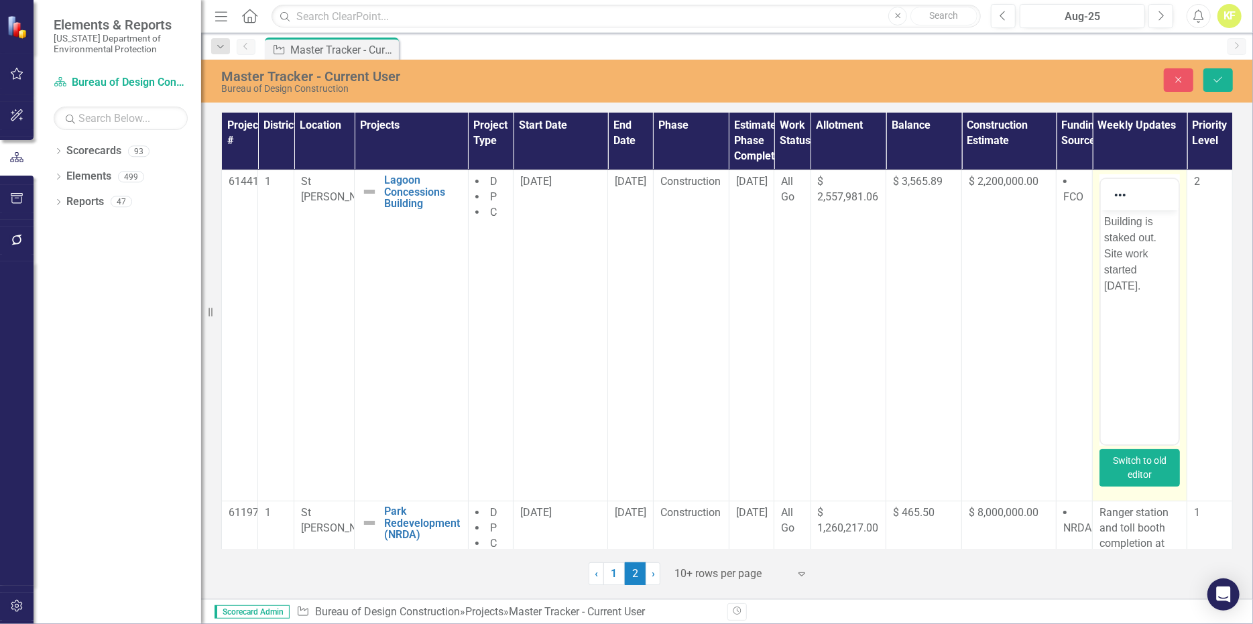
click at [1136, 477] on button "Switch to old editor" at bounding box center [1140, 468] width 80 height 38
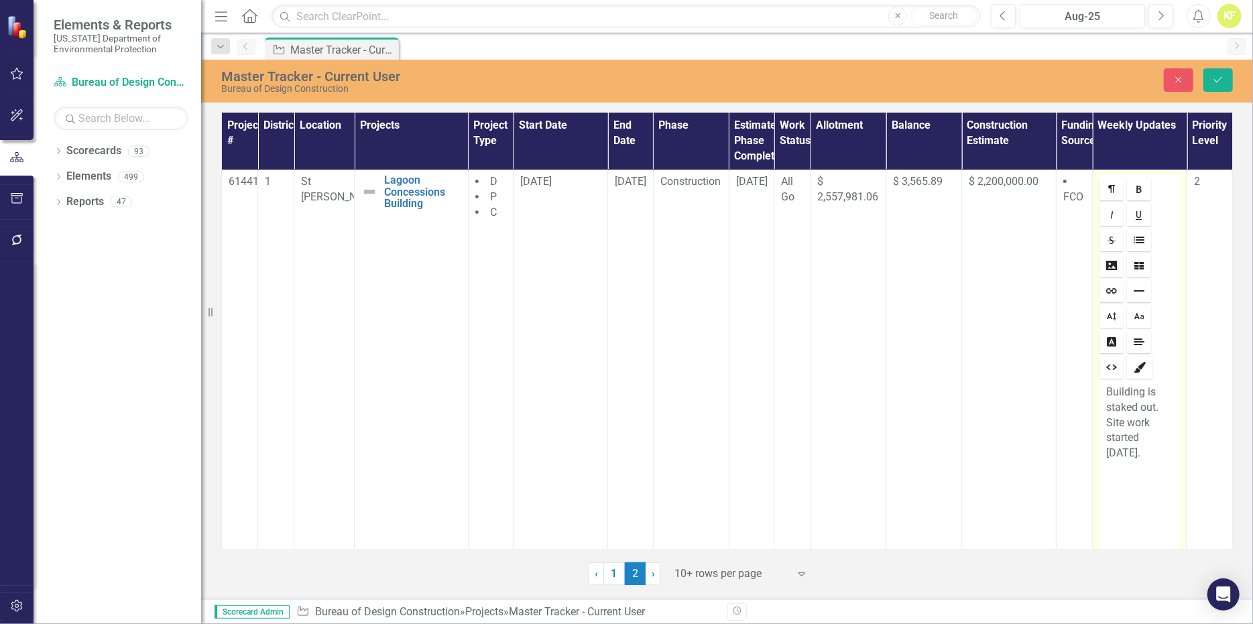
click at [1139, 451] on p "Building is staked out. Site work started [DATE]." at bounding box center [1139, 423] width 67 height 76
click at [1213, 84] on icon "Save" at bounding box center [1218, 79] width 12 height 9
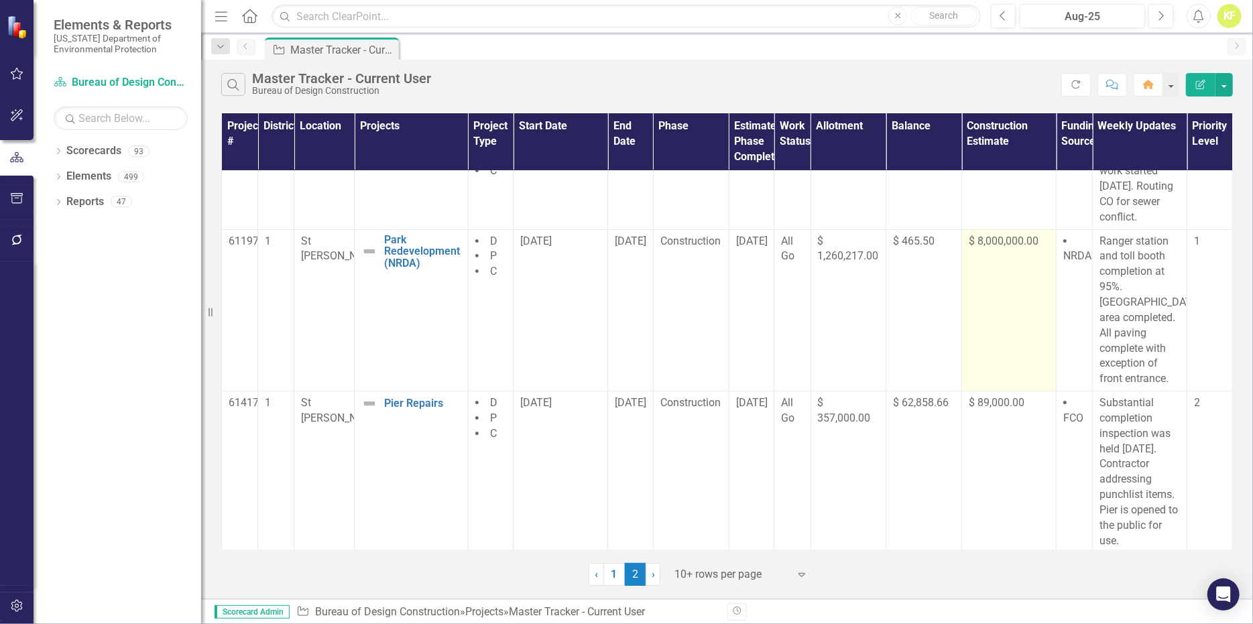
scroll to position [67, 0]
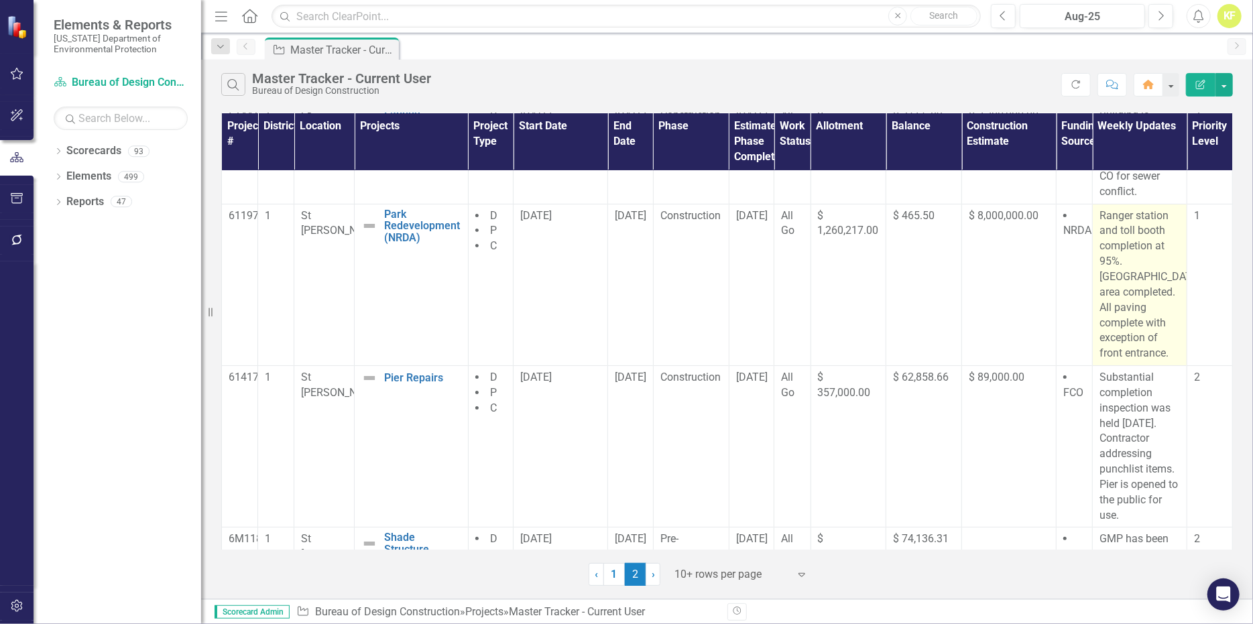
click at [1141, 324] on p "Ranger station and toll booth completion at 95%. [GEOGRAPHIC_DATA] area complet…" at bounding box center [1140, 285] width 80 height 153
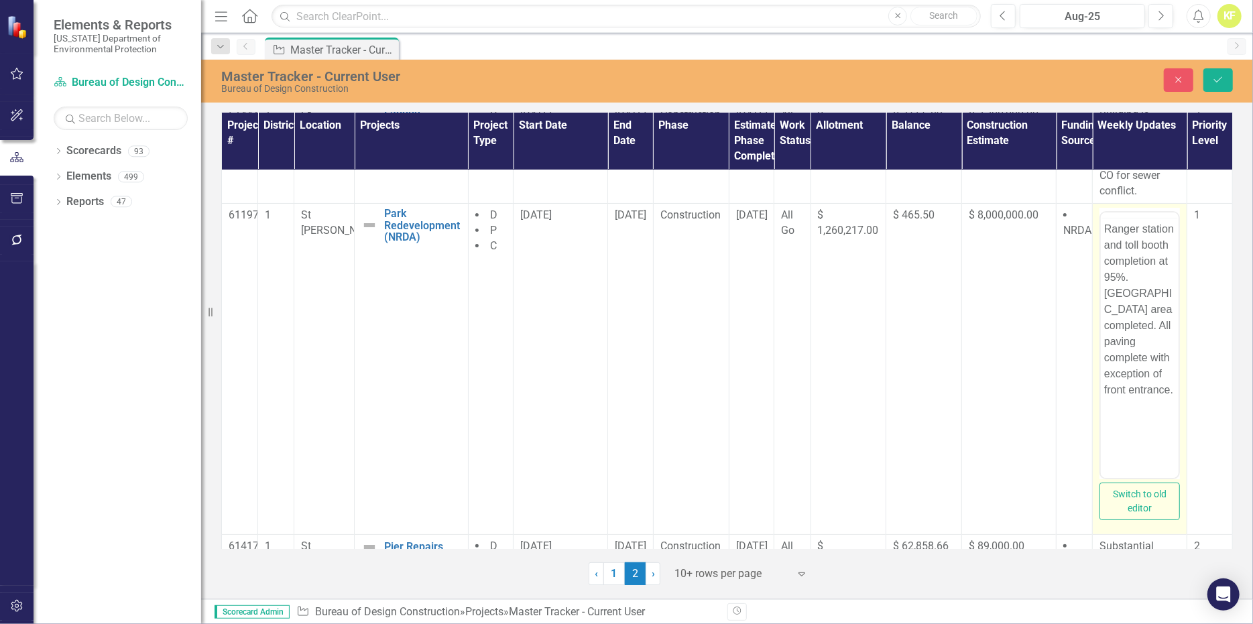
scroll to position [0, 0]
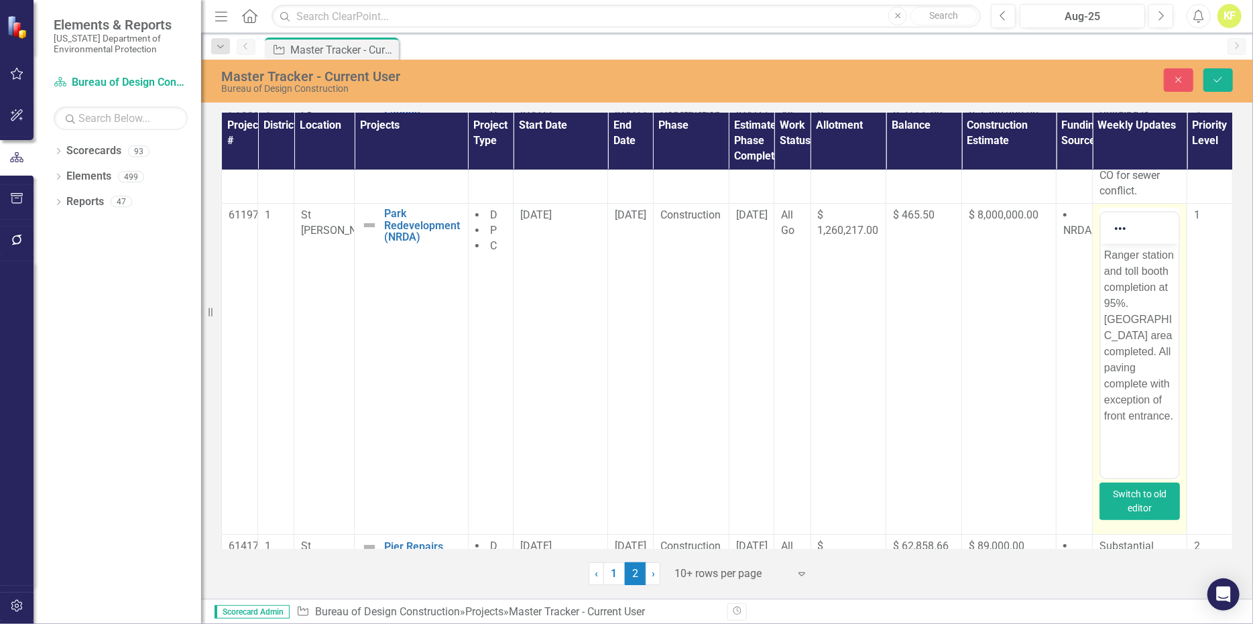
click at [1138, 515] on button "Switch to old editor" at bounding box center [1140, 502] width 80 height 38
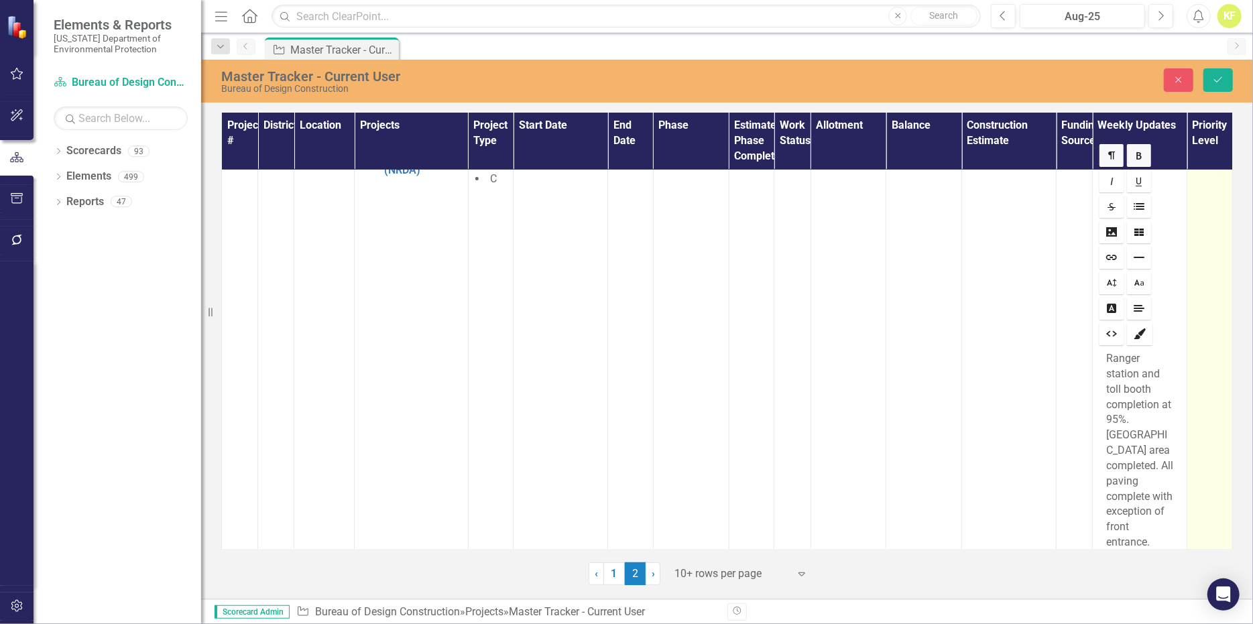
scroll to position [201, 0]
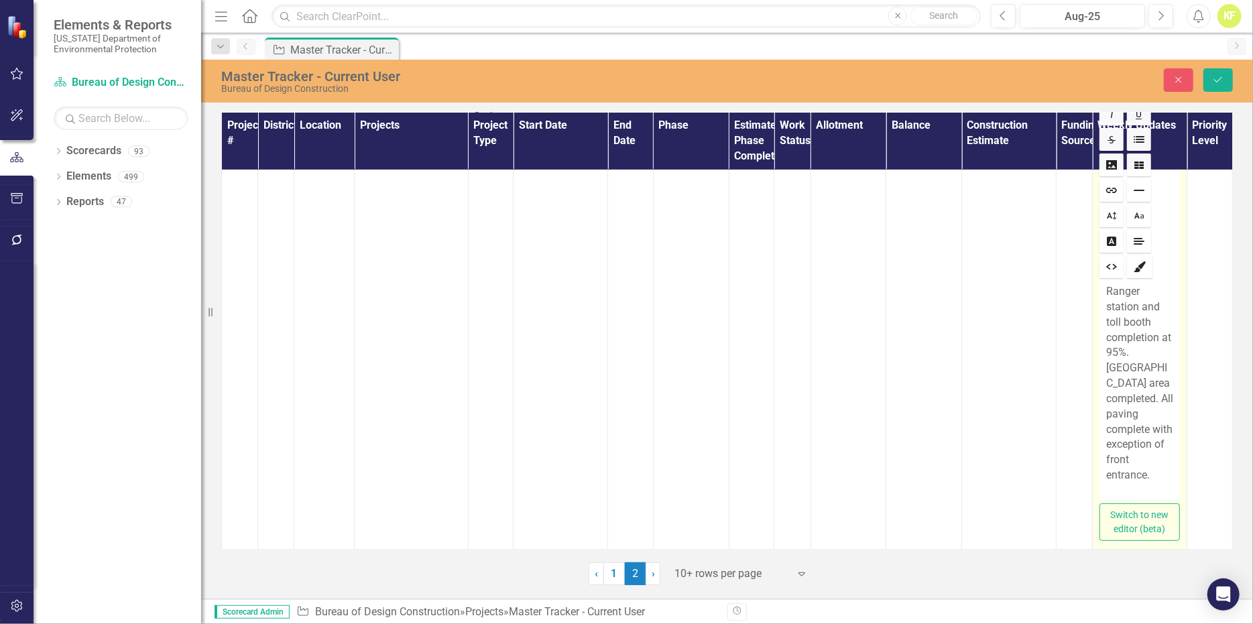
click at [1110, 351] on p "Ranger station and toll booth completion at 95%. [GEOGRAPHIC_DATA] area complet…" at bounding box center [1139, 383] width 67 height 199
drag, startPoint x: 1147, startPoint y: 475, endPoint x: 1102, endPoint y: 427, distance: 65.9
click at [1106, 427] on p "Ranger station and toll booth completion at 100%. [GEOGRAPHIC_DATA] area comple…" at bounding box center [1139, 383] width 67 height 199
click at [1163, 494] on div "Ranger station and toll booth completion at 100%. [GEOGRAPHIC_DATA] area comple…" at bounding box center [1140, 390] width 80 height 219
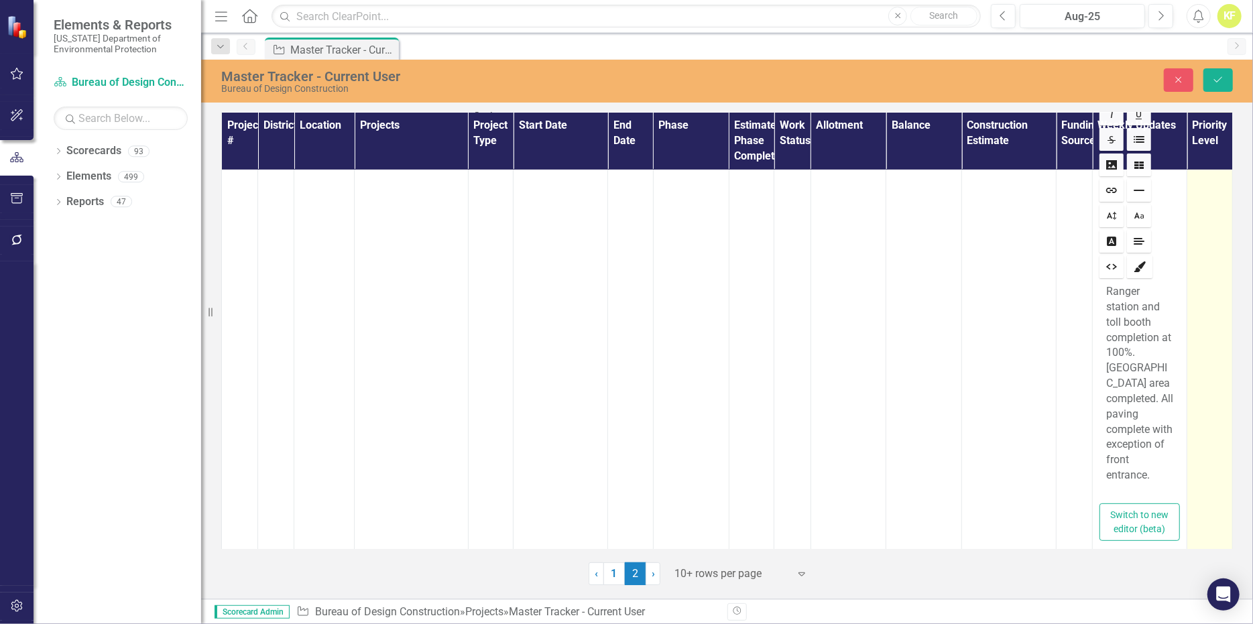
click at [1206, 475] on td "1" at bounding box center [1210, 312] width 46 height 486
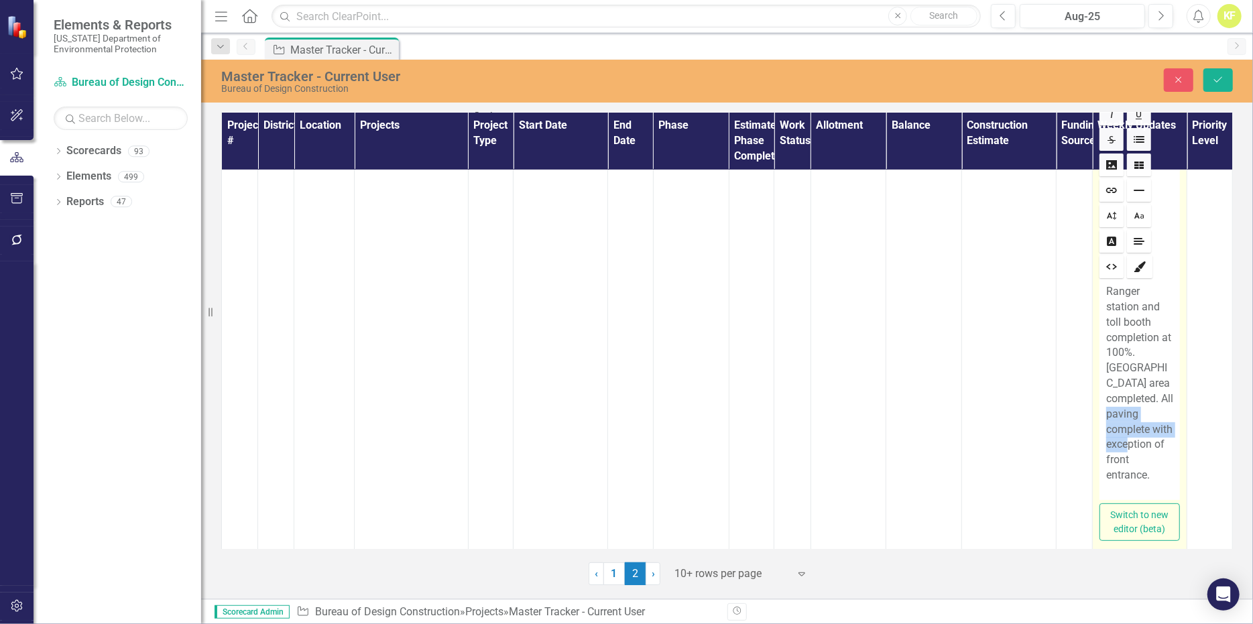
drag, startPoint x: 1157, startPoint y: 440, endPoint x: 1095, endPoint y: 417, distance: 65.8
click at [1100, 417] on div "Ranger station and toll booth completion at 100%. [GEOGRAPHIC_DATA] area comple…" at bounding box center [1140, 390] width 80 height 219
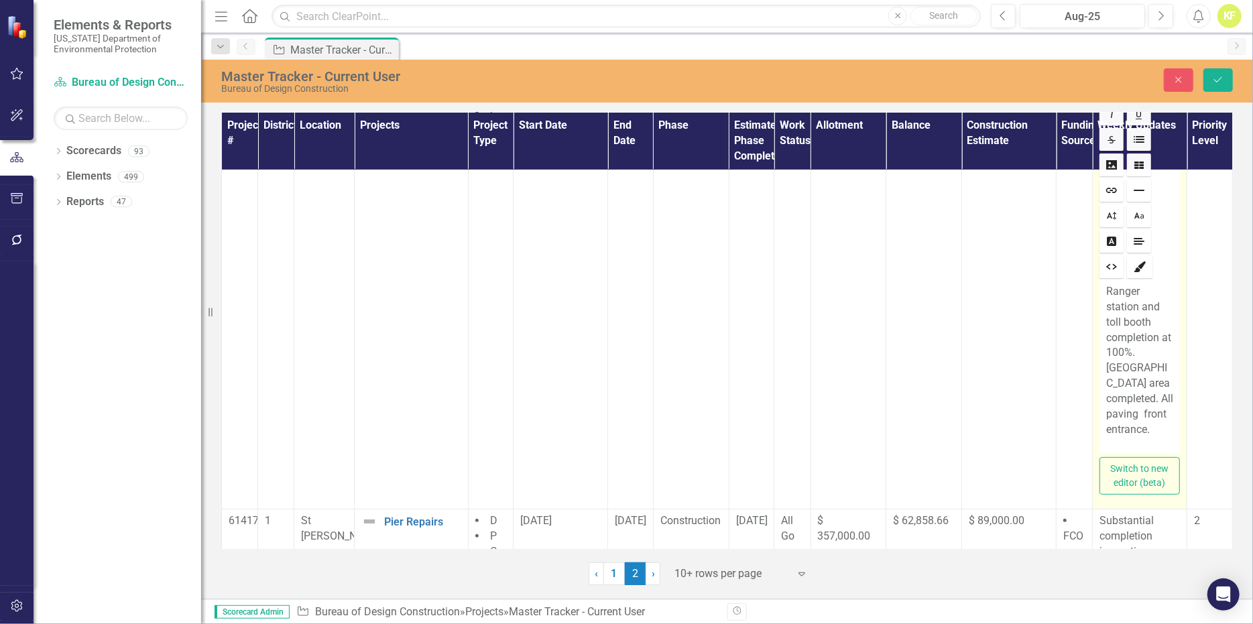
drag, startPoint x: 1110, startPoint y: 395, endPoint x: 1118, endPoint y: 411, distance: 18.0
click at [1110, 396] on p "Ranger station and toll booth completion at 100%. [GEOGRAPHIC_DATA] area comple…" at bounding box center [1139, 360] width 67 height 153
drag, startPoint x: 1102, startPoint y: 397, endPoint x: 1121, endPoint y: 418, distance: 29.0
click at [1106, 402] on p "Ranger station and toll booth completion at 100%. [GEOGRAPHIC_DATA] area comple…" at bounding box center [1139, 360] width 67 height 153
drag, startPoint x: 1130, startPoint y: 398, endPoint x: 1136, endPoint y: 400, distance: 7.2
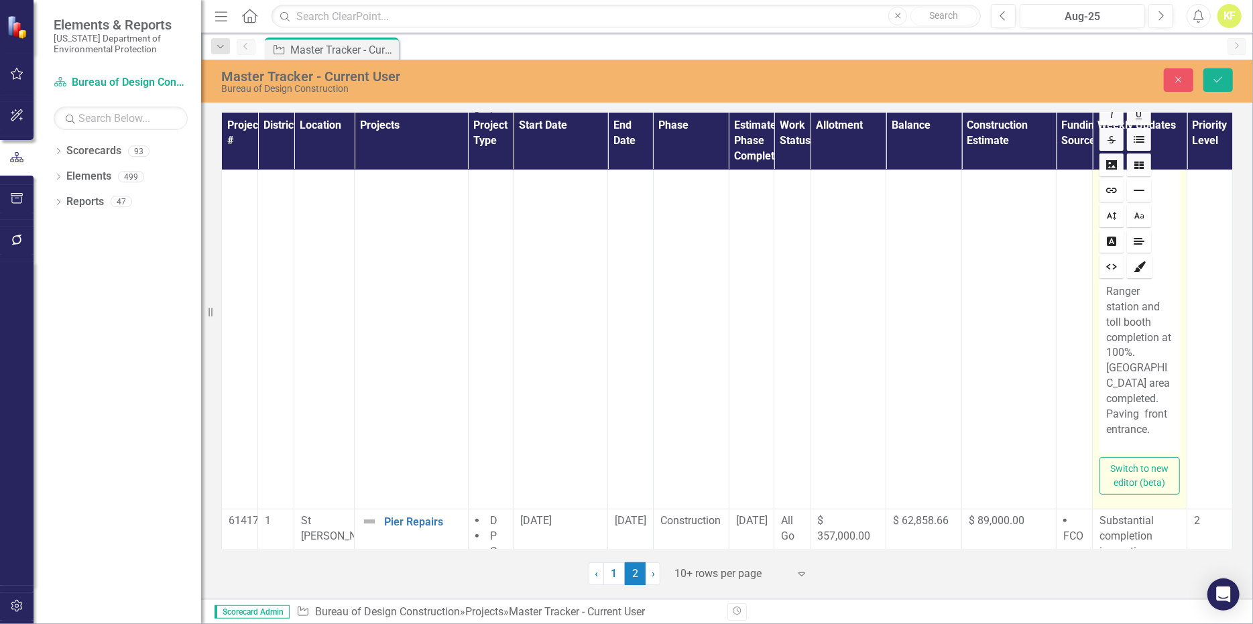
click at [1132, 398] on p "Ranger station and toll booth completion at 100%. [GEOGRAPHIC_DATA] area comple…" at bounding box center [1139, 360] width 67 height 153
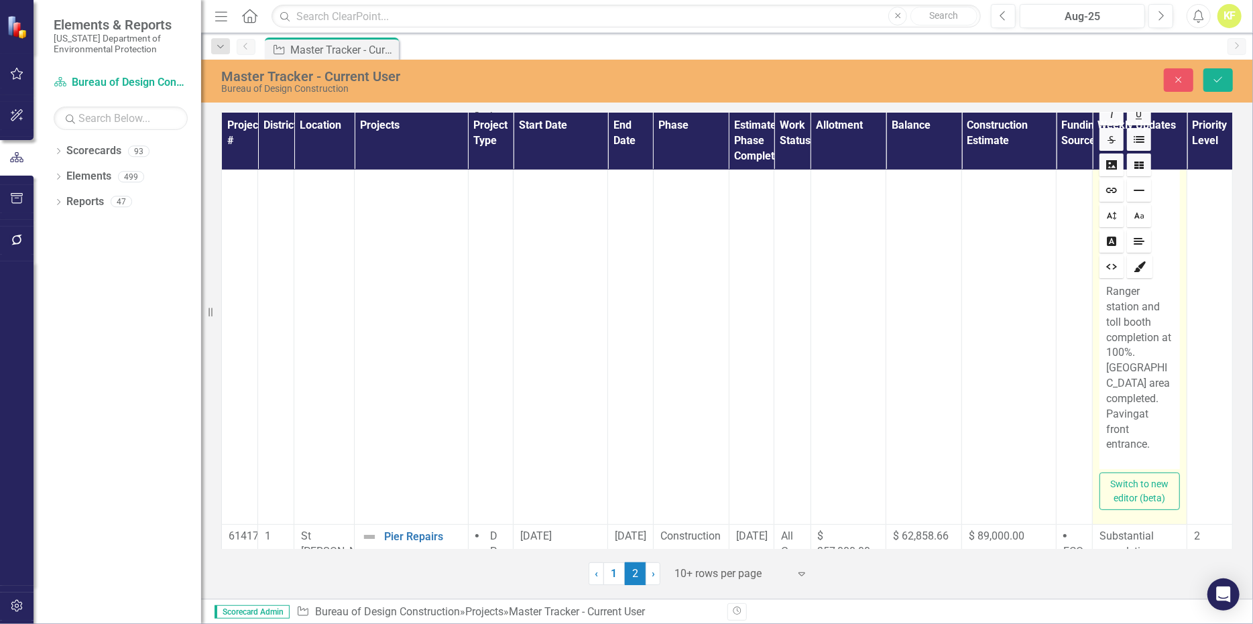
click at [1148, 429] on p "Ranger station and toll booth completion at 100%. [GEOGRAPHIC_DATA] area comple…" at bounding box center [1139, 368] width 67 height 168
click at [1218, 84] on icon "Save" at bounding box center [1218, 79] width 12 height 9
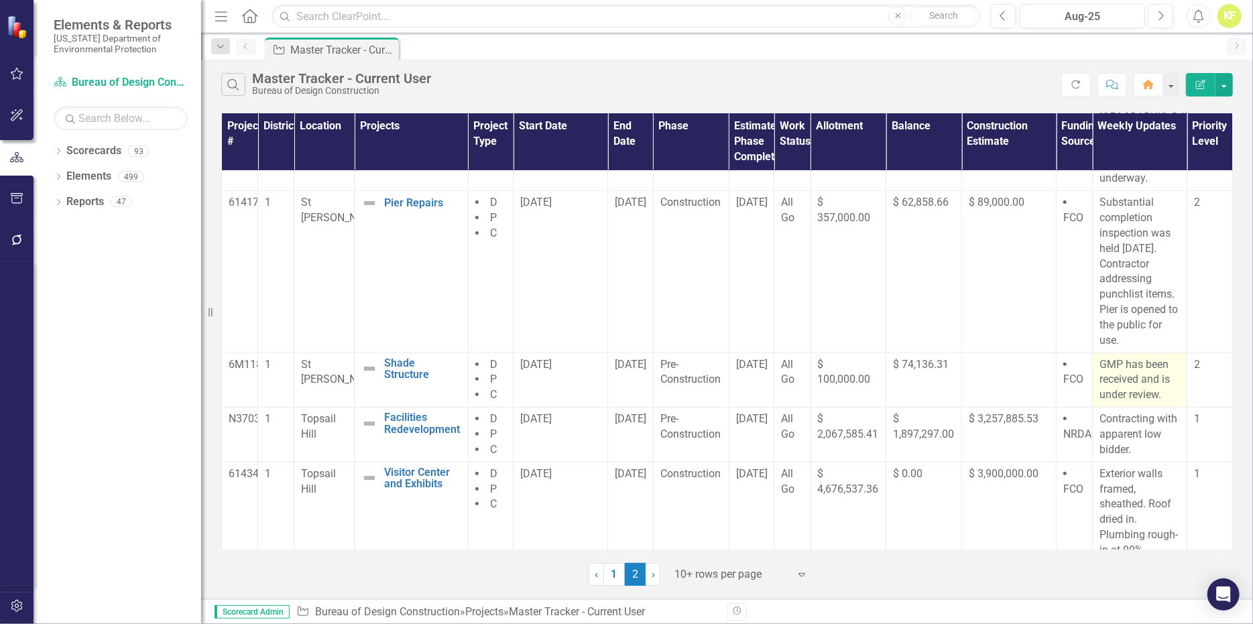
scroll to position [239, 0]
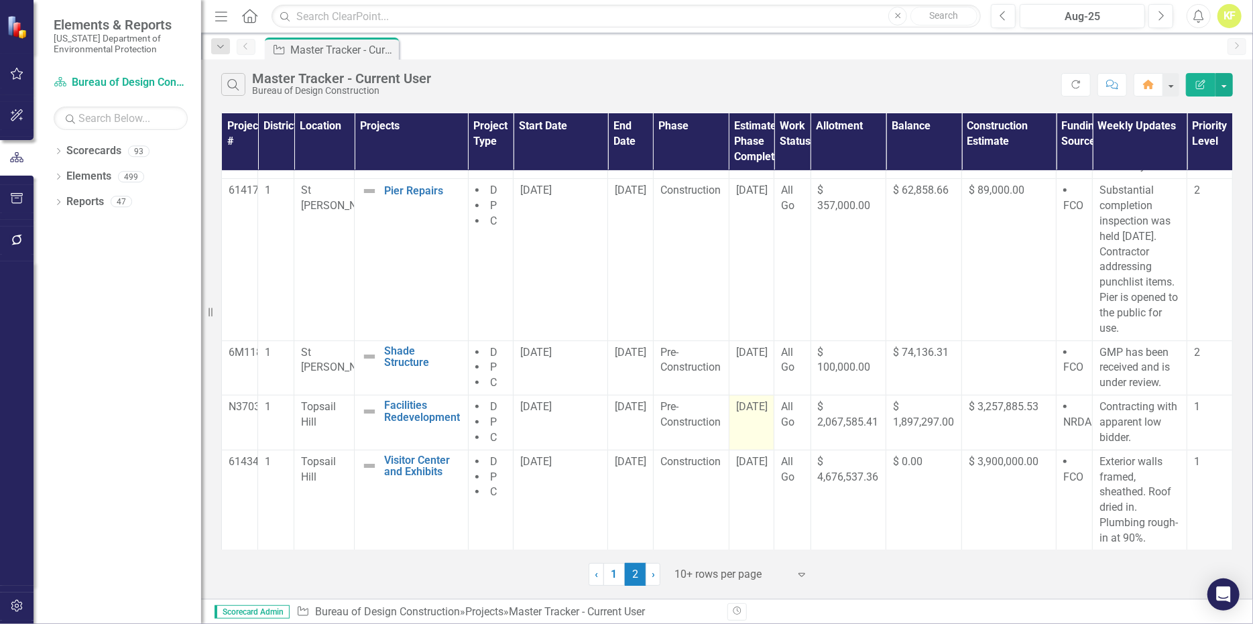
click at [748, 413] on span "[DATE]" at bounding box center [752, 406] width 32 height 13
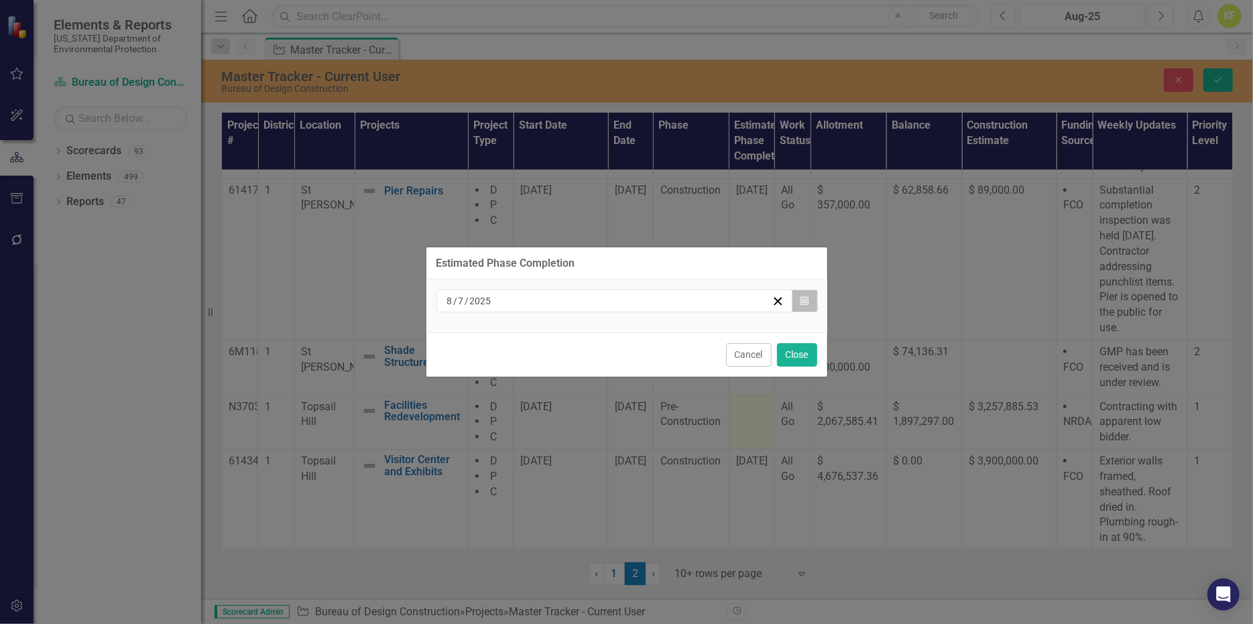
click at [800, 296] on icon "button" at bounding box center [804, 300] width 8 height 9
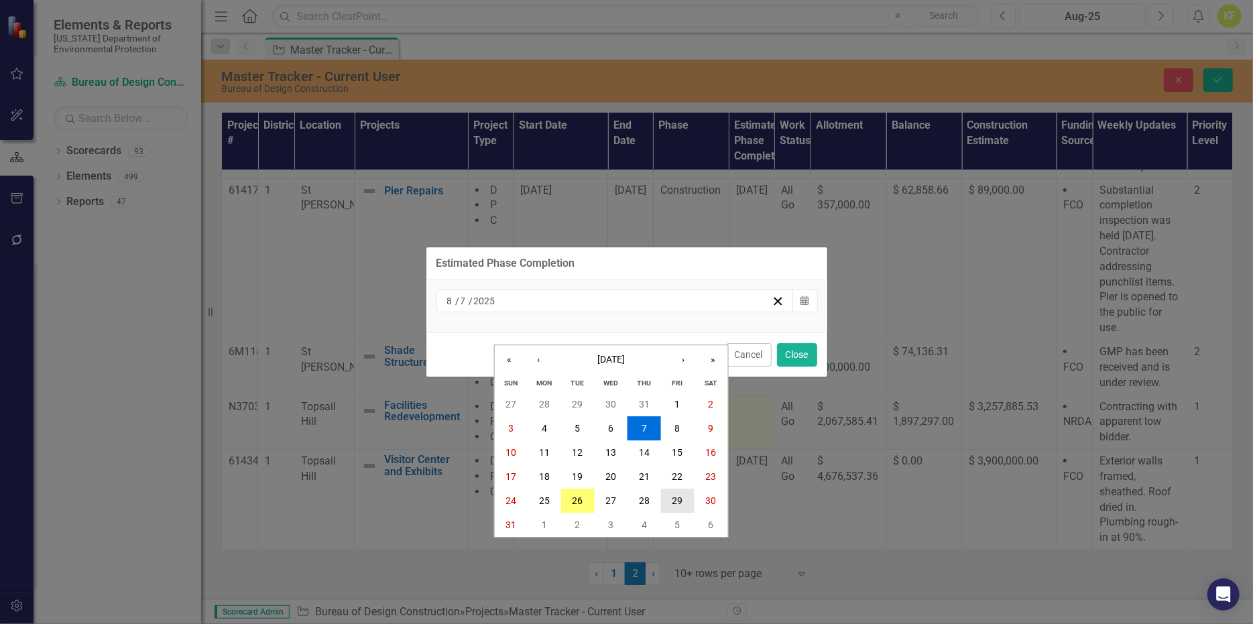
click at [680, 497] on abbr "29" at bounding box center [677, 500] width 11 height 11
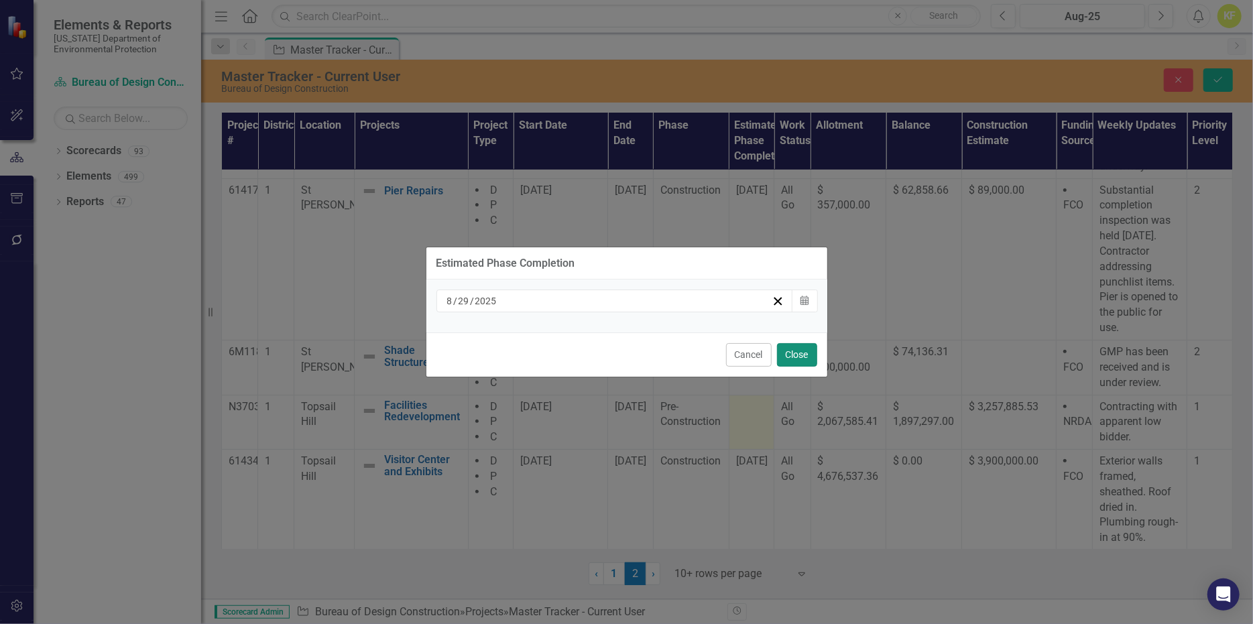
click at [785, 360] on button "Close" at bounding box center [797, 354] width 40 height 23
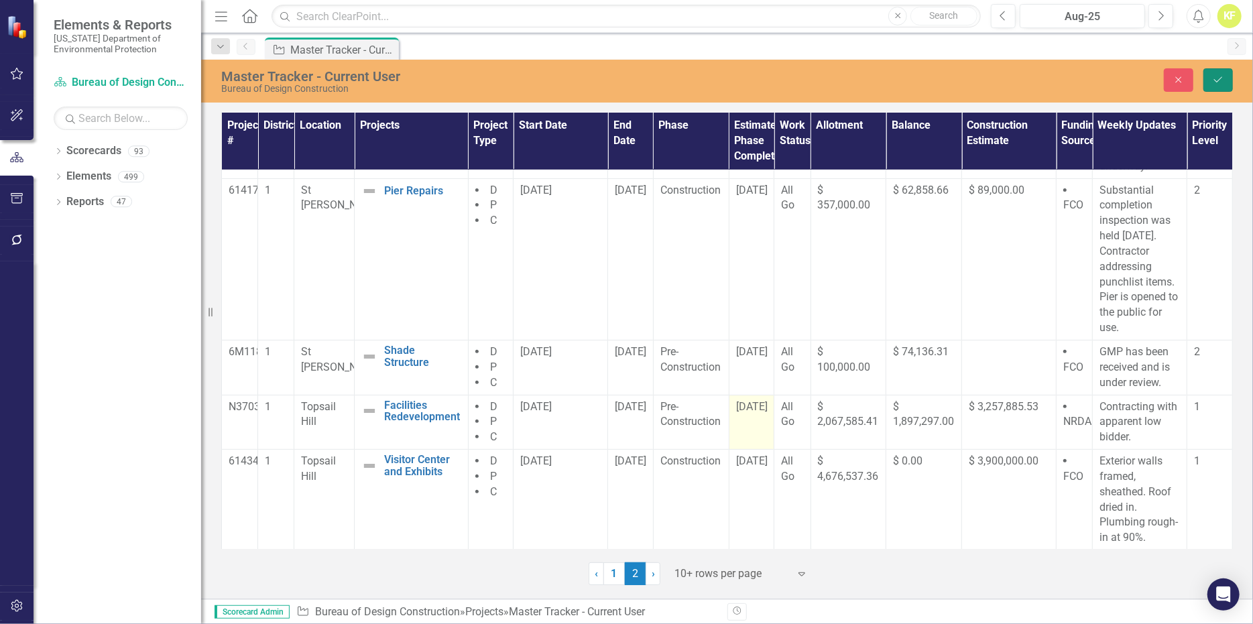
click at [1205, 88] on button "Save" at bounding box center [1217, 79] width 29 height 23
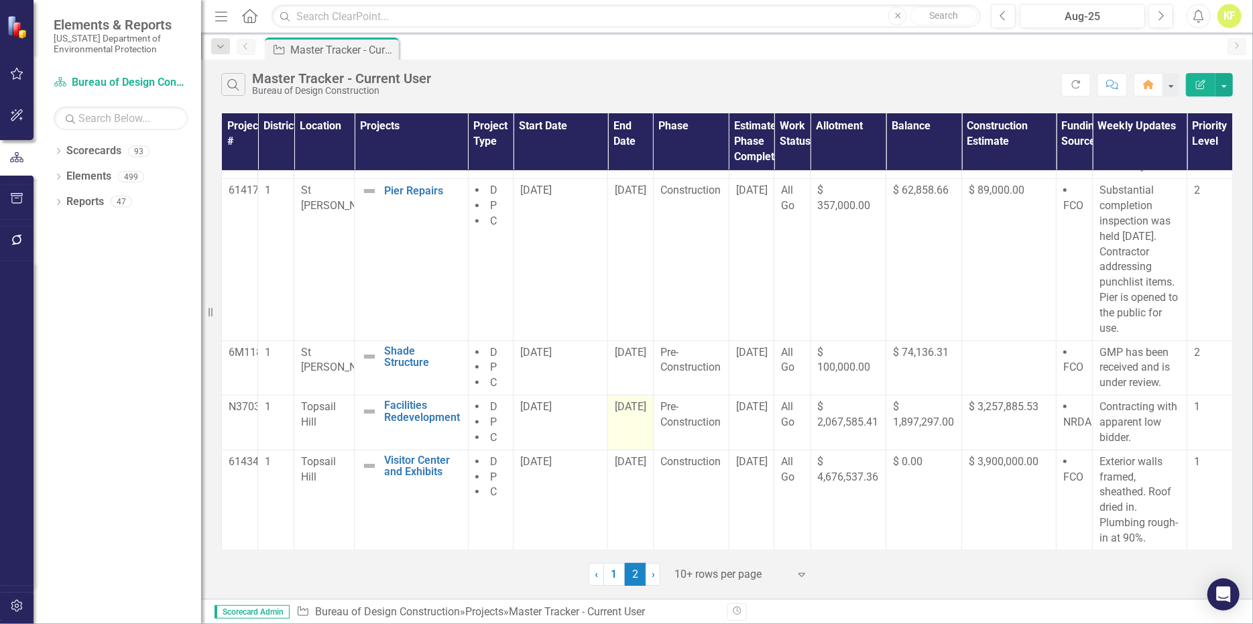
click at [640, 413] on span "[DATE]" at bounding box center [631, 406] width 32 height 13
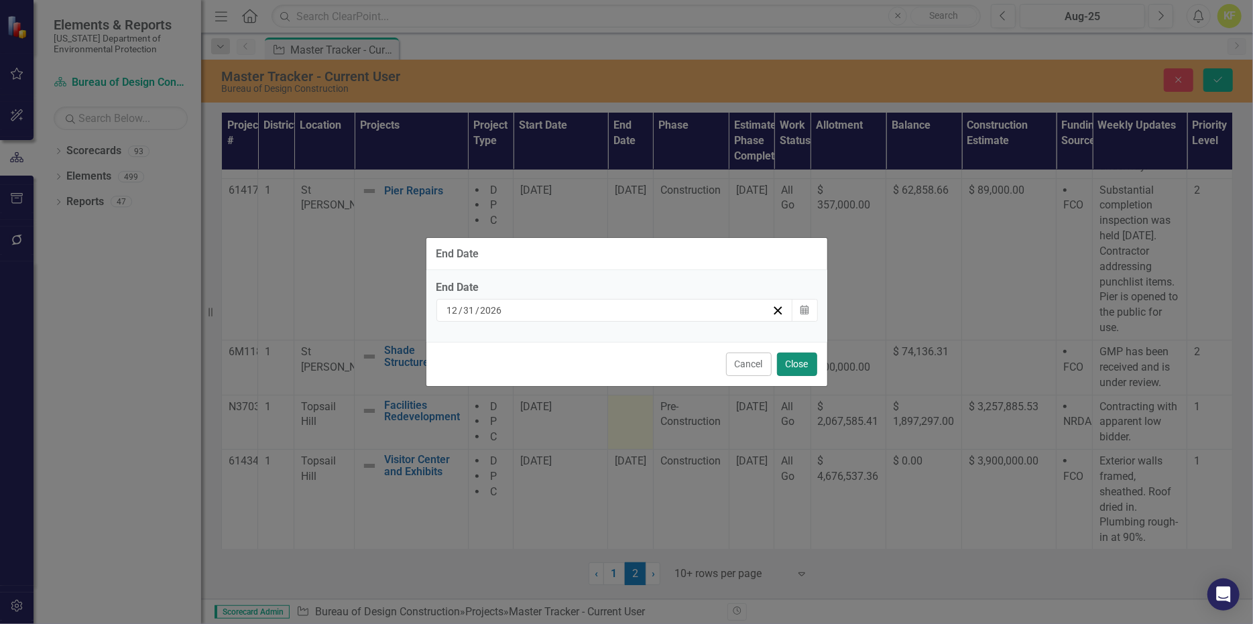
click at [789, 375] on button "Close" at bounding box center [797, 364] width 40 height 23
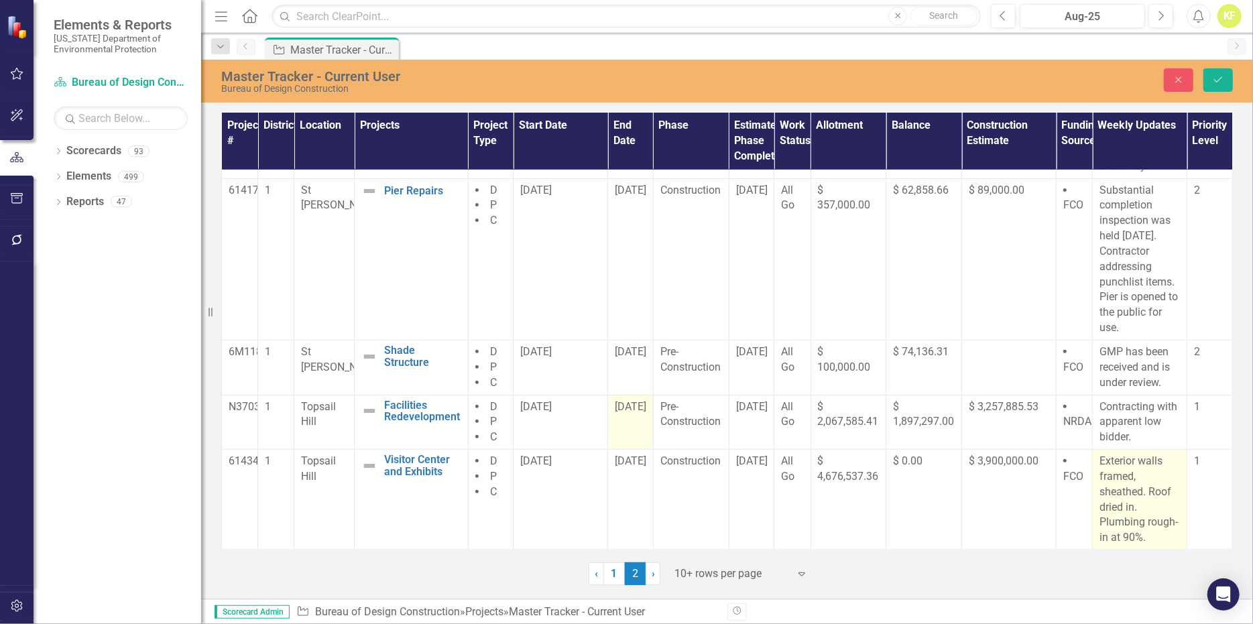
click at [1119, 493] on p "Exterior walls framed, sheathed. Roof dried in. Plumbing rough-in at 90%." at bounding box center [1140, 500] width 80 height 92
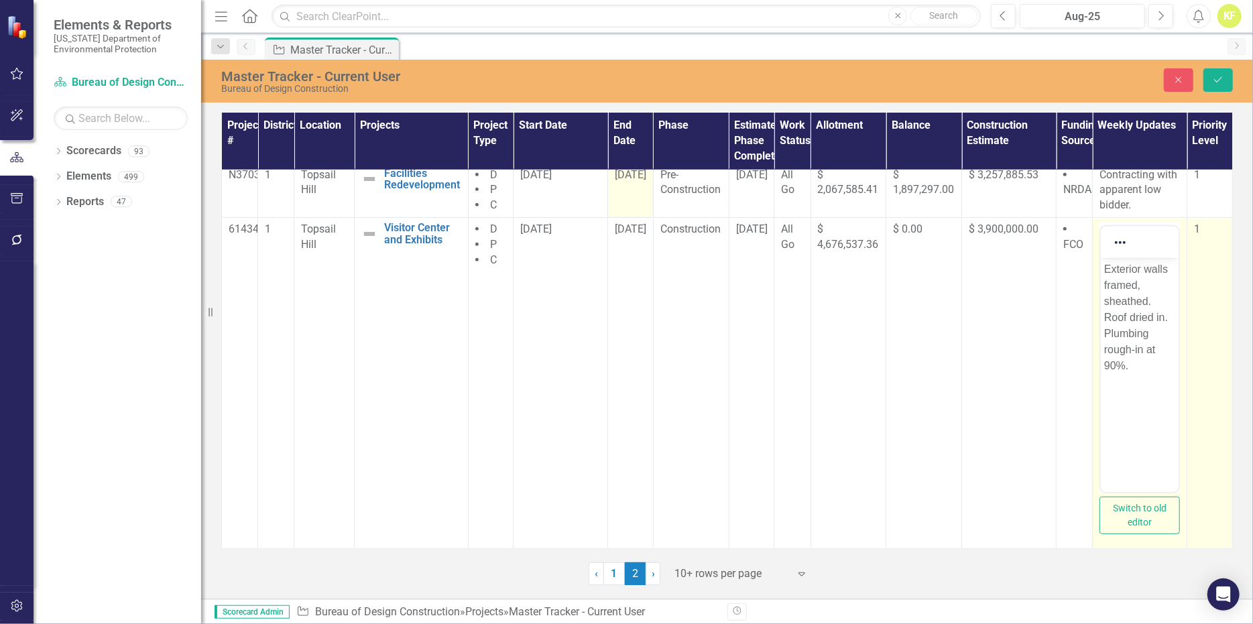
scroll to position [488, 0]
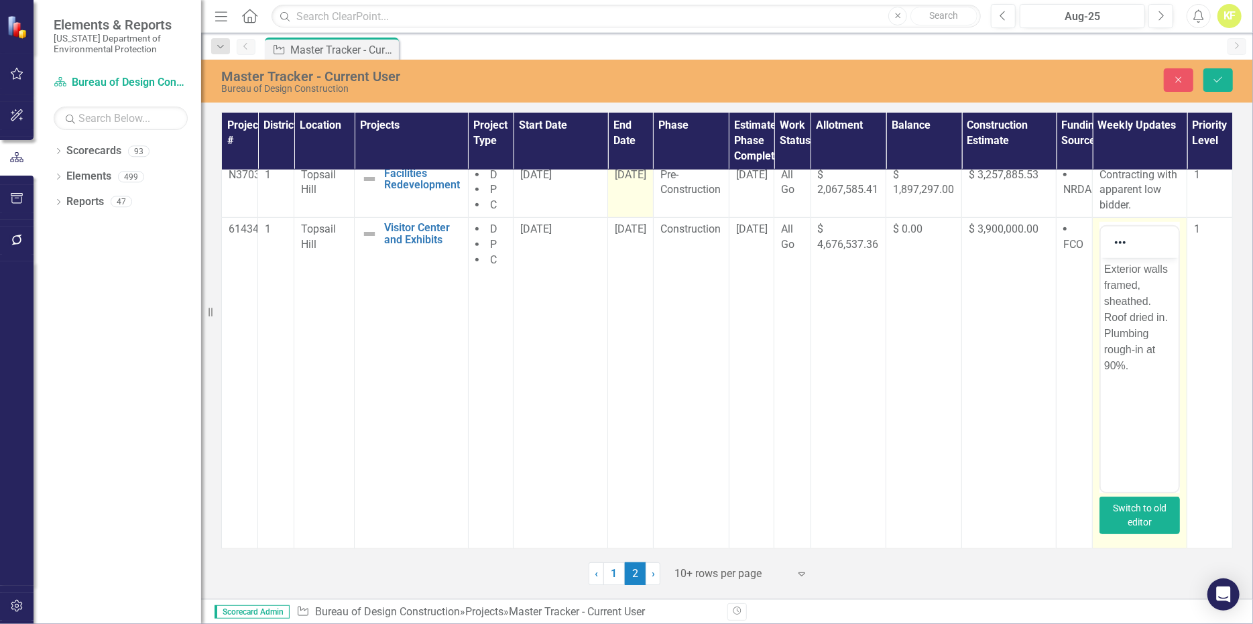
click at [1142, 503] on button "Switch to old editor" at bounding box center [1140, 516] width 80 height 38
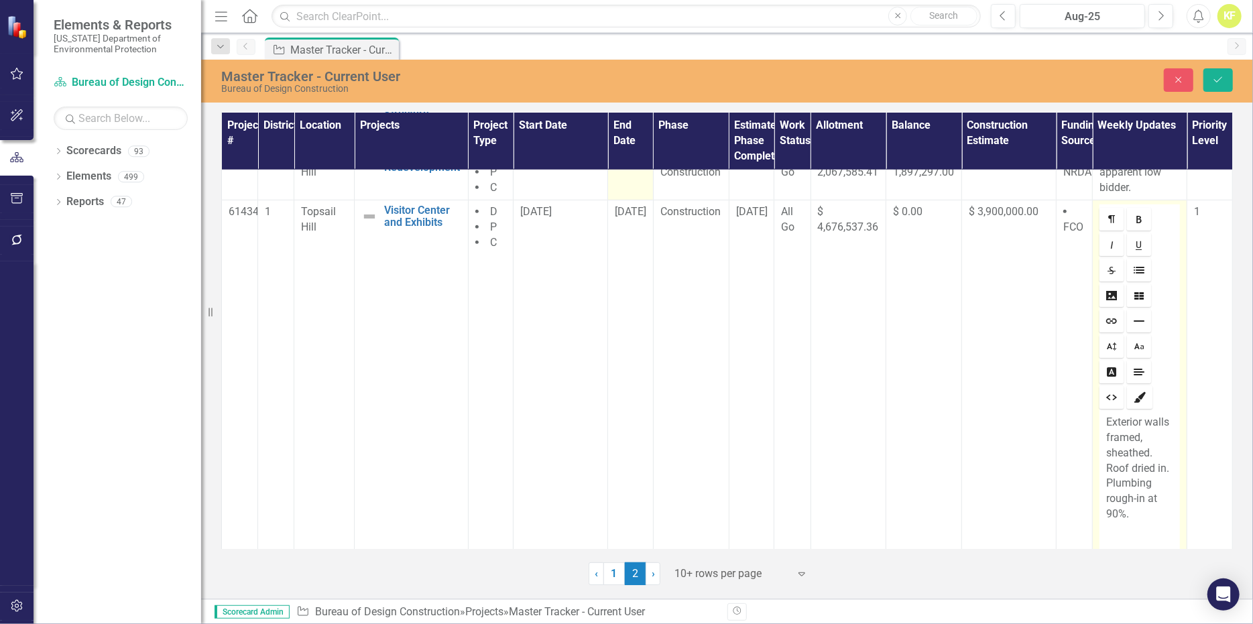
click at [1145, 453] on p "Exterior walls framed, sheathed. Roof dried in. Plumbing rough-in at 90%." at bounding box center [1139, 468] width 67 height 107
click at [1161, 496] on p "Exterior walls framed, windows and doors installed. Roof dried in. Plumbing rou…" at bounding box center [1139, 484] width 67 height 138
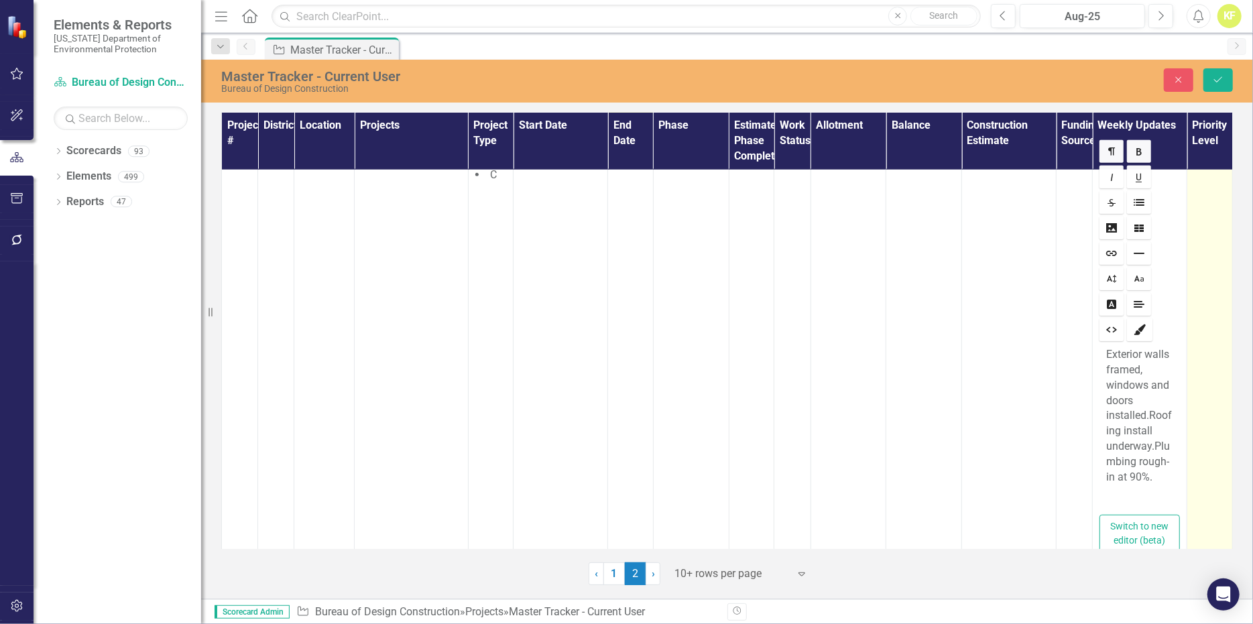
scroll to position [622, 0]
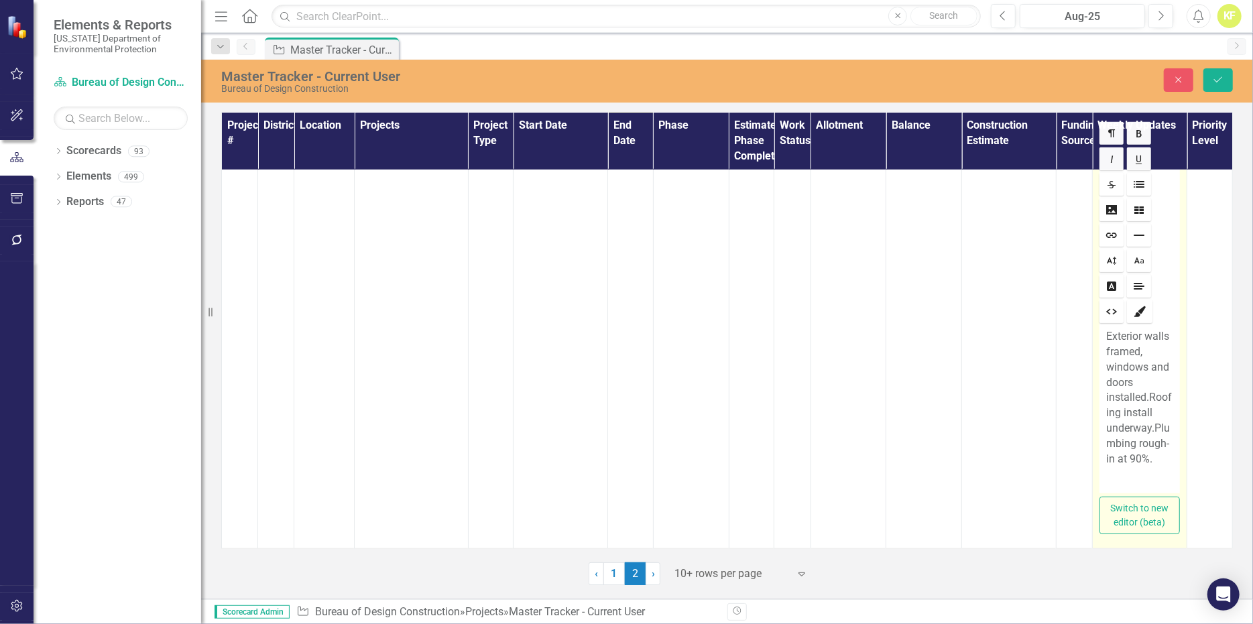
drag, startPoint x: 1127, startPoint y: 436, endPoint x: 1100, endPoint y: 425, distance: 29.5
click at [1106, 425] on p "Exterior walls framed, windows and doors installed. Roofing install underway. P…" at bounding box center [1139, 398] width 67 height 138
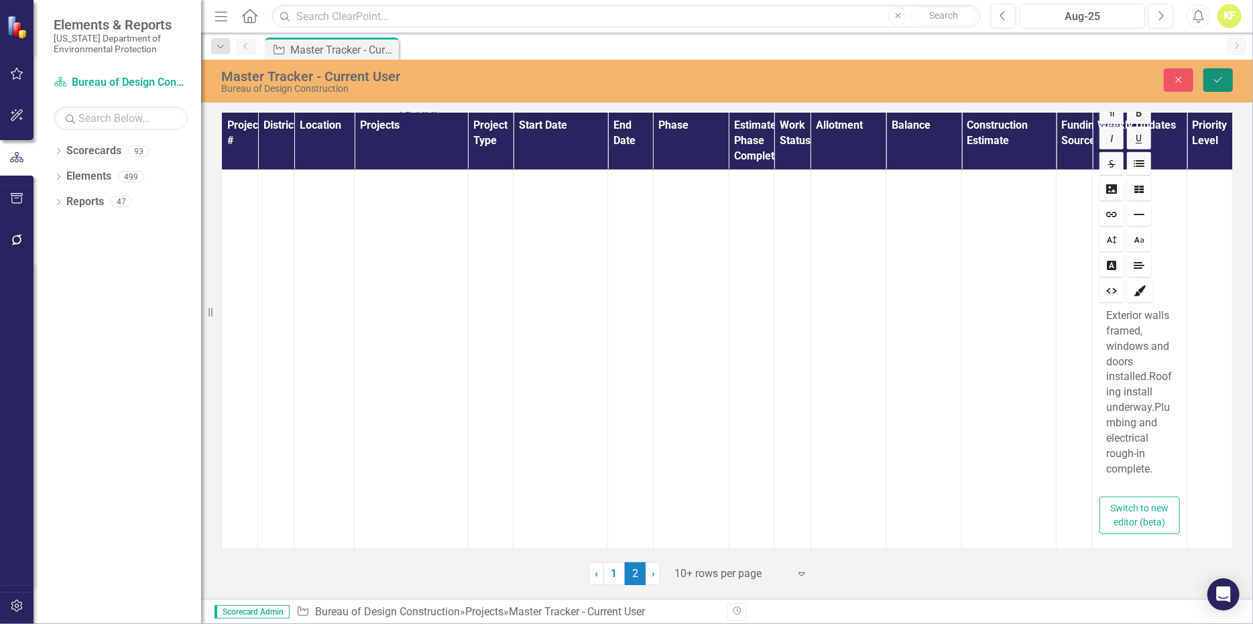
click at [1213, 84] on icon "Save" at bounding box center [1218, 79] width 12 height 9
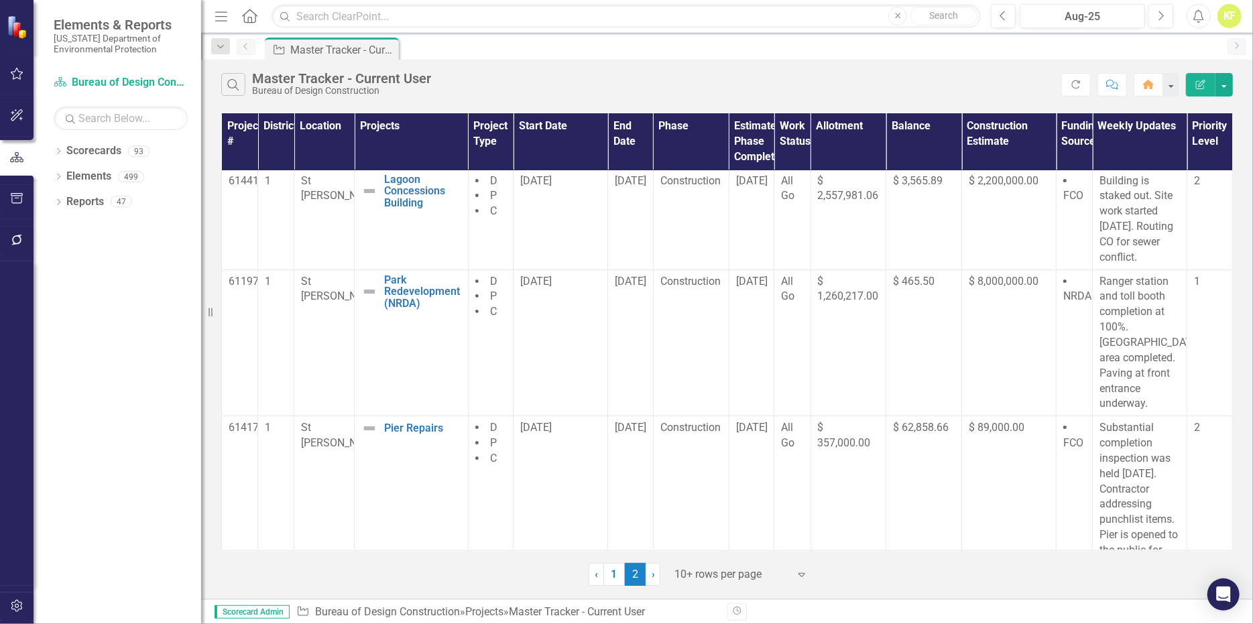
scroll to position [0, 0]
